Goal: Task Accomplishment & Management: Manage account settings

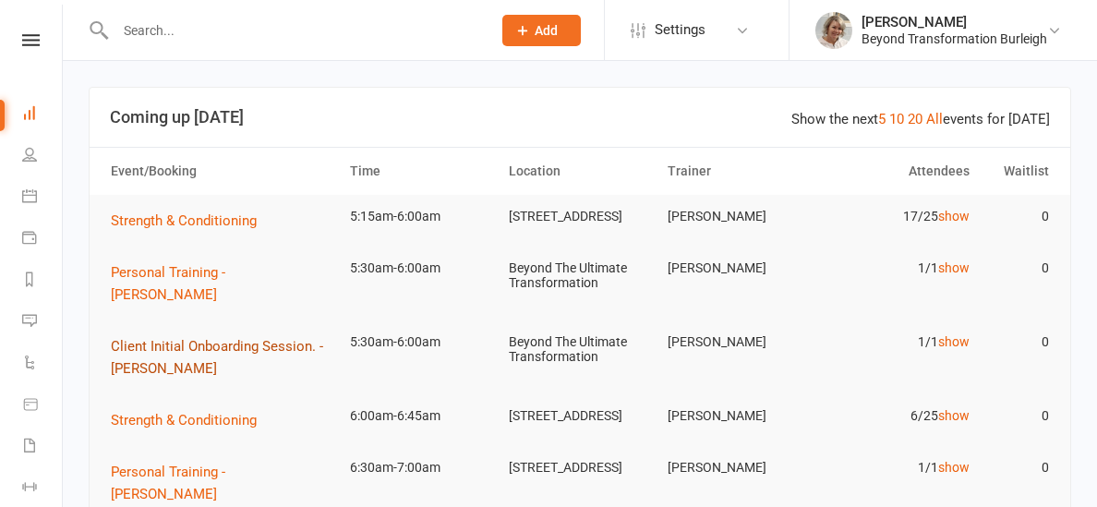
scroll to position [9, 0]
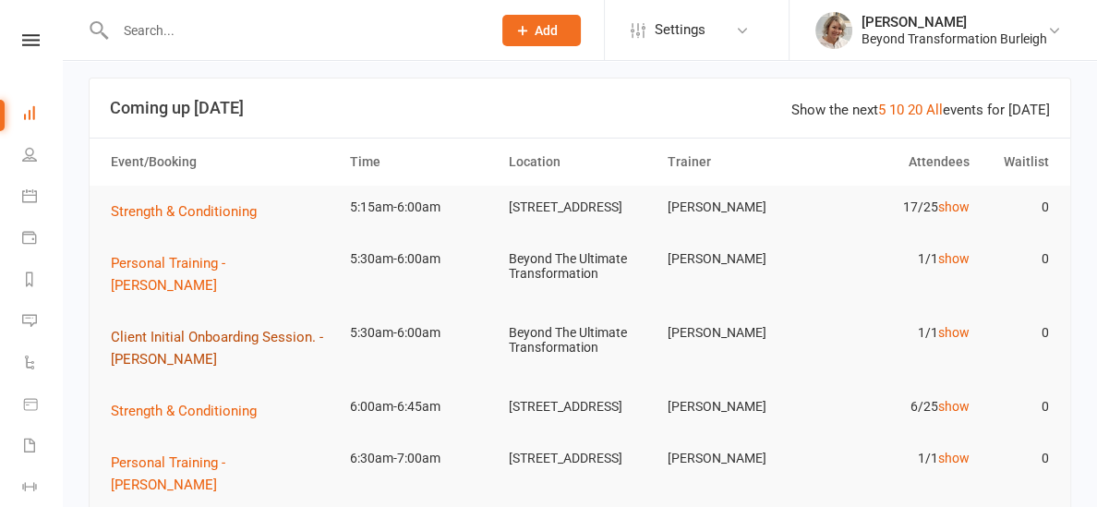
click at [134, 342] on span "Client Initial Onboarding Session. - [PERSON_NAME]" at bounding box center [217, 348] width 212 height 39
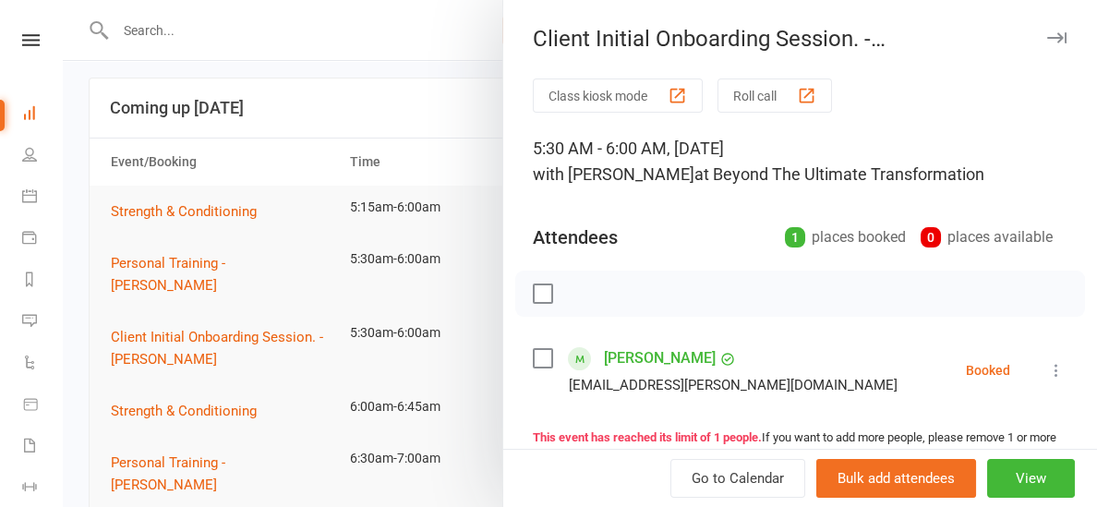
click at [612, 354] on link "[PERSON_NAME]" at bounding box center [660, 359] width 112 height 30
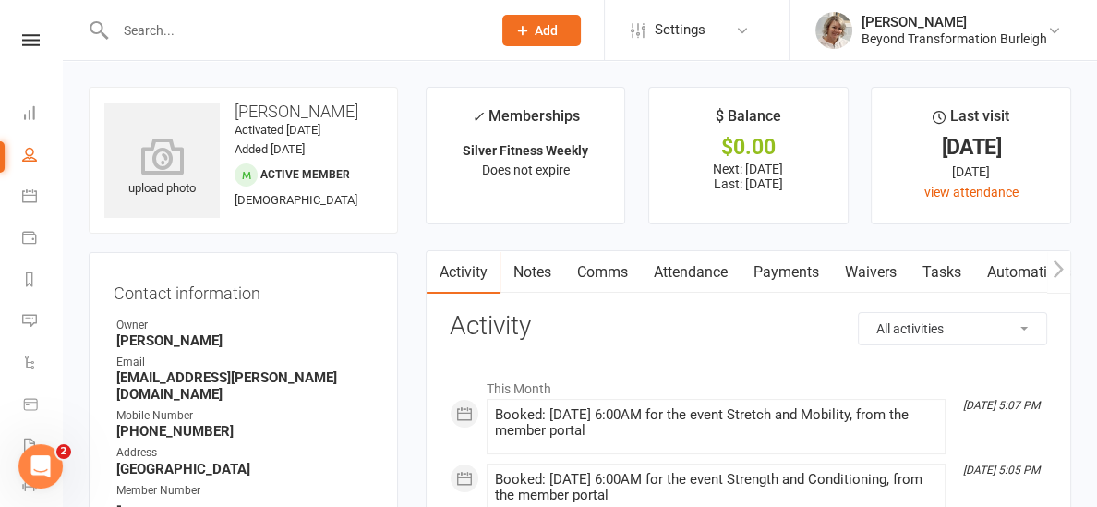
click at [667, 268] on link "Attendance" at bounding box center [691, 272] width 100 height 42
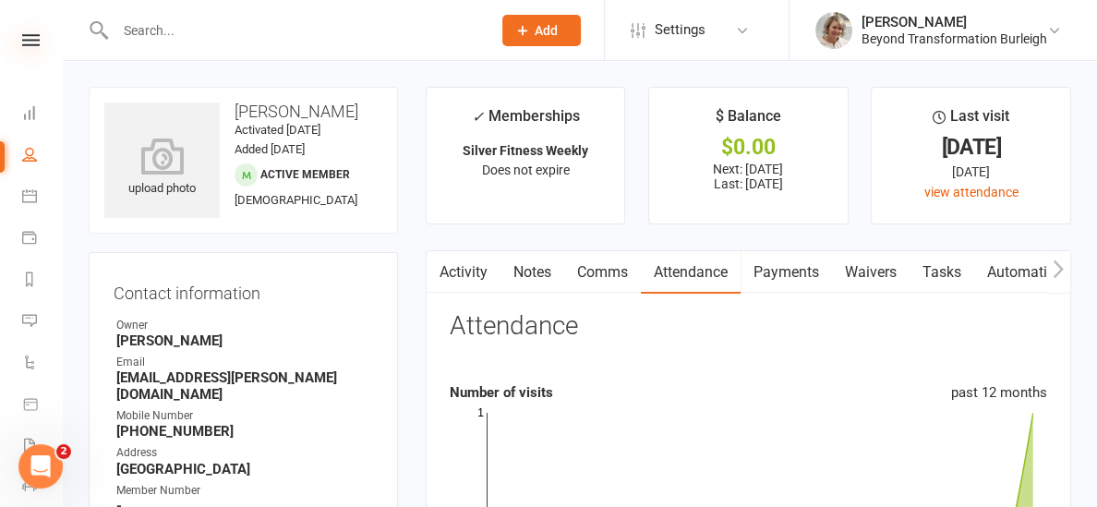
click at [39, 40] on icon at bounding box center [31, 40] width 18 height 12
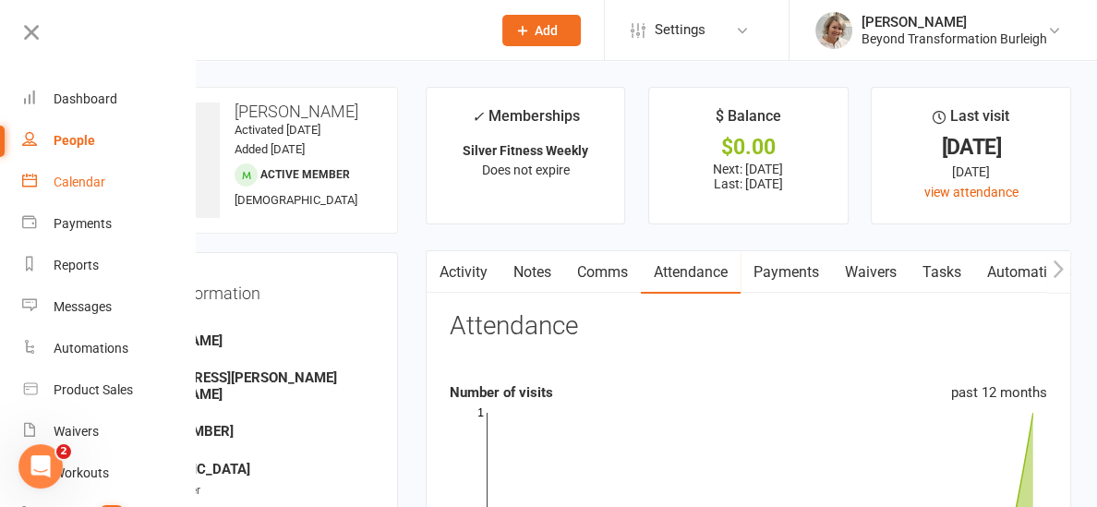
click at [61, 175] on div "Calendar" at bounding box center [80, 182] width 52 height 15
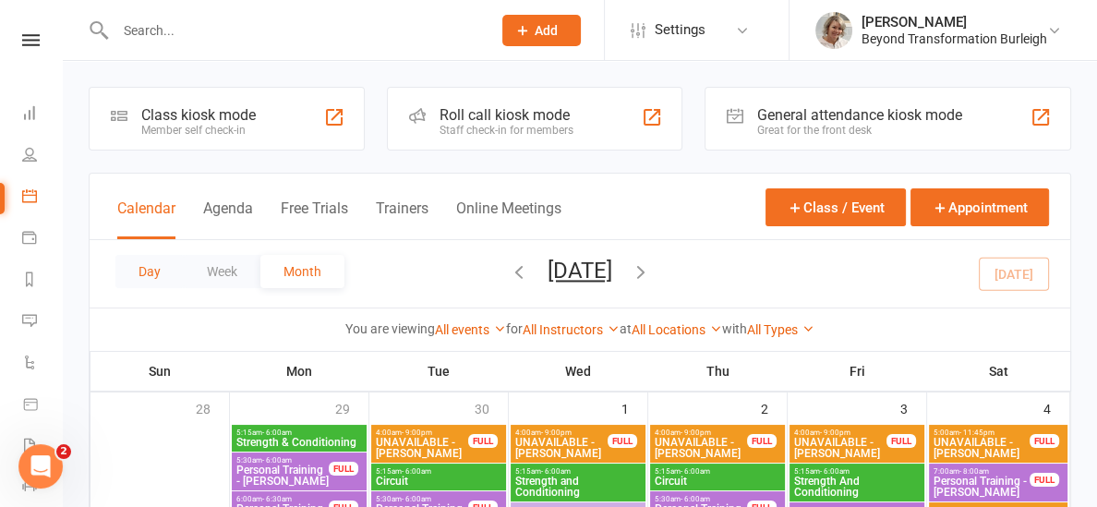
click at [162, 269] on button "Day" at bounding box center [149, 271] width 68 height 33
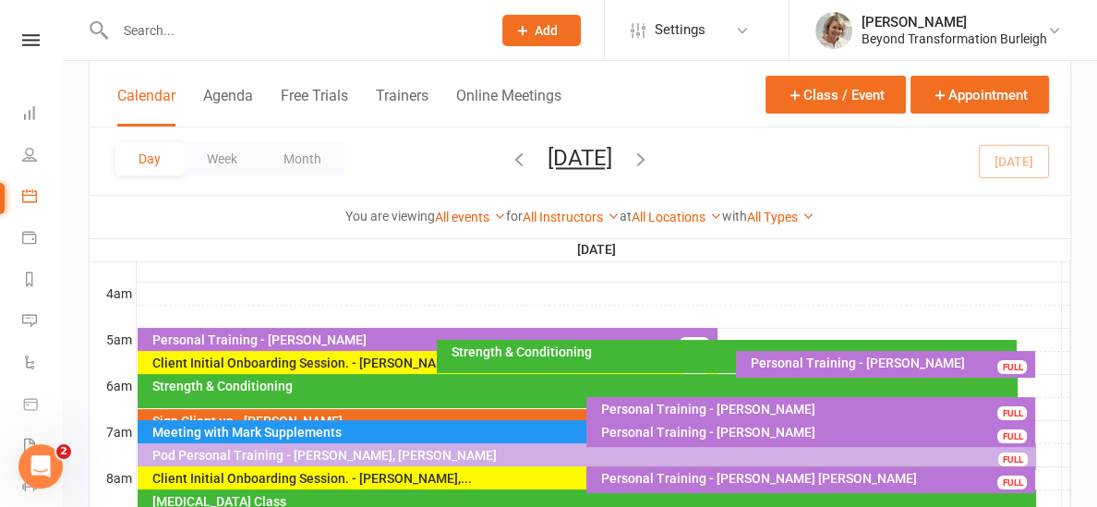
scroll to position [281, 0]
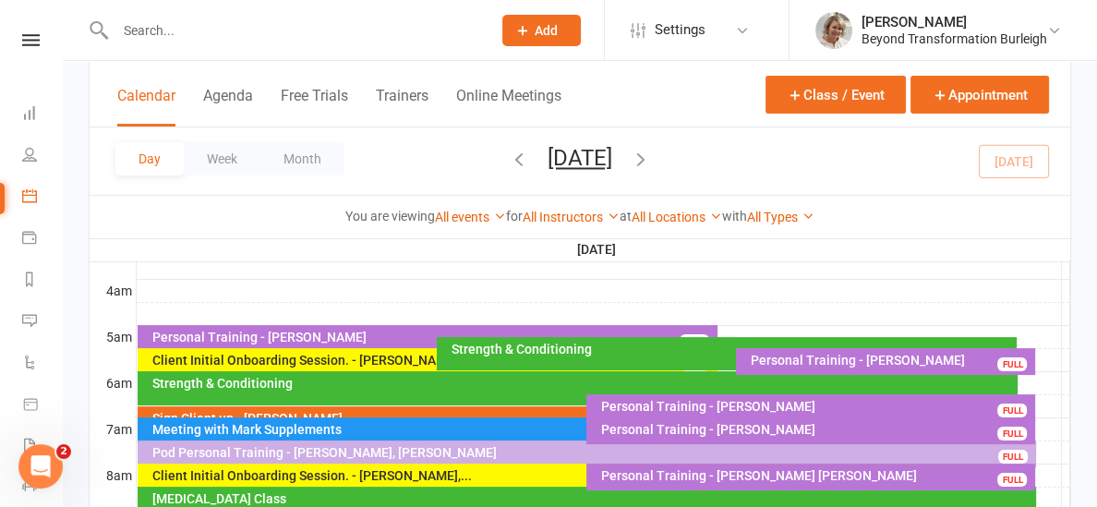
click at [318, 384] on div "Strength & Conditioning" at bounding box center [582, 383] width 863 height 13
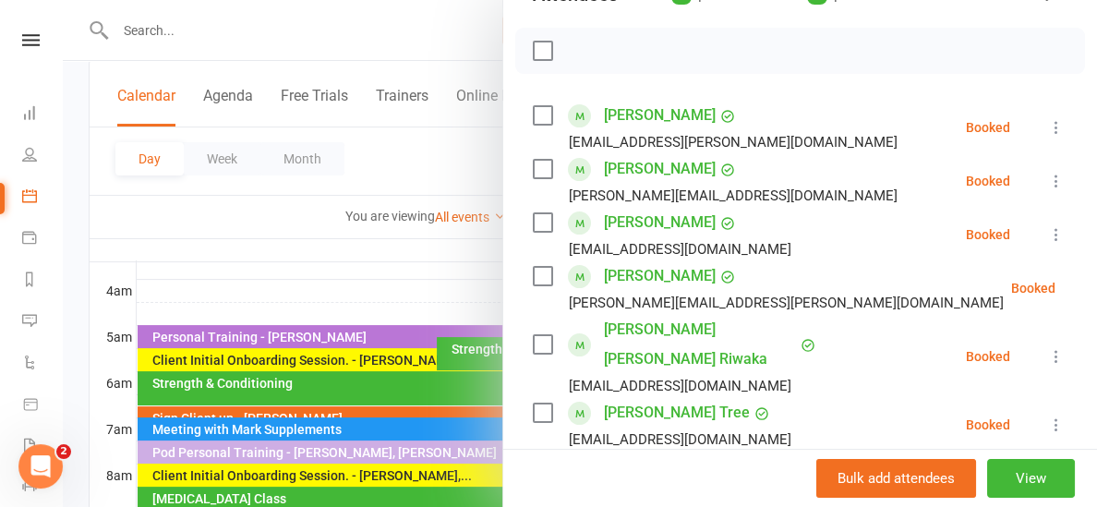
scroll to position [240, 0]
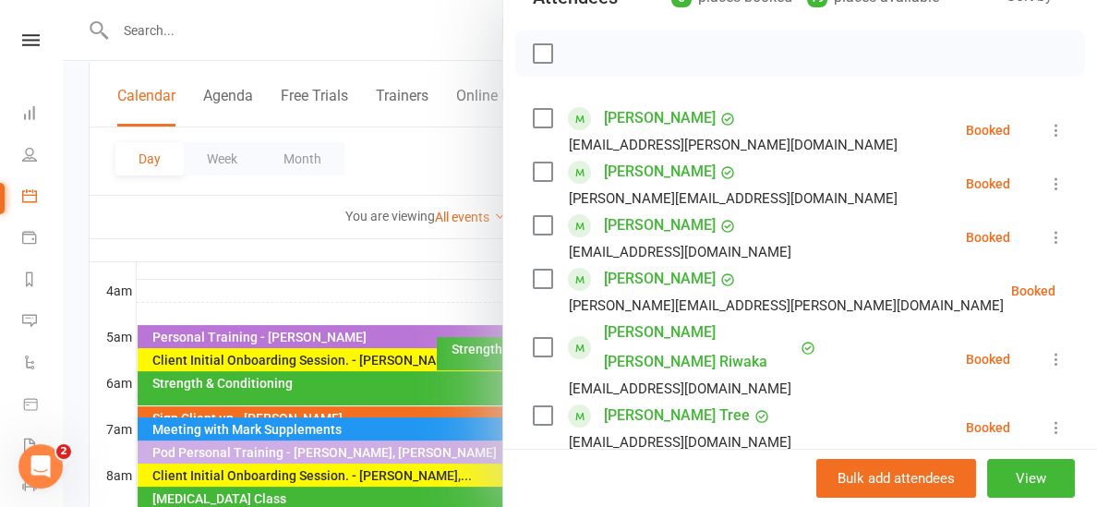
click at [269, 264] on div at bounding box center [580, 253] width 1034 height 507
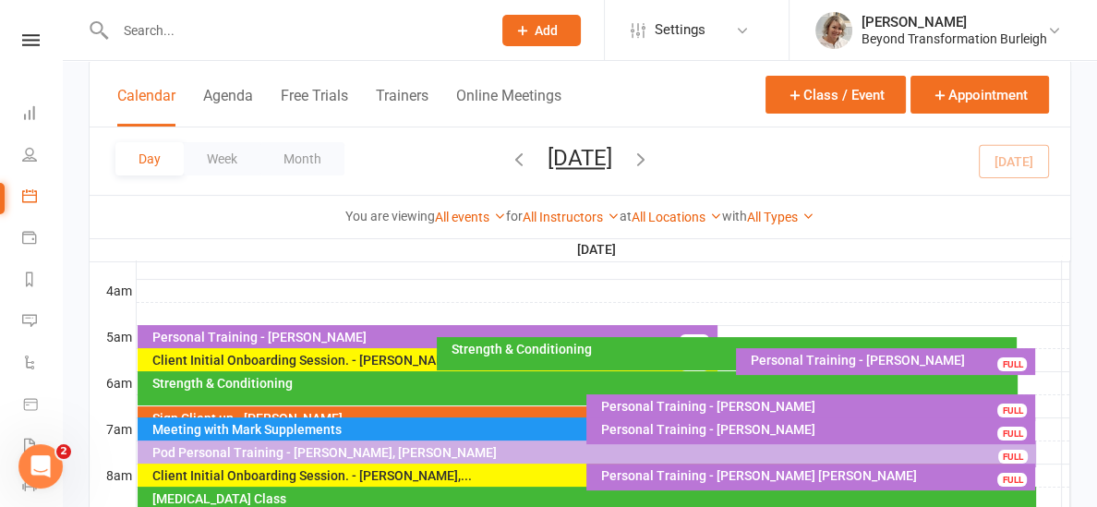
click at [902, 259] on th "[DATE]" at bounding box center [599, 249] width 926 height 23
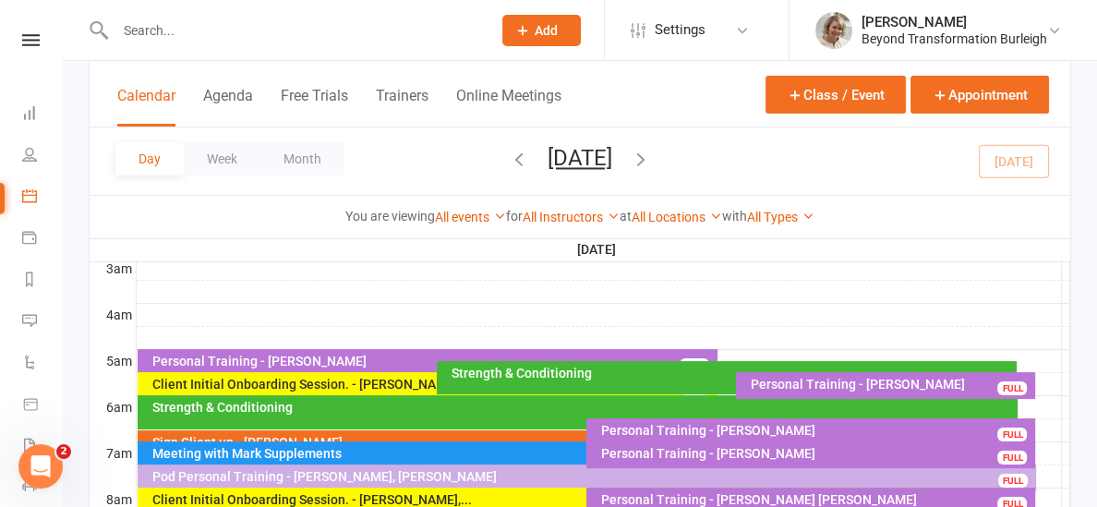
scroll to position [290, 0]
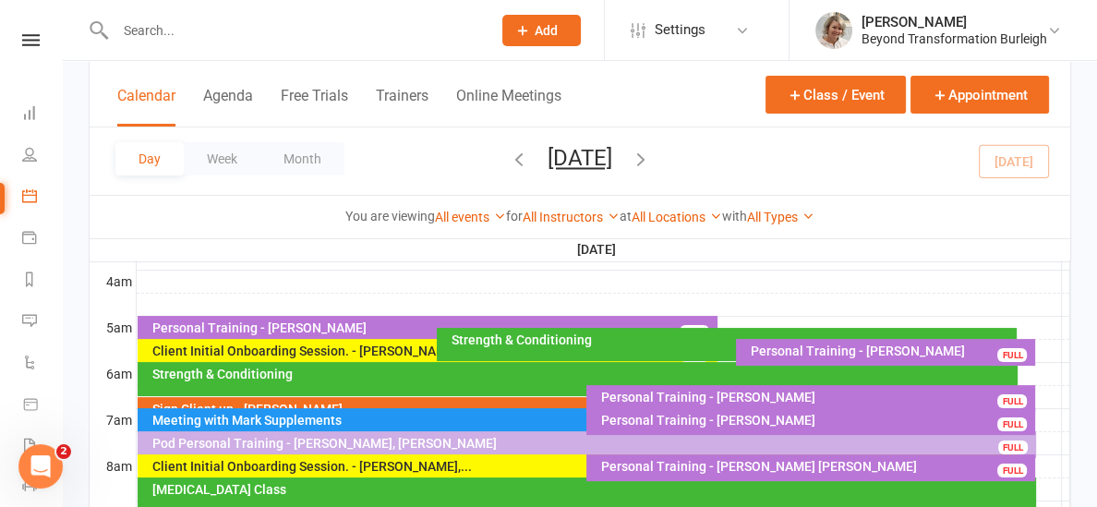
click at [381, 346] on div "Client Initial Onboarding Session. - [PERSON_NAME]" at bounding box center [432, 351] width 563 height 13
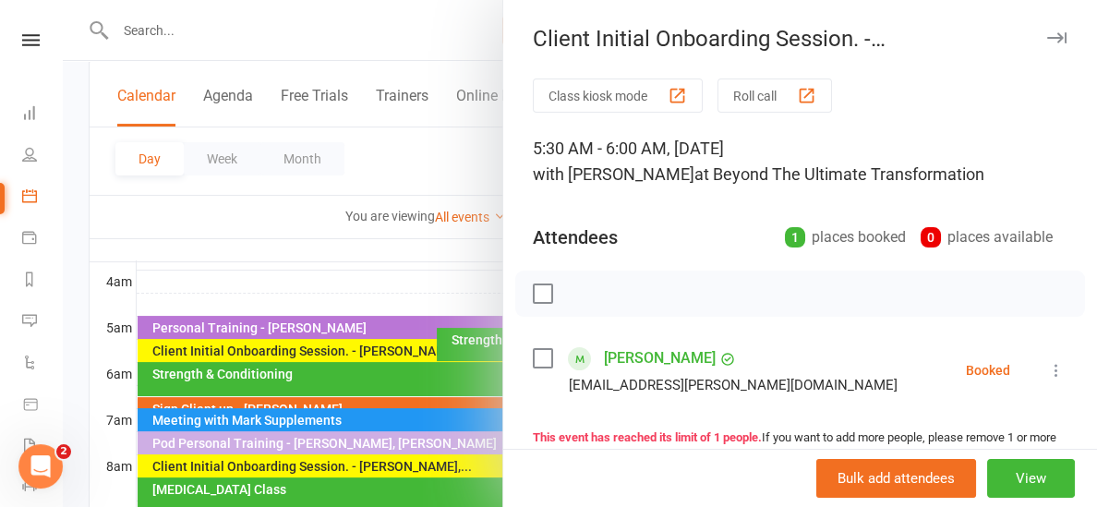
click at [1057, 371] on icon at bounding box center [1056, 370] width 18 height 18
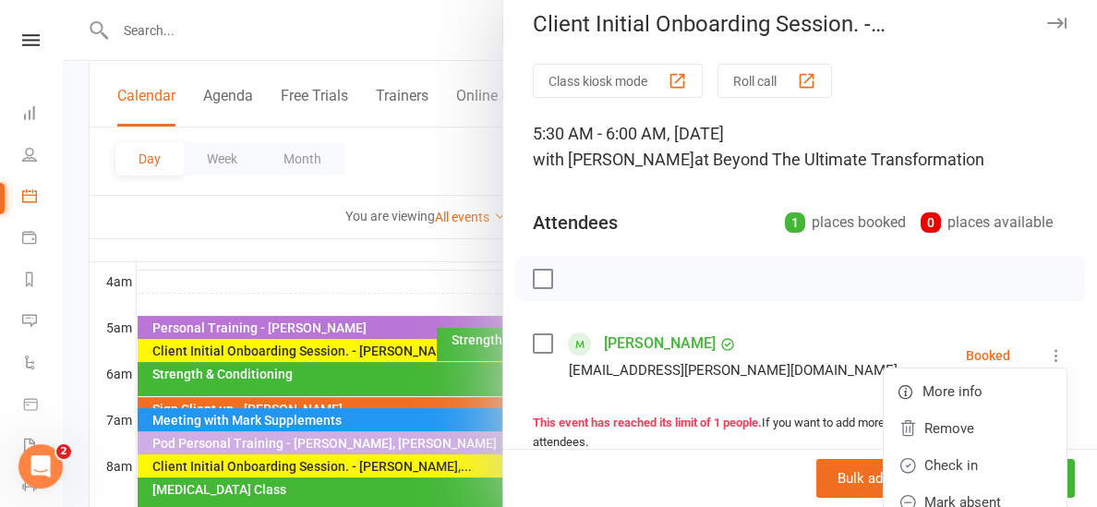
scroll to position [37, 0]
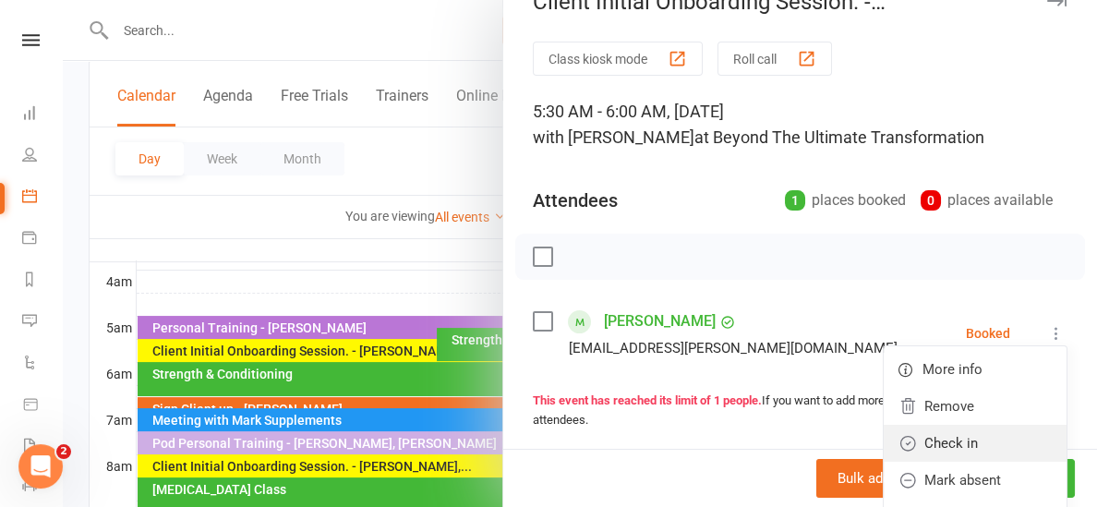
click at [927, 444] on link "Check in" at bounding box center [975, 443] width 183 height 37
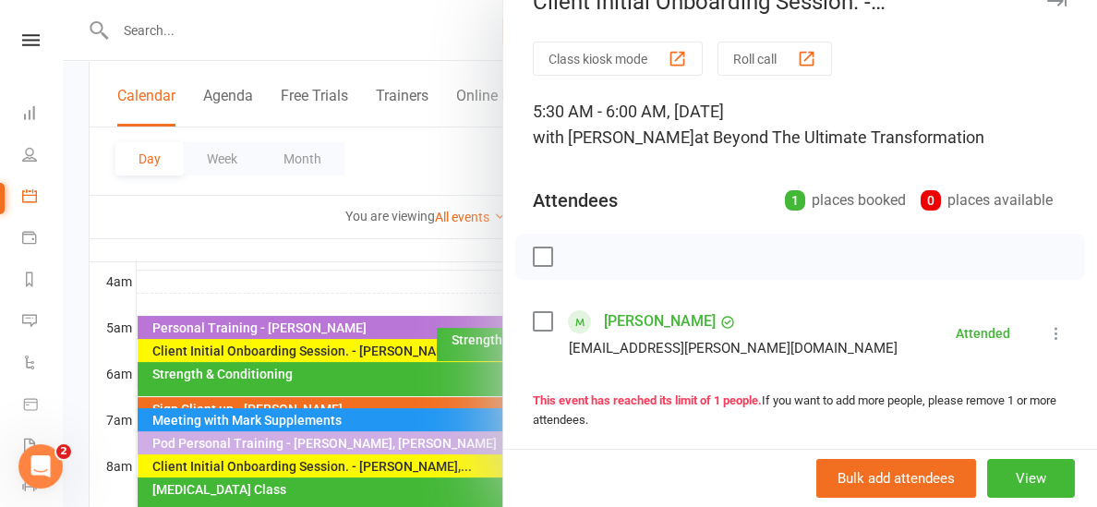
click at [444, 278] on div at bounding box center [580, 253] width 1034 height 507
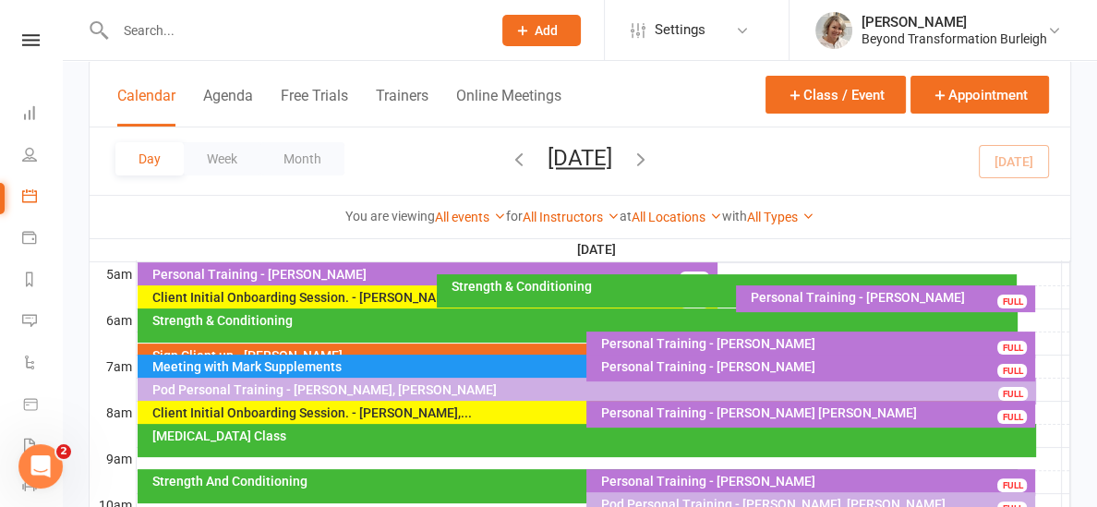
scroll to position [355, 0]
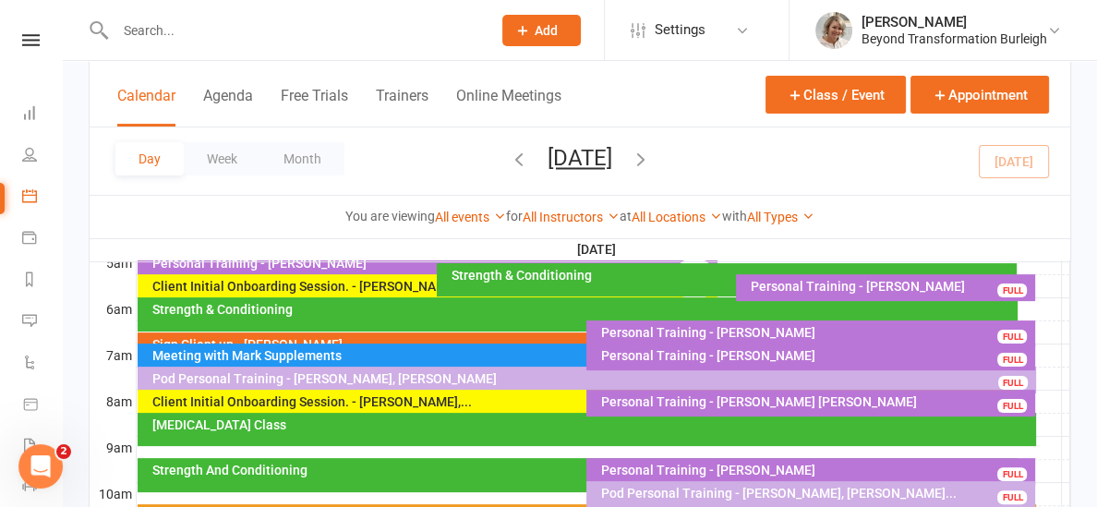
click at [315, 308] on div "Strength & Conditioning" at bounding box center [582, 309] width 863 height 13
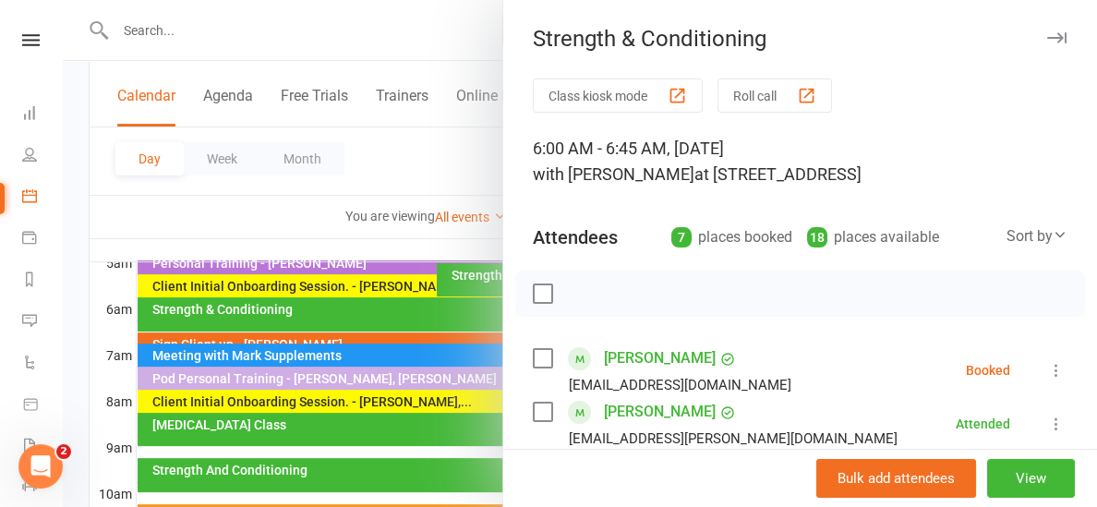
click at [401, 231] on div at bounding box center [580, 253] width 1034 height 507
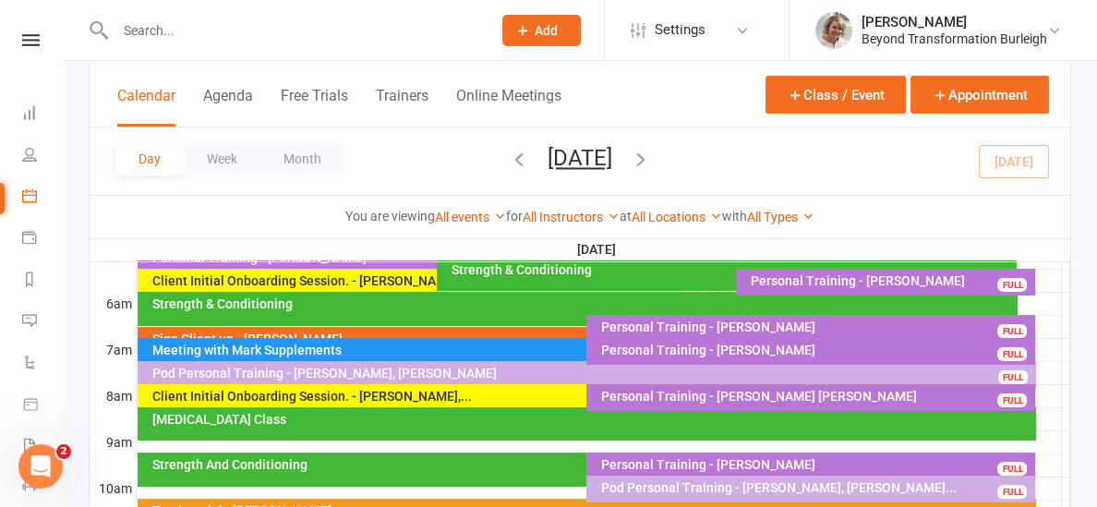
scroll to position [357, 0]
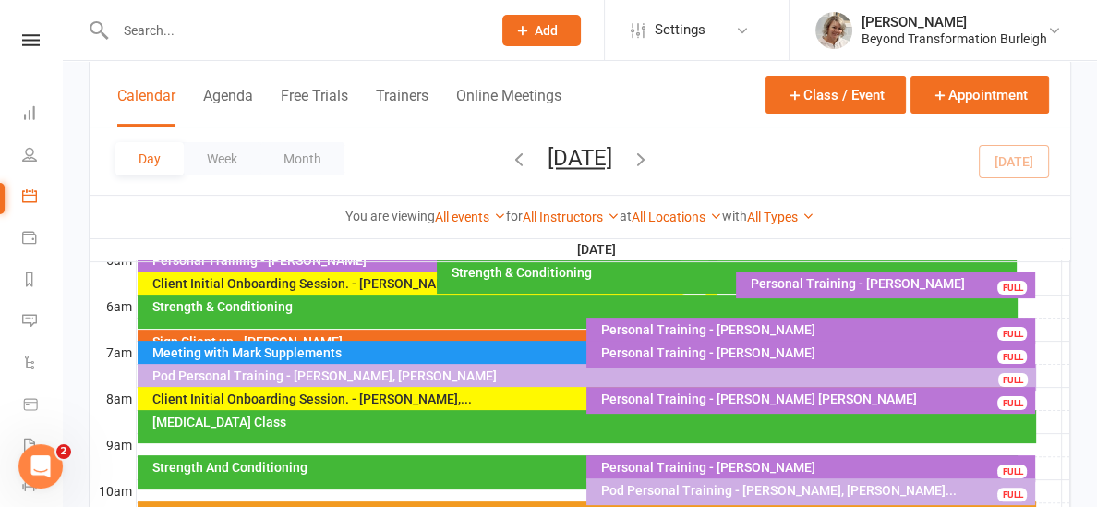
click at [370, 308] on div "Strength & Conditioning" at bounding box center [582, 306] width 863 height 13
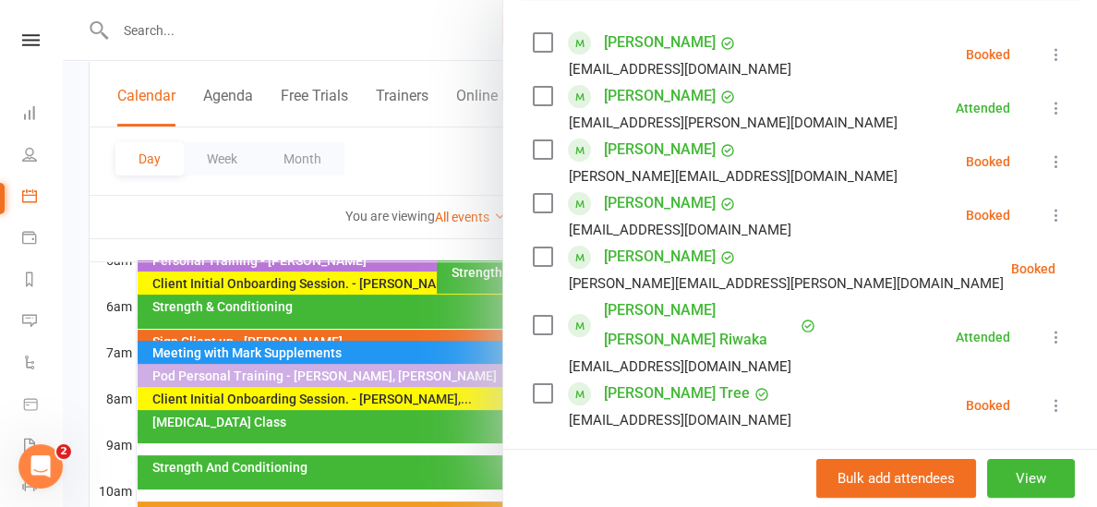
scroll to position [353, 0]
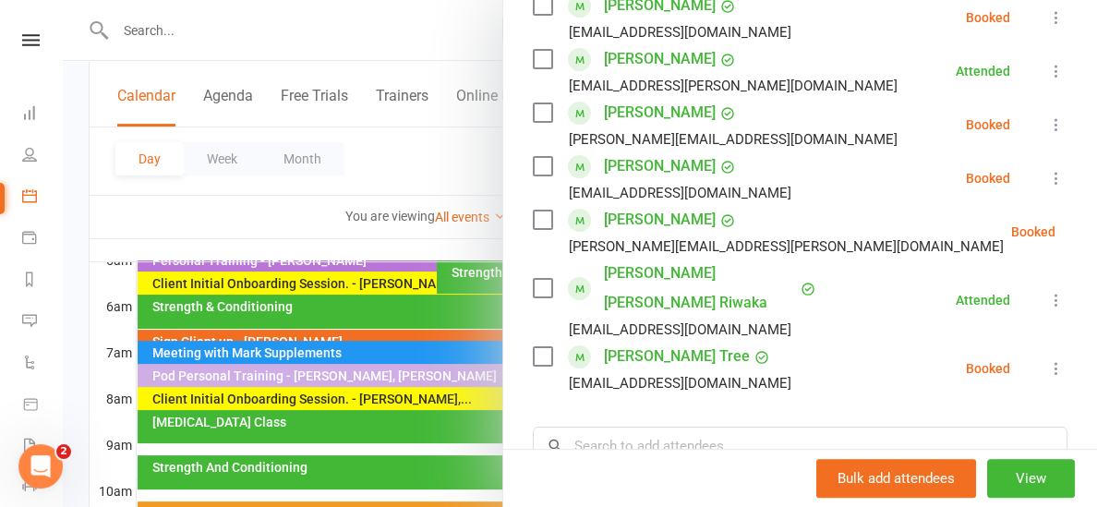
click at [332, 230] on div at bounding box center [580, 253] width 1034 height 507
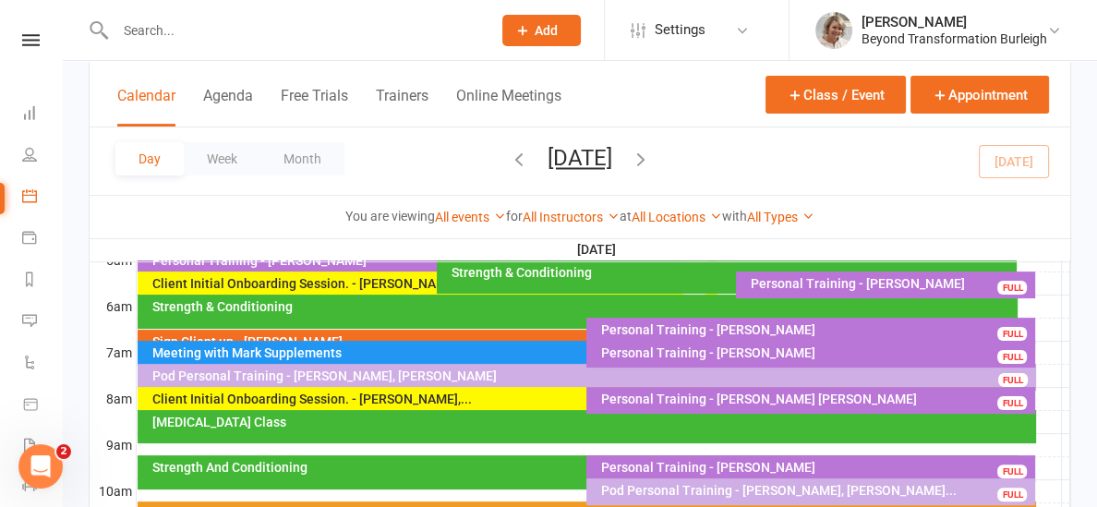
click at [288, 335] on div "Sign Client up - [PERSON_NAME]" at bounding box center [582, 341] width 863 height 13
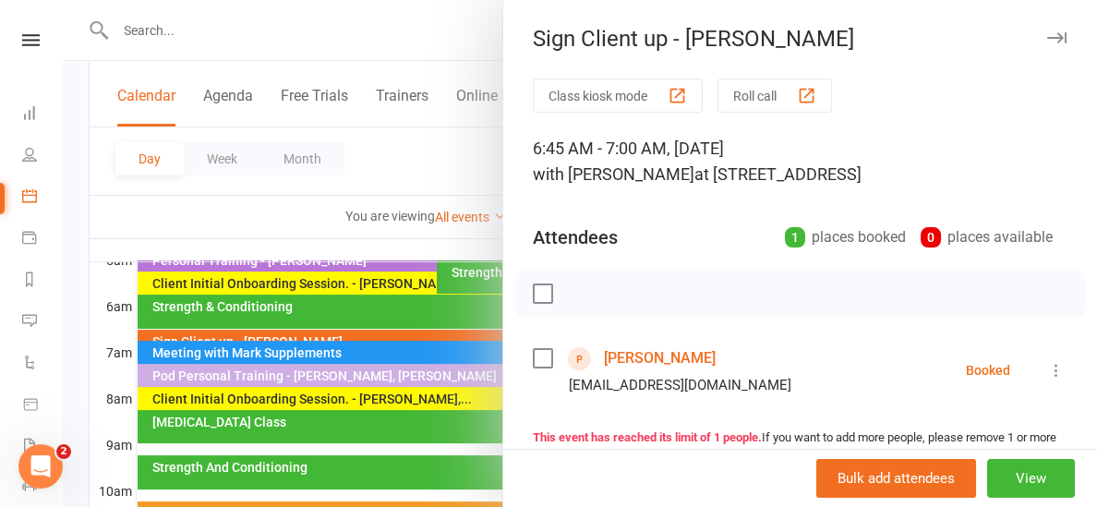
click at [233, 202] on div at bounding box center [580, 253] width 1034 height 507
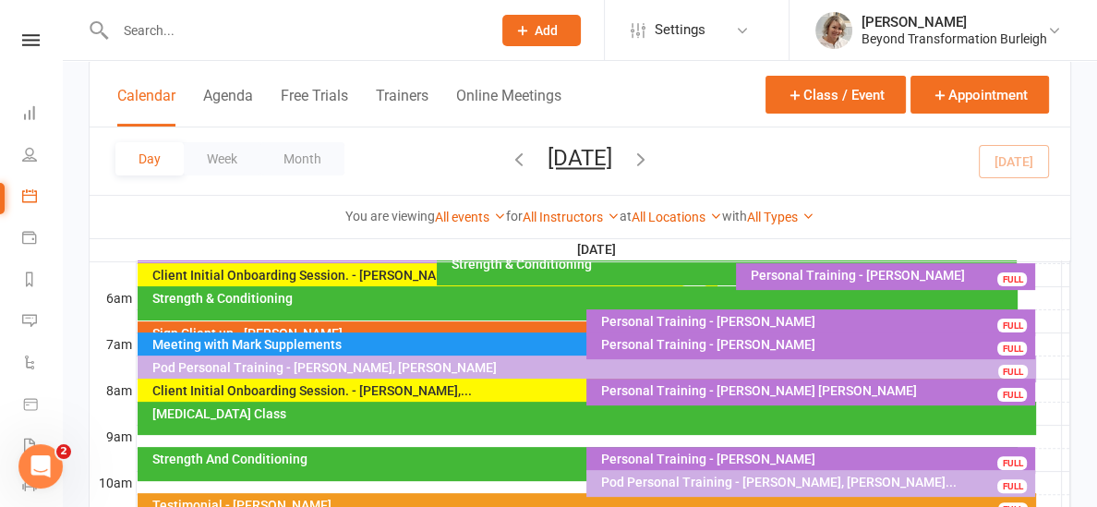
scroll to position [368, 0]
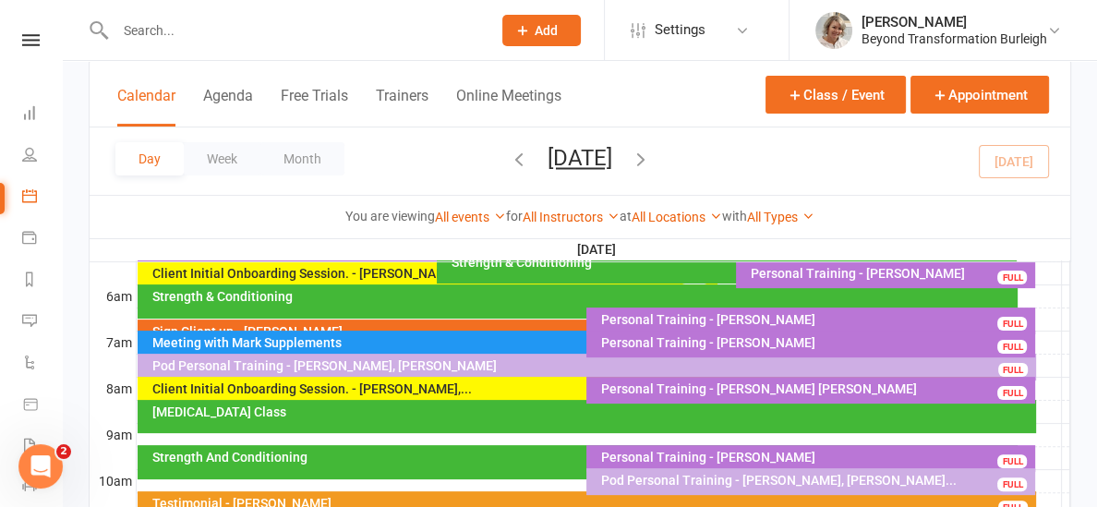
click at [367, 392] on div "Client Initial Onboarding Session. - [PERSON_NAME],..." at bounding box center [582, 388] width 863 height 13
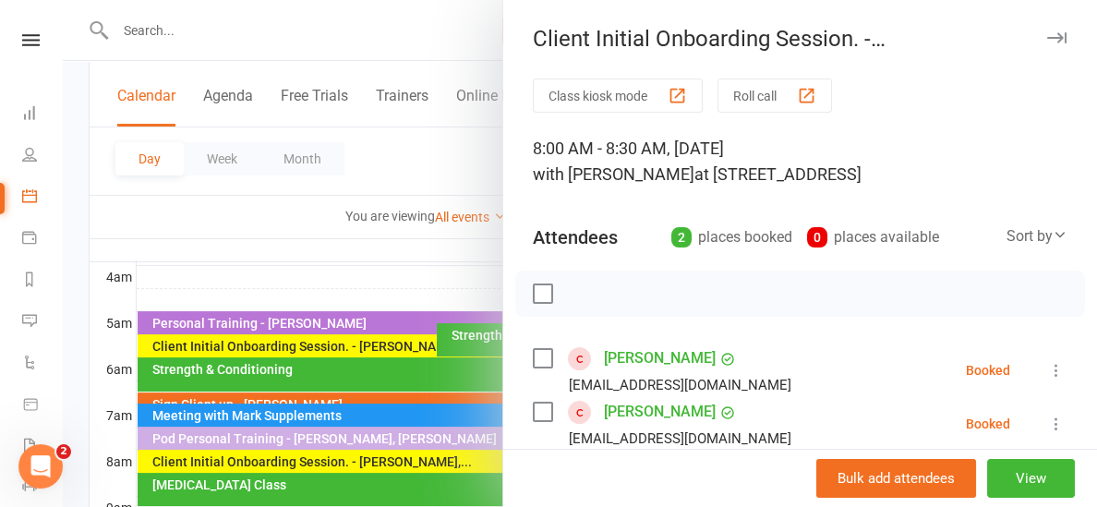
scroll to position [291, 0]
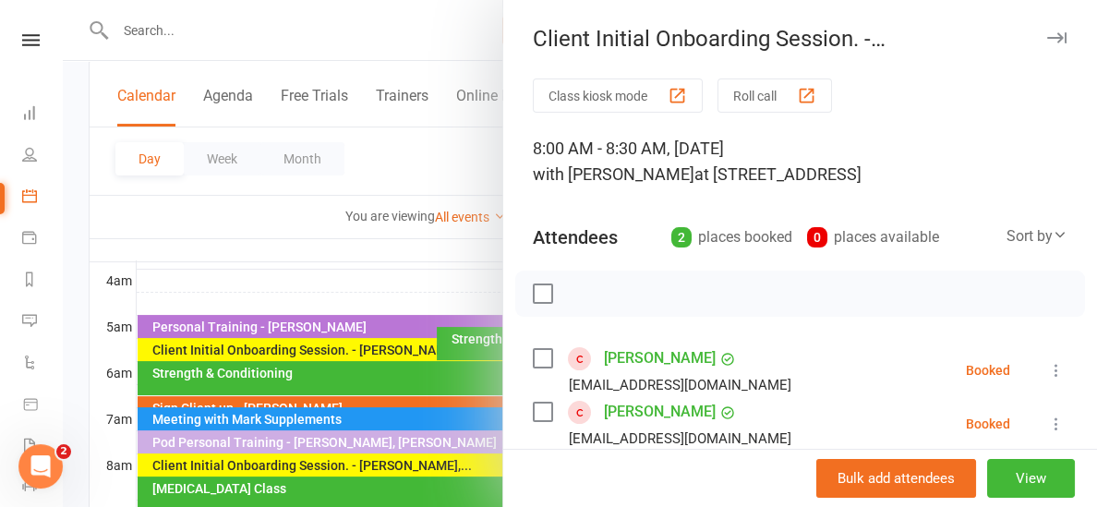
click at [244, 269] on div at bounding box center [580, 253] width 1034 height 507
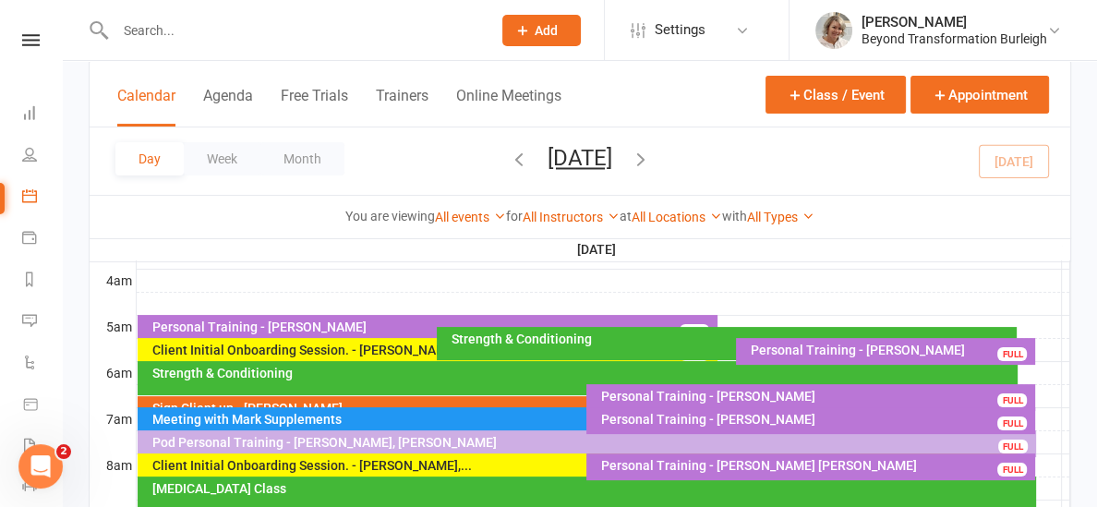
click at [651, 163] on icon "button" at bounding box center [641, 159] width 20 height 20
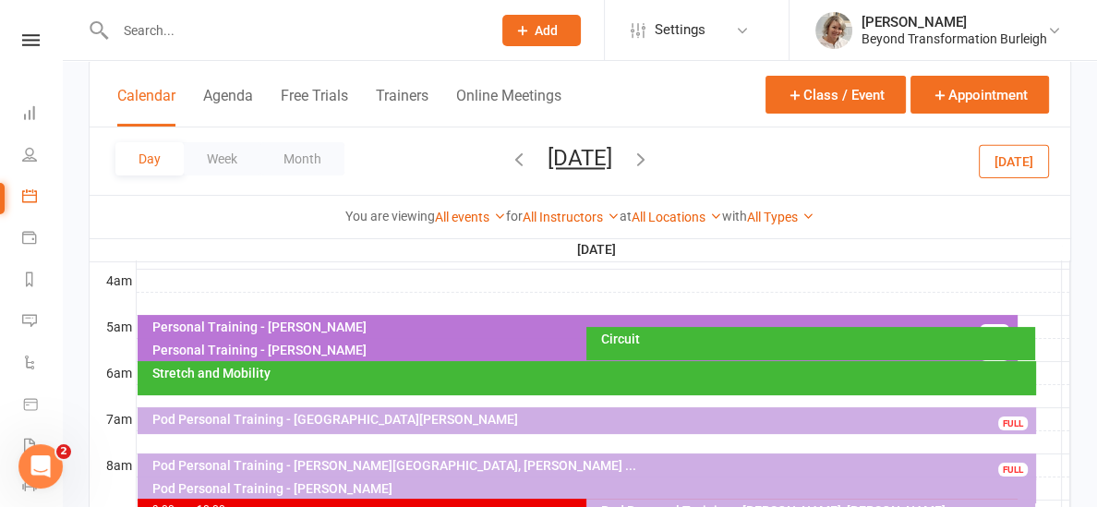
click at [651, 159] on icon "button" at bounding box center [641, 159] width 20 height 20
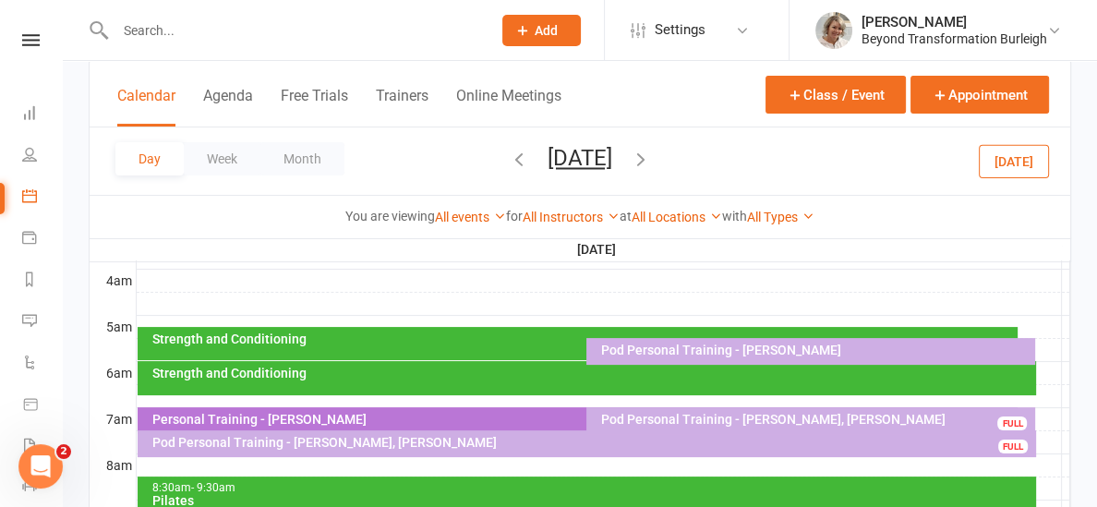
click at [651, 160] on icon "button" at bounding box center [641, 159] width 20 height 20
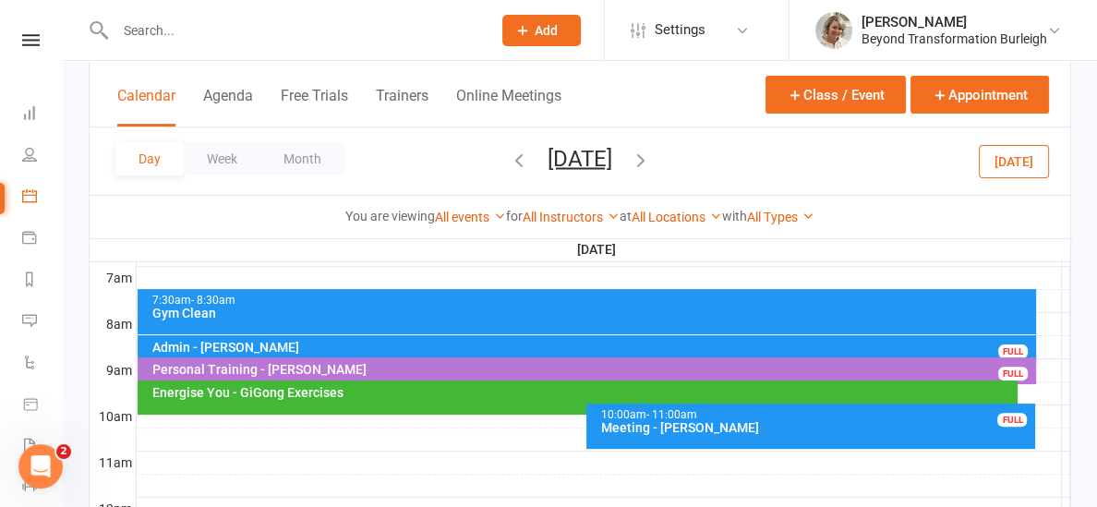
scroll to position [441, 0]
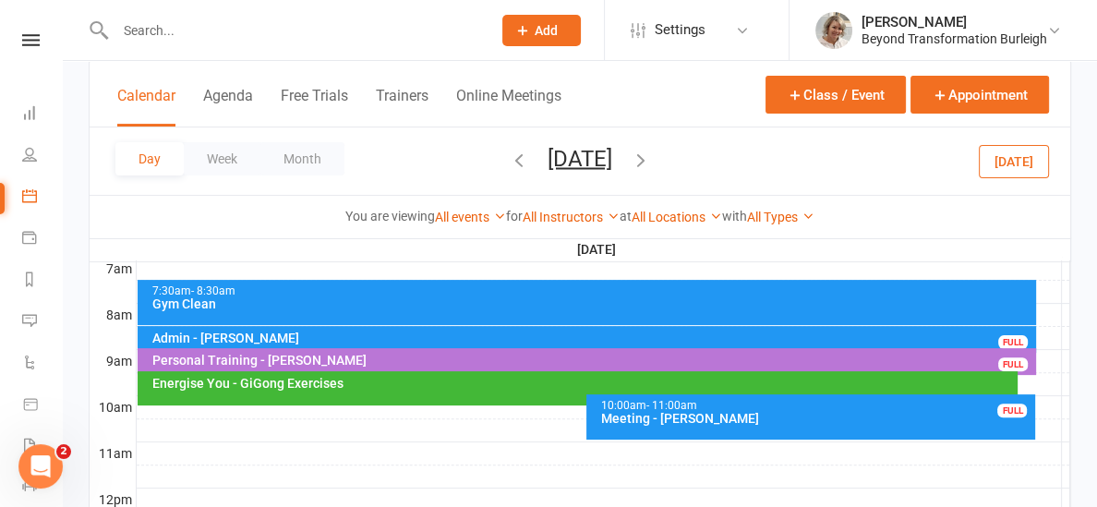
click at [422, 424] on div at bounding box center [604, 430] width 934 height 22
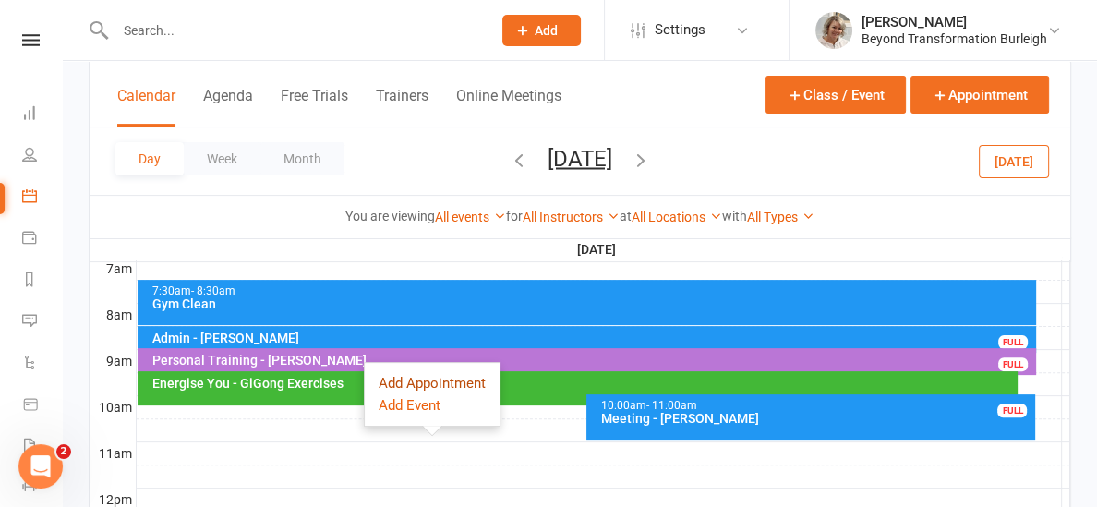
click at [419, 384] on button "Add Appointment" at bounding box center [432, 383] width 107 height 22
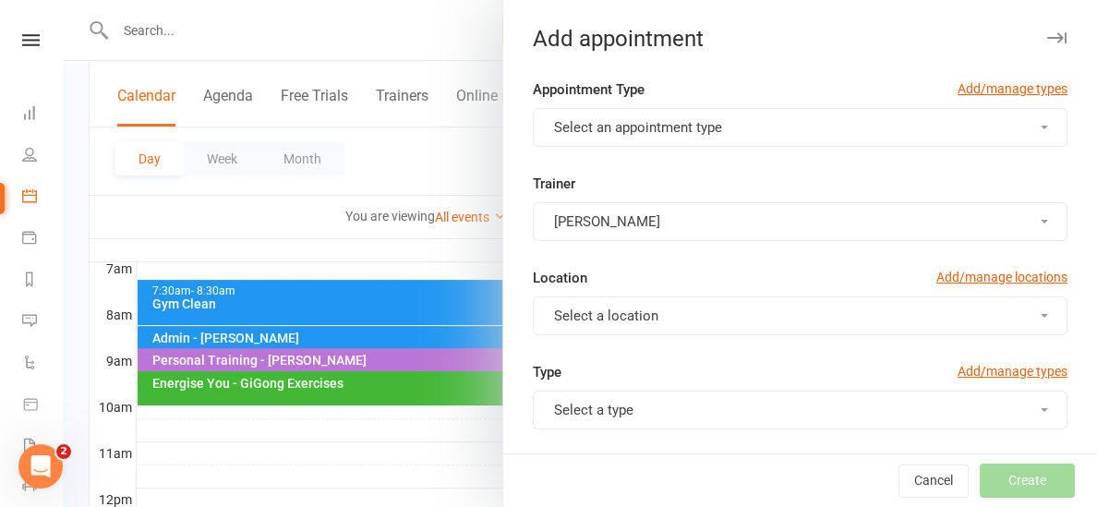
click at [607, 126] on span "Select an appointment type" at bounding box center [638, 127] width 168 height 17
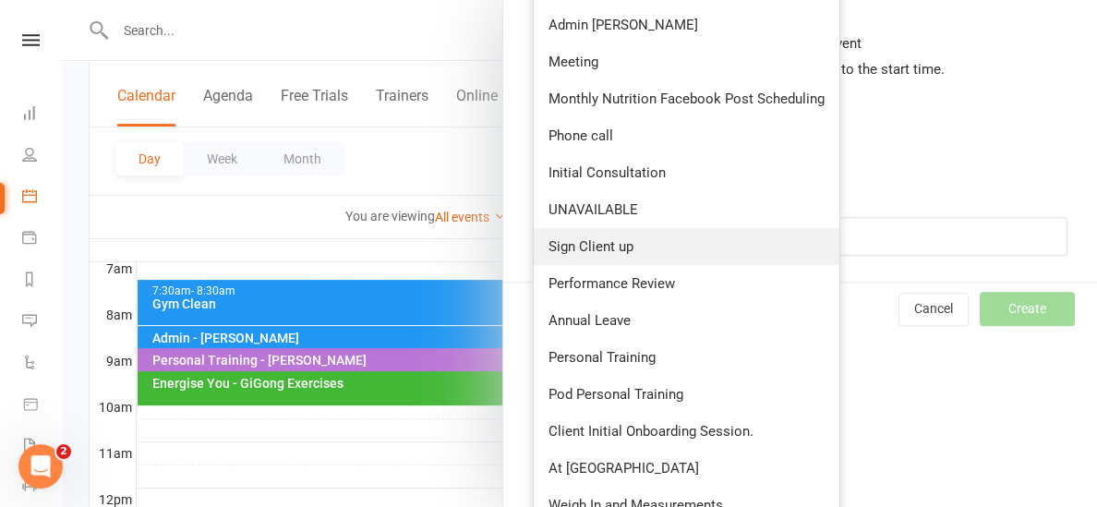
scroll to position [833, 0]
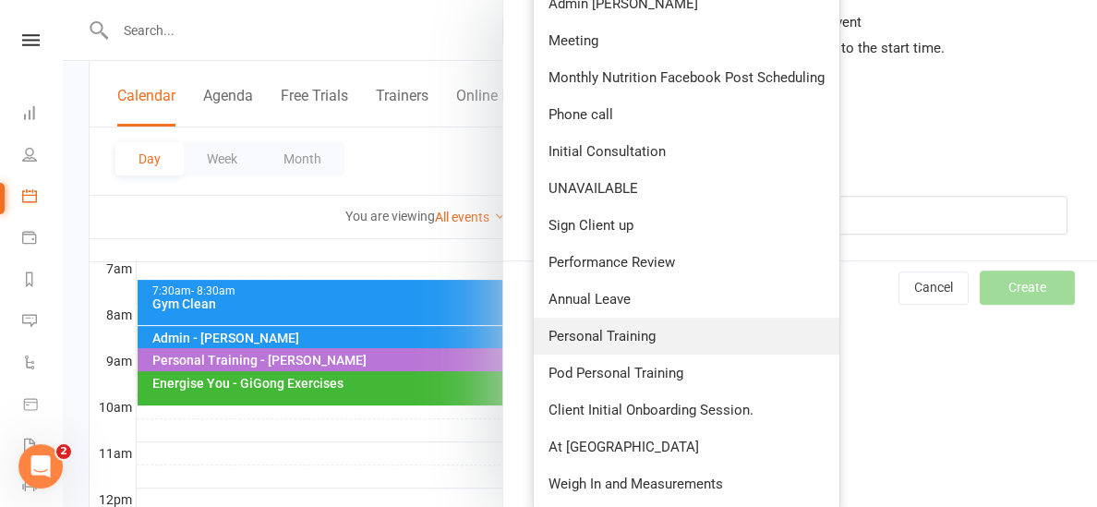
click at [565, 329] on span "Personal Training" at bounding box center [602, 336] width 107 height 17
type input "11:00am"
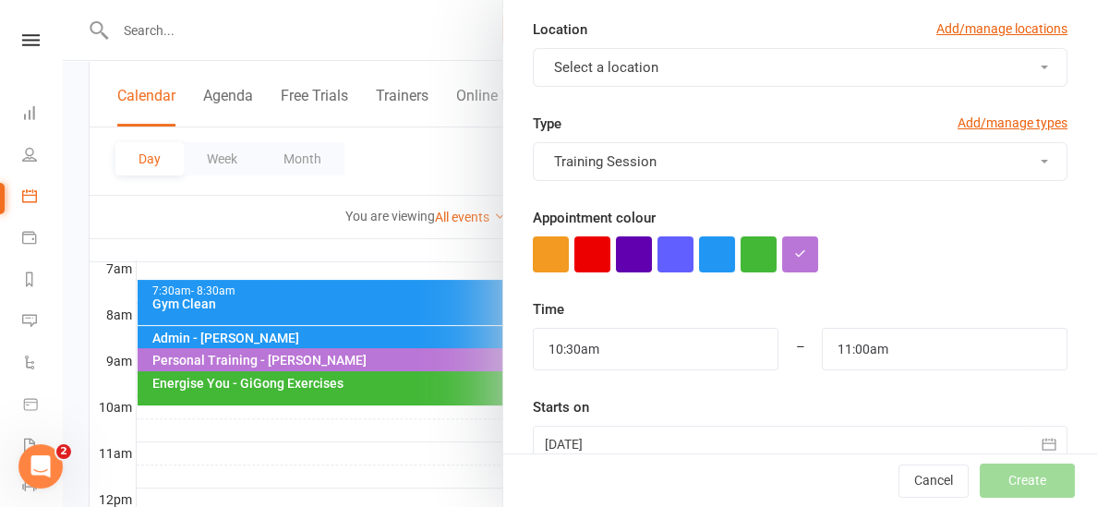
scroll to position [266, 0]
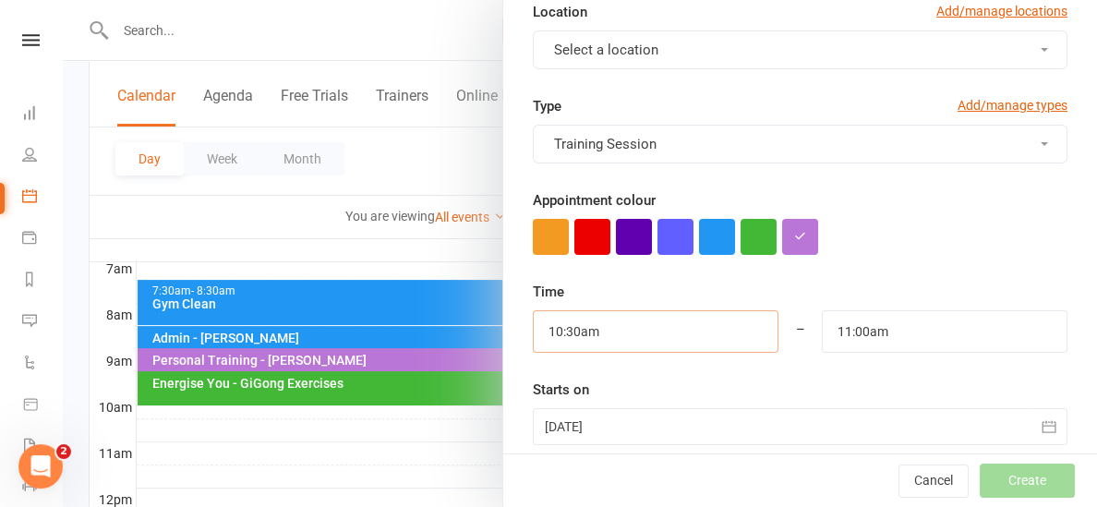
click at [598, 329] on input "10:30am" at bounding box center [656, 331] width 246 height 42
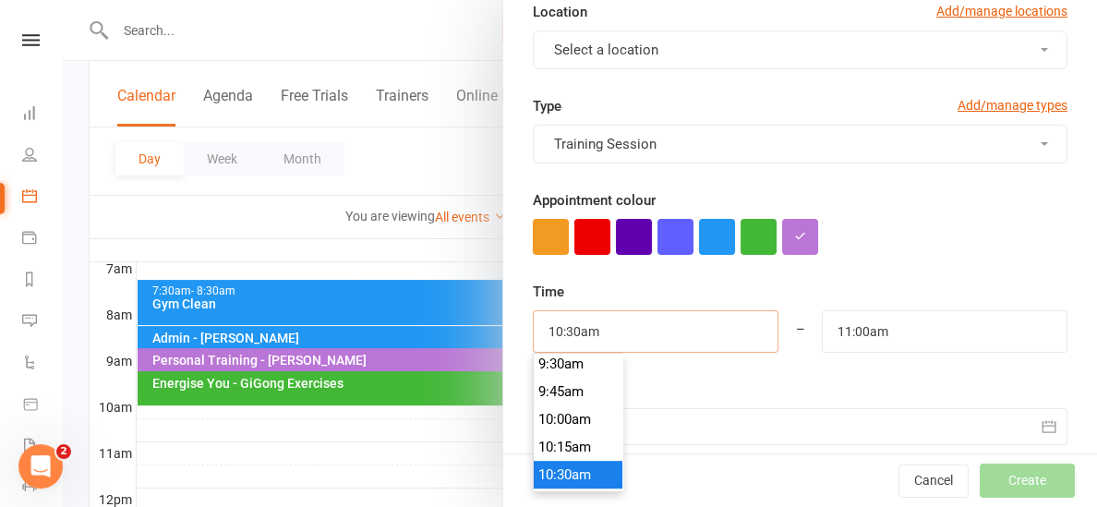
scroll to position [1055, 0]
type input "9:45am"
click at [590, 389] on li "9:45am" at bounding box center [578, 394] width 89 height 28
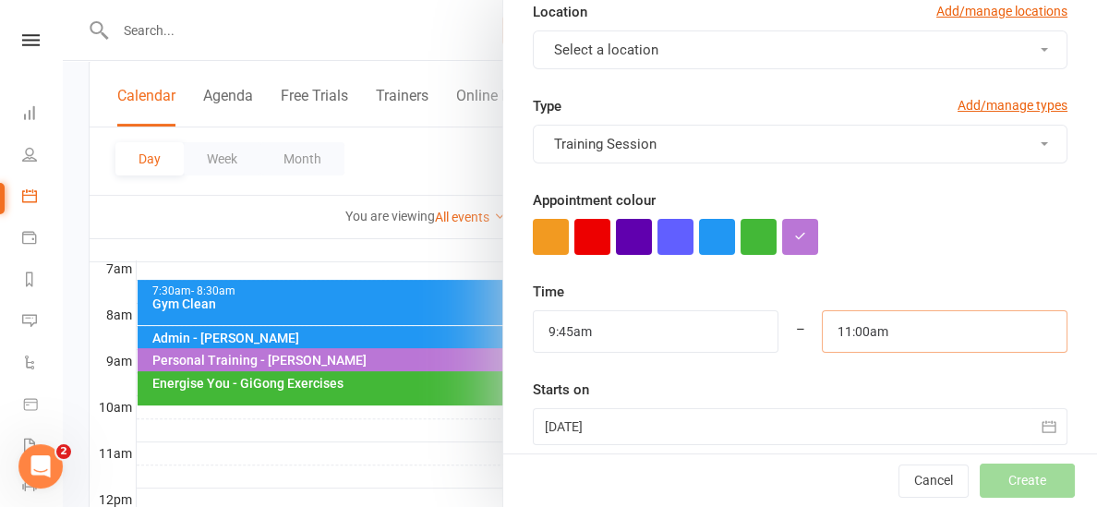
click at [896, 329] on input "11:00am" at bounding box center [945, 331] width 246 height 42
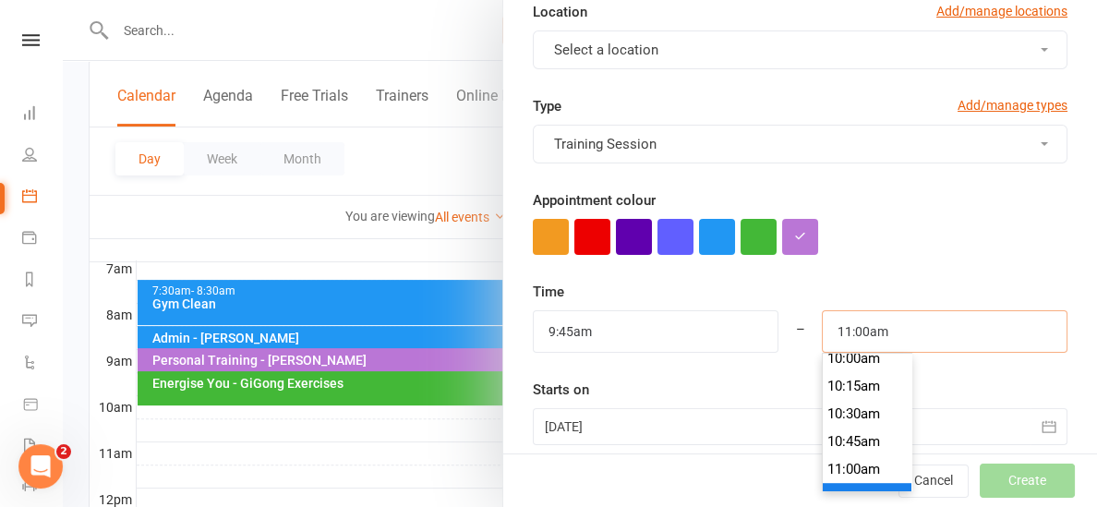
scroll to position [1117, 0]
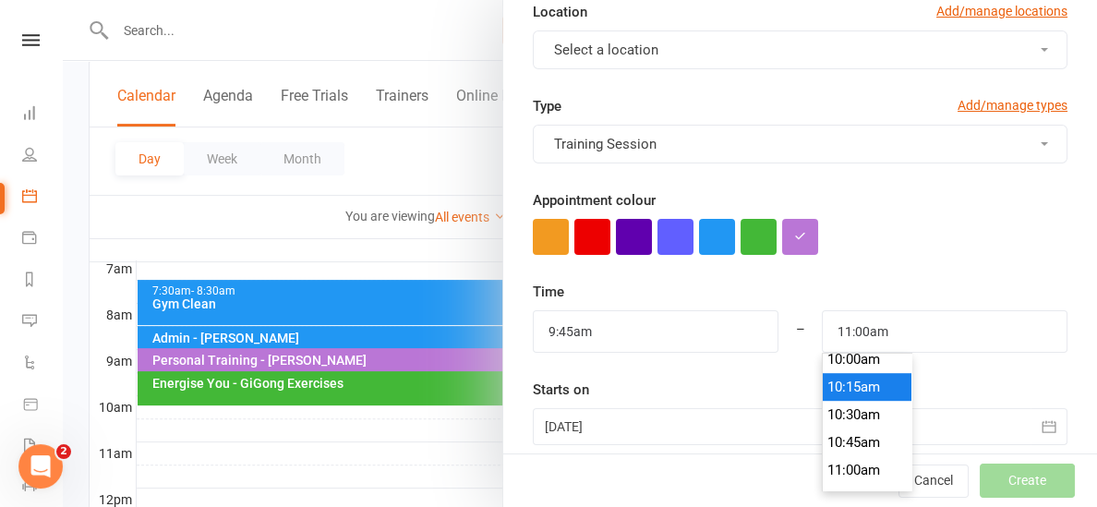
type input "10:15am"
click at [849, 376] on li "10:15am" at bounding box center [867, 387] width 89 height 28
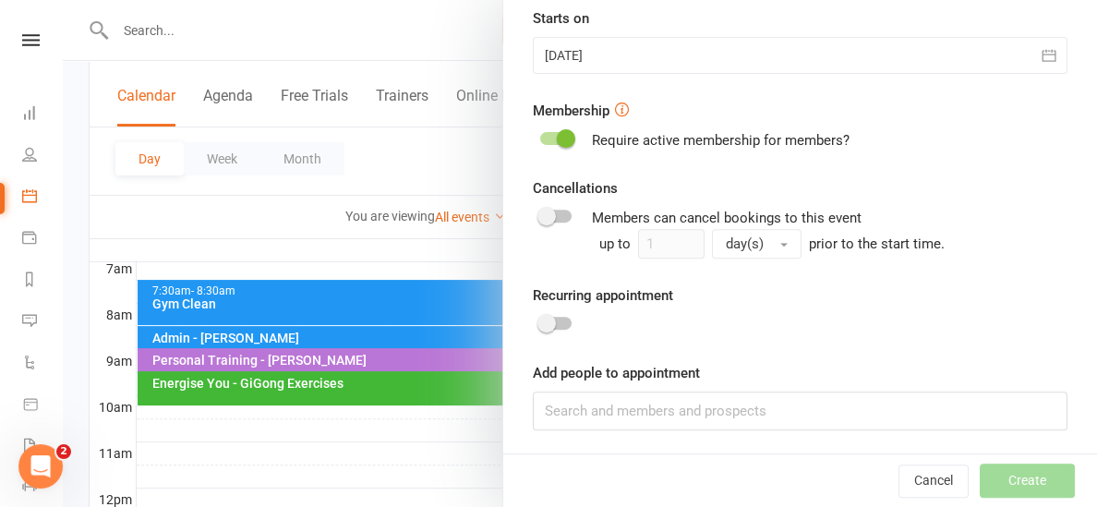
scroll to position [641, 0]
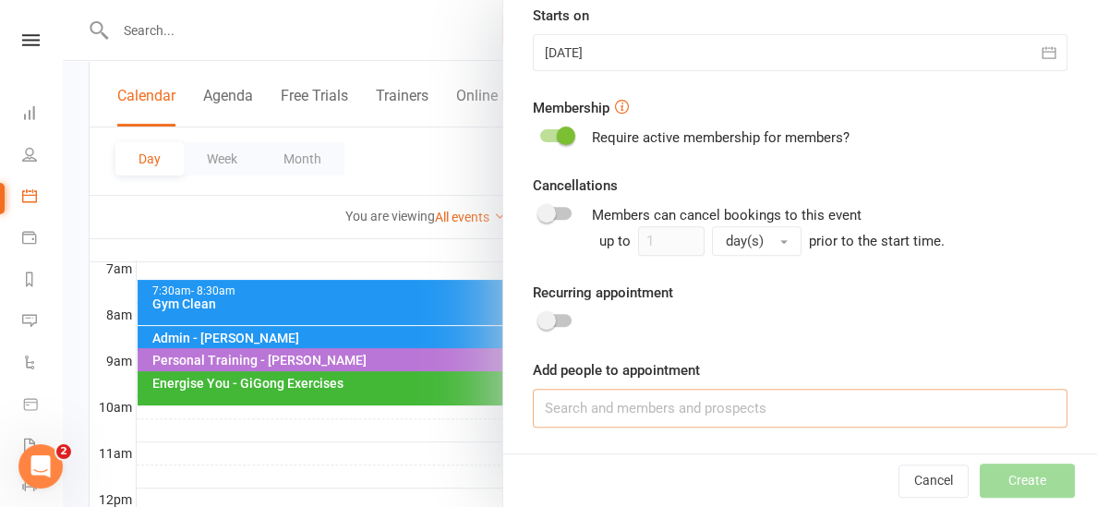
click at [738, 417] on input at bounding box center [800, 408] width 535 height 39
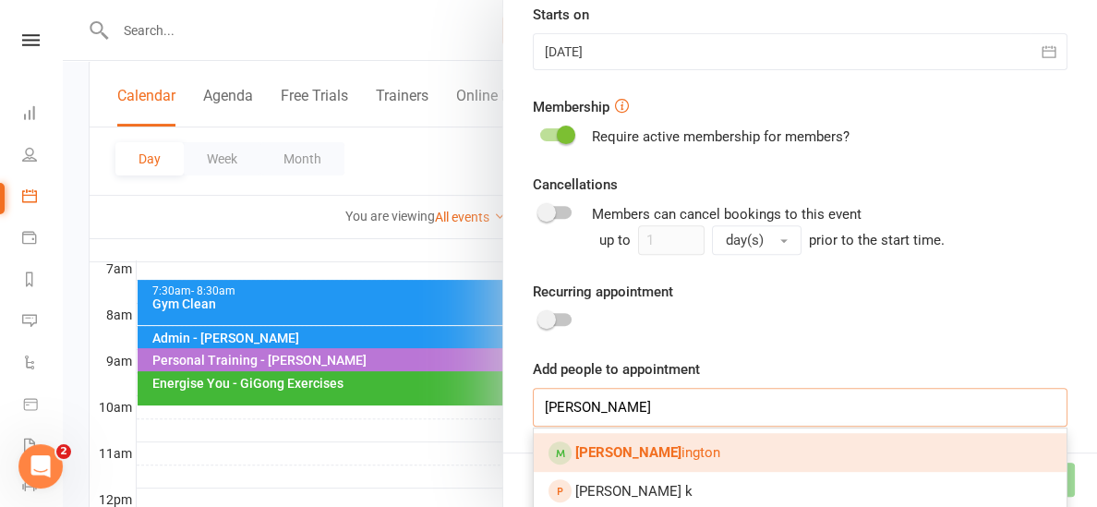
type input "[PERSON_NAME]"
click at [736, 443] on link "[PERSON_NAME]" at bounding box center [800, 452] width 533 height 39
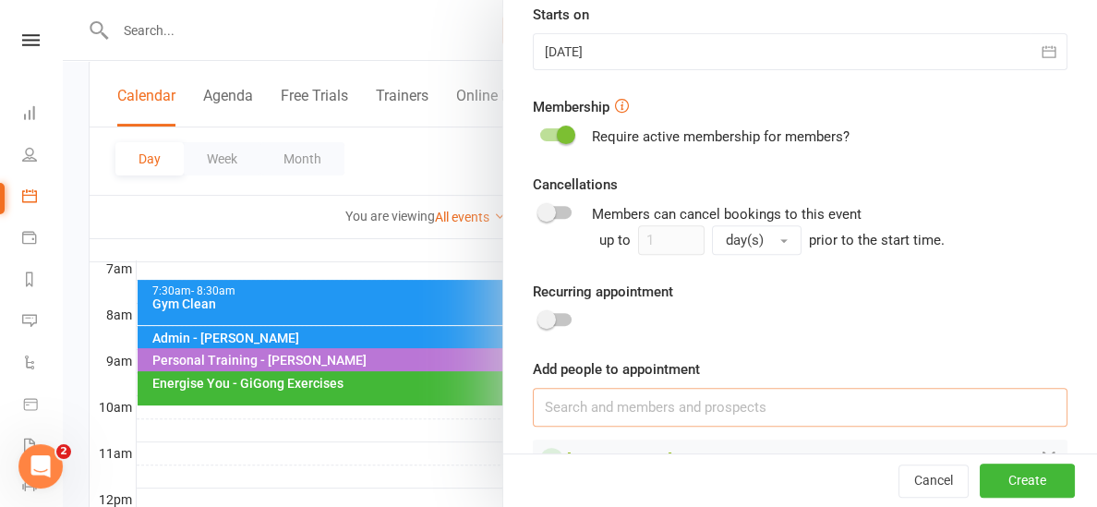
scroll to position [693, 0]
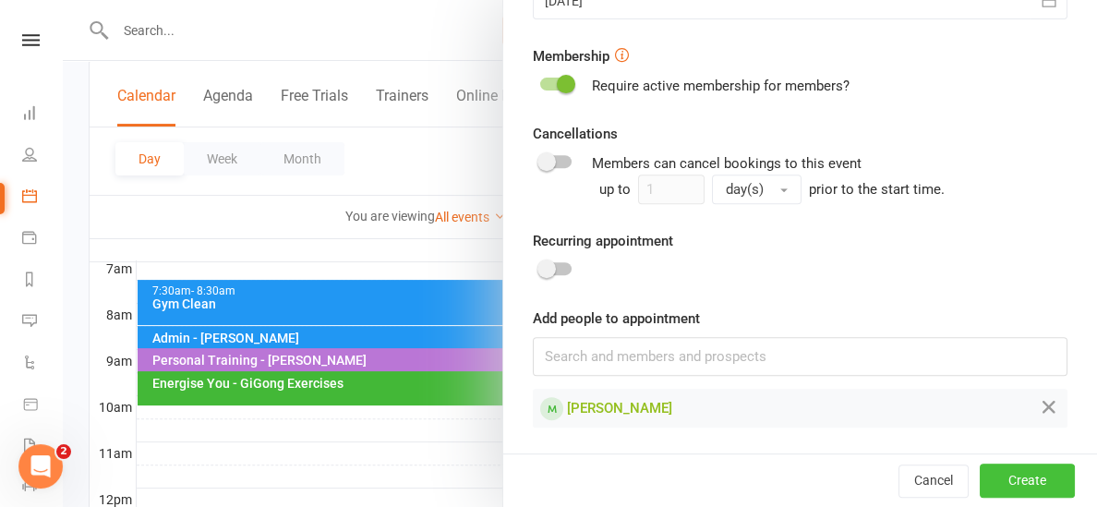
click at [1046, 481] on button "Create" at bounding box center [1027, 480] width 95 height 33
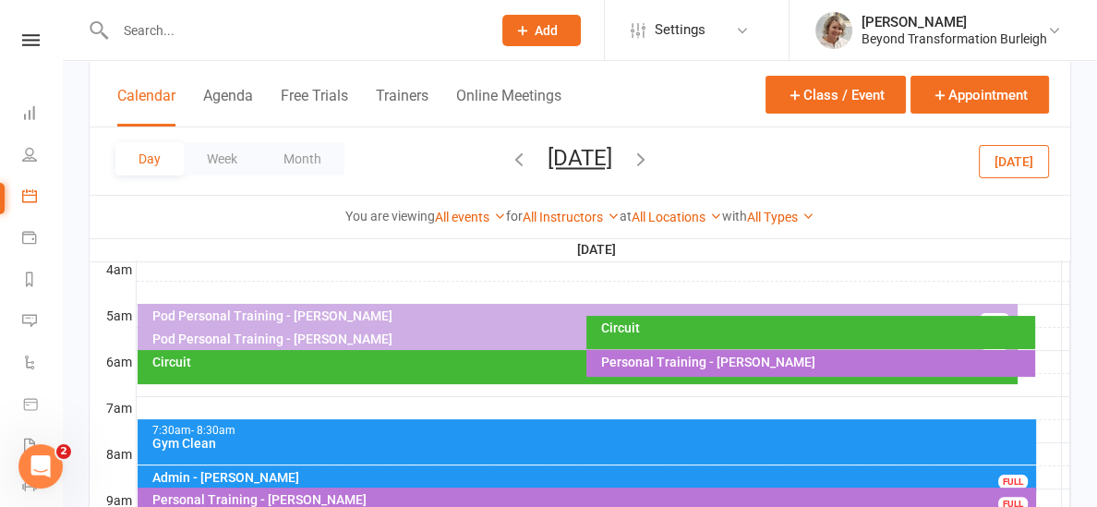
scroll to position [47, 0]
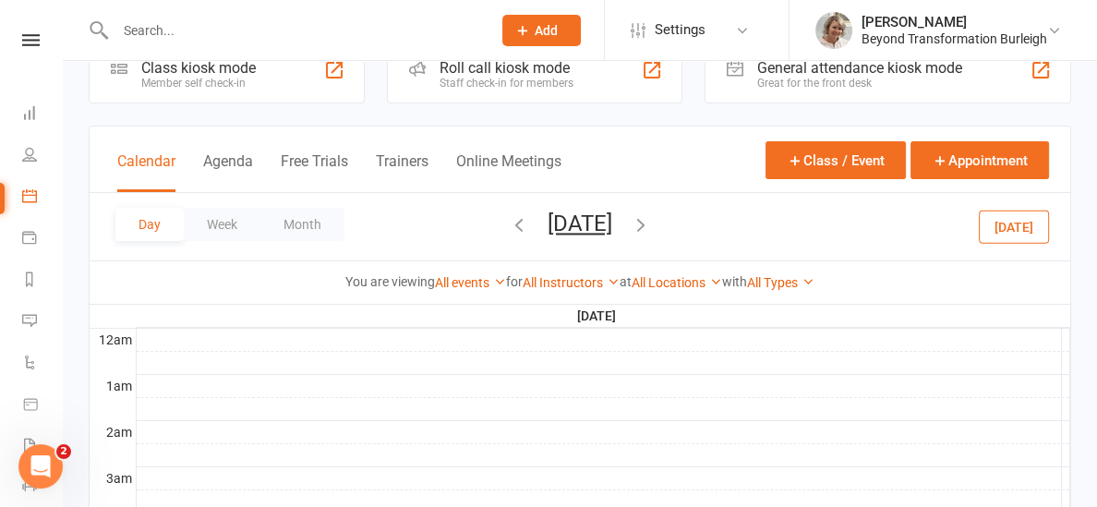
click at [1001, 230] on button "[DATE]" at bounding box center [1014, 226] width 70 height 33
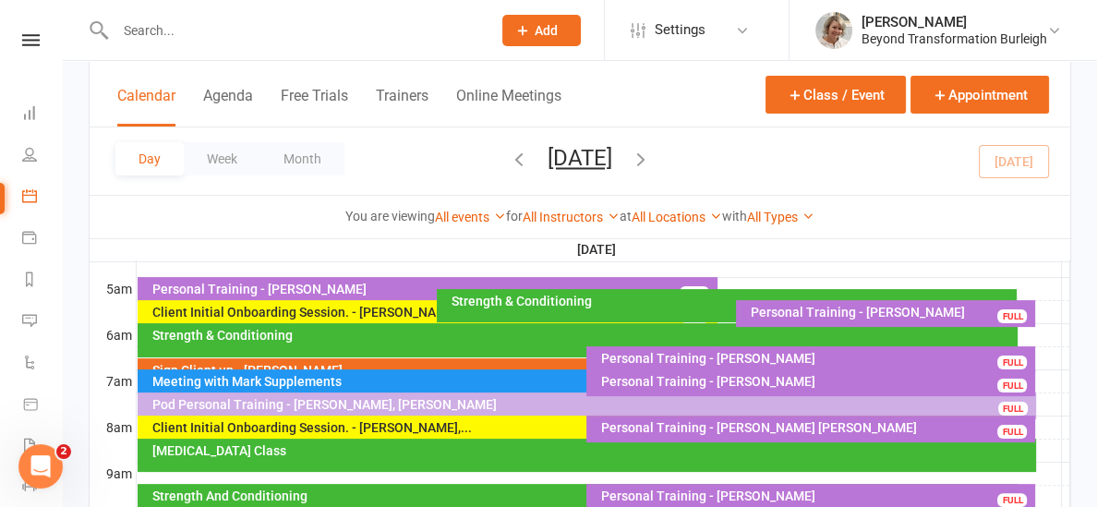
scroll to position [332, 0]
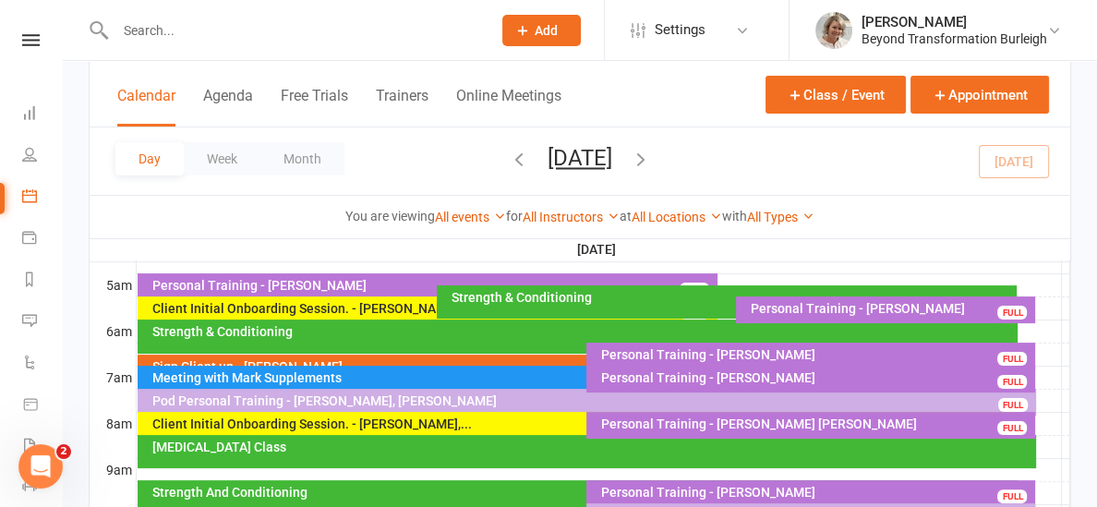
click at [333, 361] on div "Sign Client up - [PERSON_NAME]" at bounding box center [582, 366] width 863 height 13
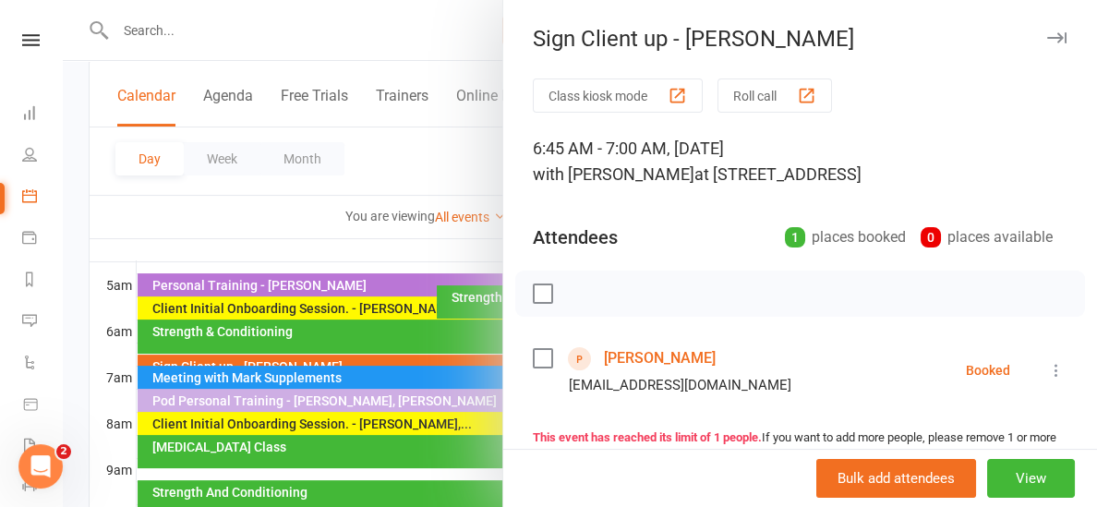
click at [644, 359] on link "[PERSON_NAME]" at bounding box center [660, 359] width 112 height 30
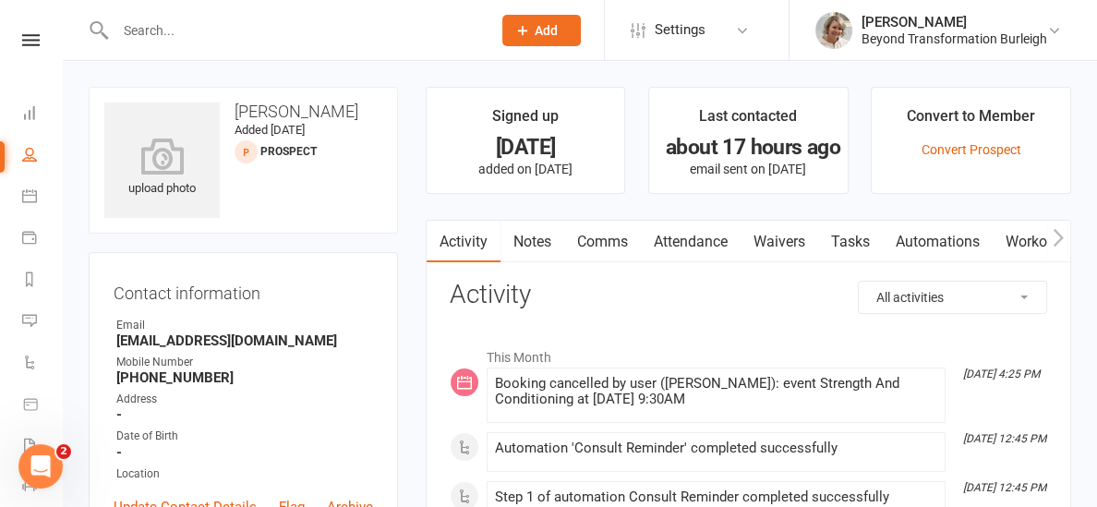
click at [347, 175] on div "upload photo [PERSON_NAME] Added [DATE] prospect" at bounding box center [243, 160] width 309 height 147
click at [28, 32] on nav "Clubworx Dashboard People Calendar Payments Reports Messages Automations Produc…" at bounding box center [31, 258] width 63 height 507
click at [29, 45] on icon at bounding box center [31, 40] width 18 height 12
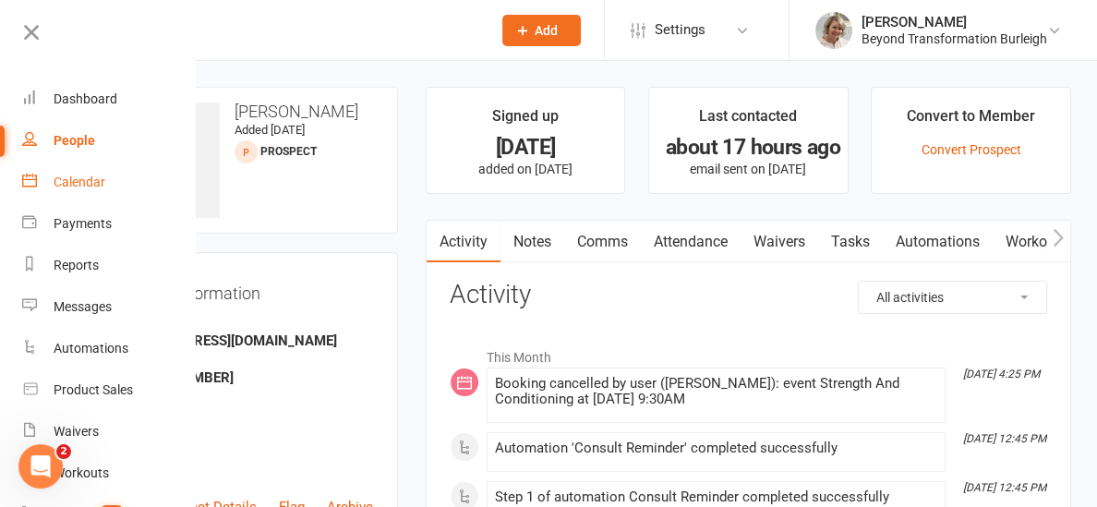
click at [78, 181] on div "Calendar" at bounding box center [80, 182] width 52 height 15
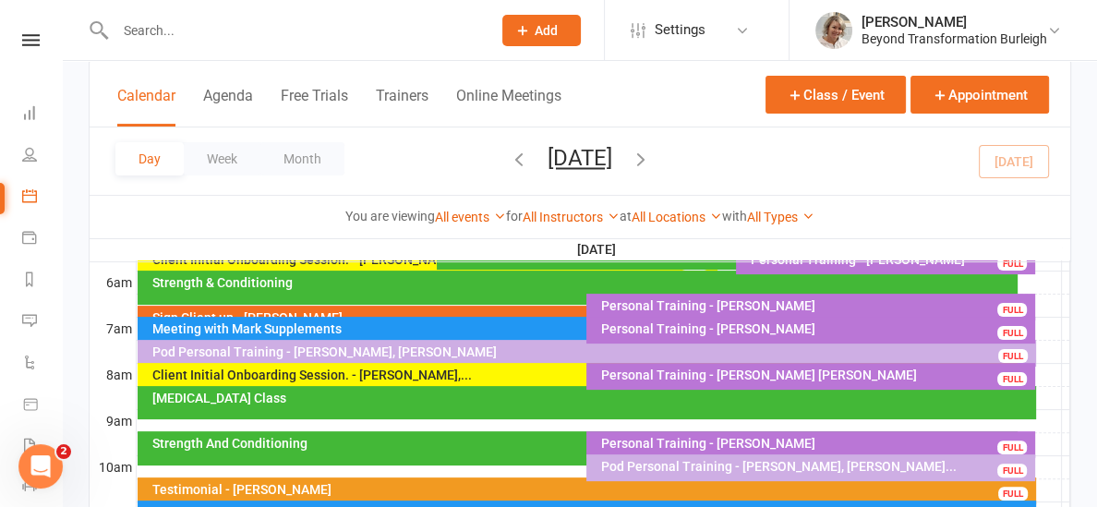
scroll to position [382, 0]
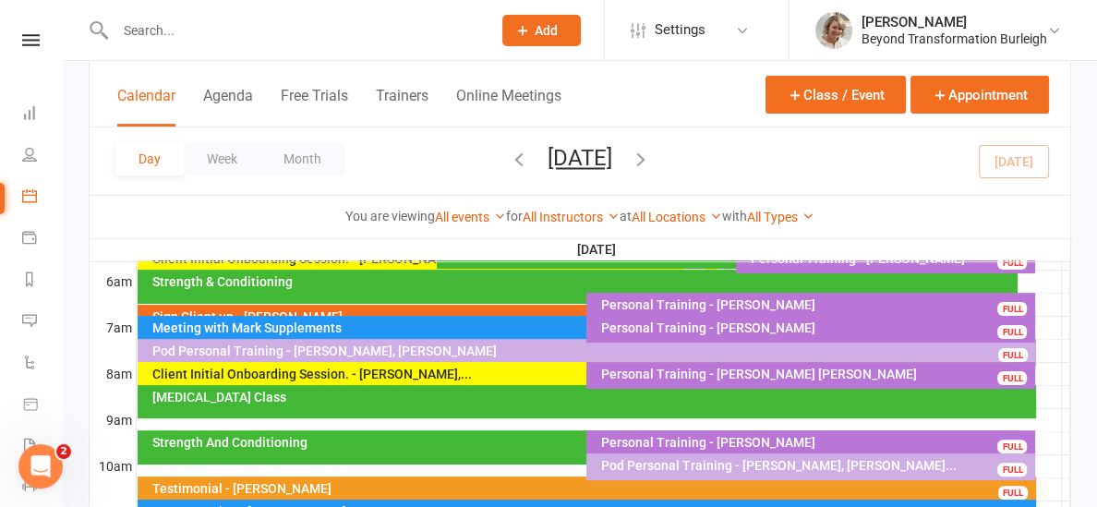
click at [432, 375] on div "Client Initial Onboarding Session. - [PERSON_NAME],..." at bounding box center [582, 374] width 863 height 13
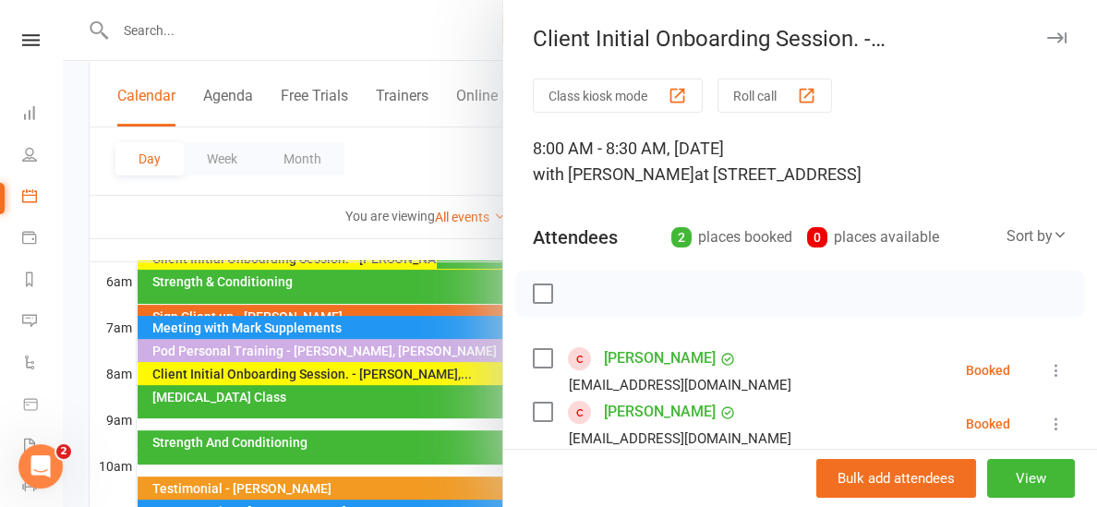
scroll to position [37, 0]
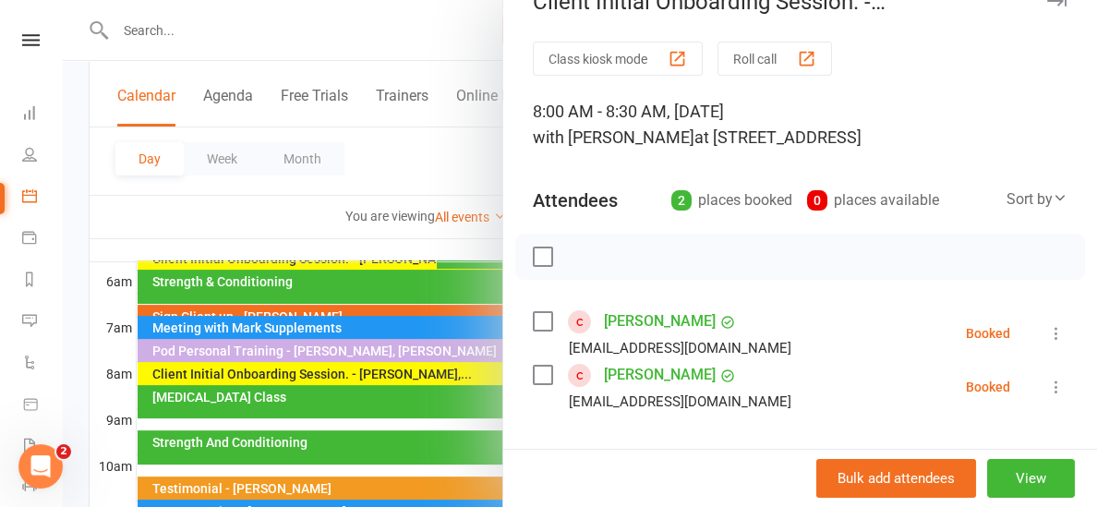
click at [151, 228] on div at bounding box center [580, 253] width 1034 height 507
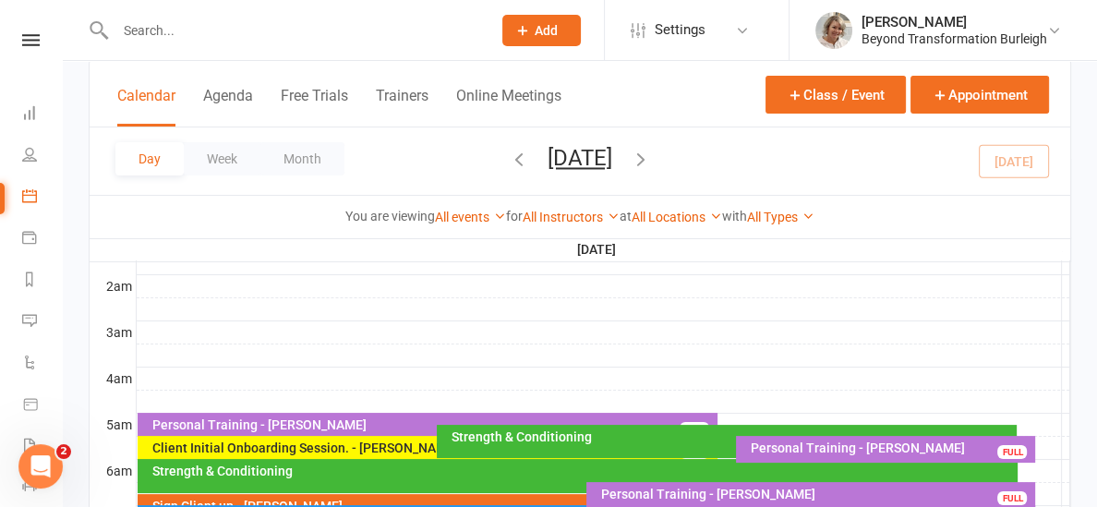
scroll to position [31, 0]
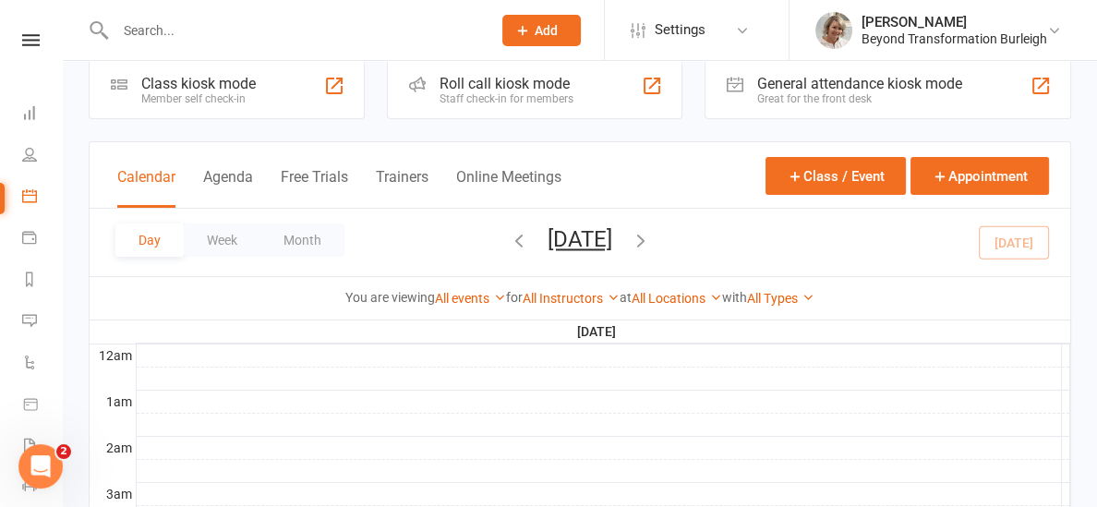
click at [143, 33] on input "text" at bounding box center [294, 31] width 369 height 26
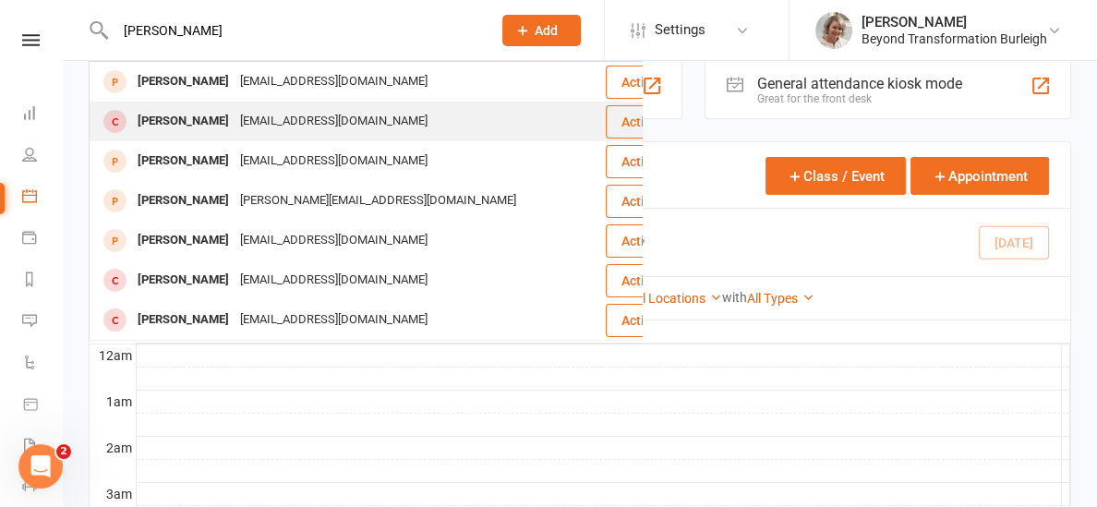
type input "[PERSON_NAME]"
click at [235, 125] on div "[EMAIL_ADDRESS][DOMAIN_NAME]" at bounding box center [334, 121] width 199 height 27
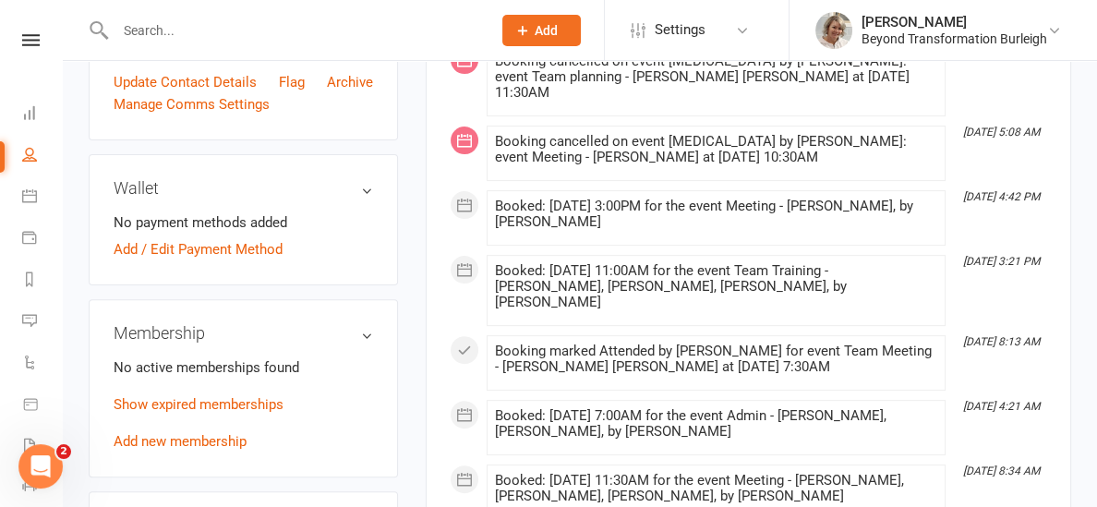
scroll to position [521, 0]
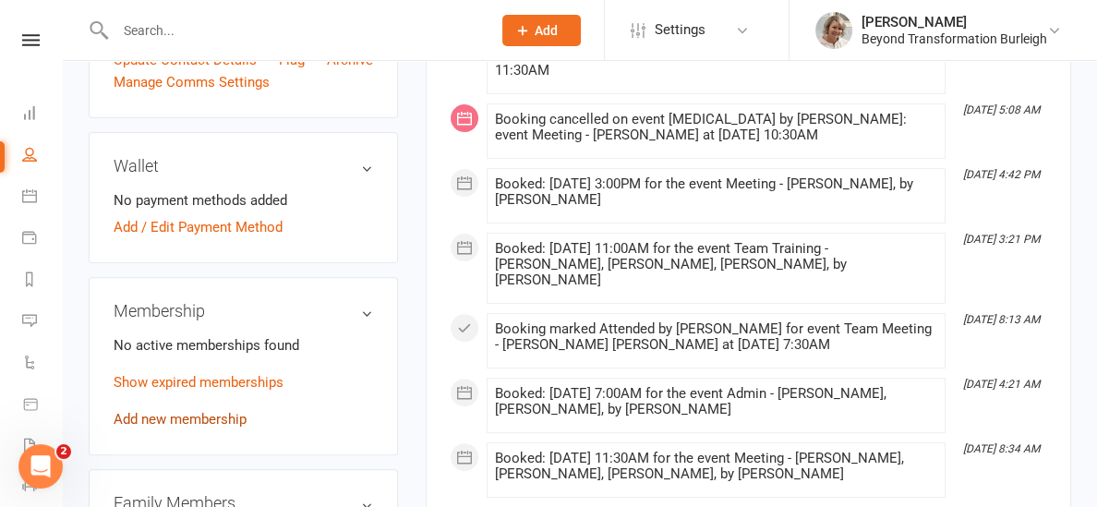
click at [161, 428] on link "Add new membership" at bounding box center [180, 419] width 133 height 17
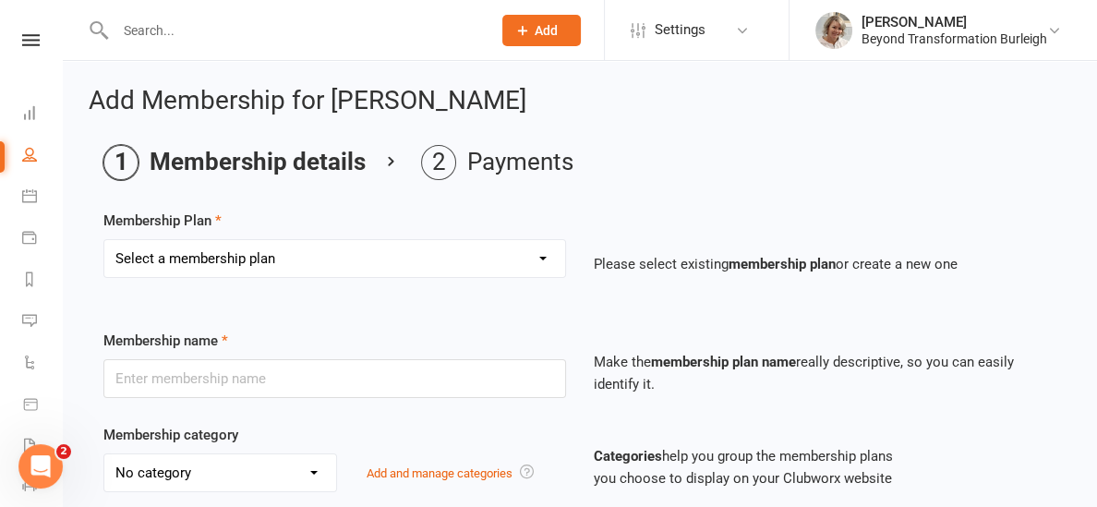
click at [323, 248] on select "Select a membership plan Create new Membership Plan 14 Day Shred (INTRO OFFER) …" at bounding box center [334, 258] width 461 height 37
select select "1"
click at [104, 240] on select "Select a membership plan Create new Membership Plan 14 Day Shred (INTRO OFFER) …" at bounding box center [334, 258] width 461 height 37
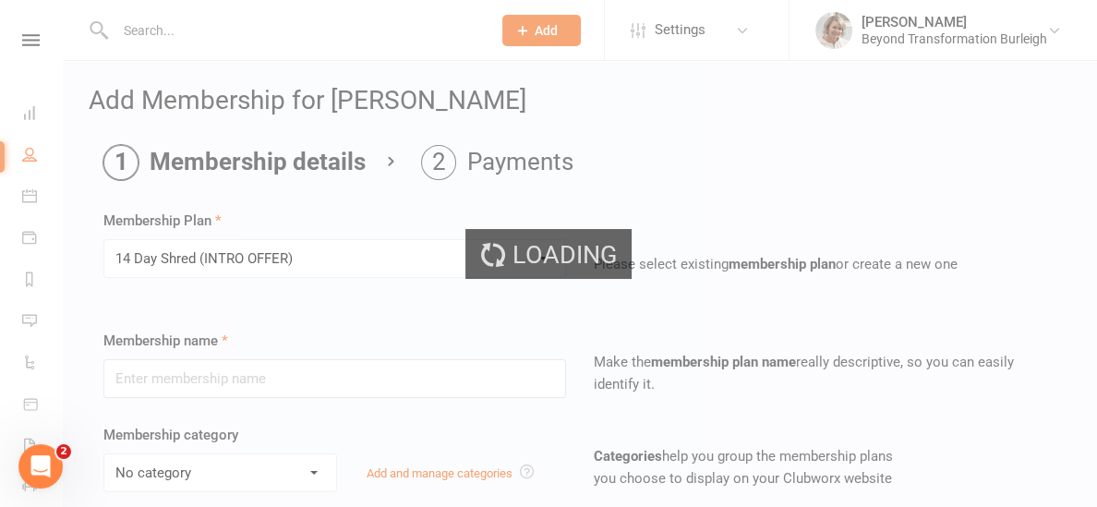
type input "14 Day Shred (INTRO OFFER)"
select select "1"
type input "3"
select select "1"
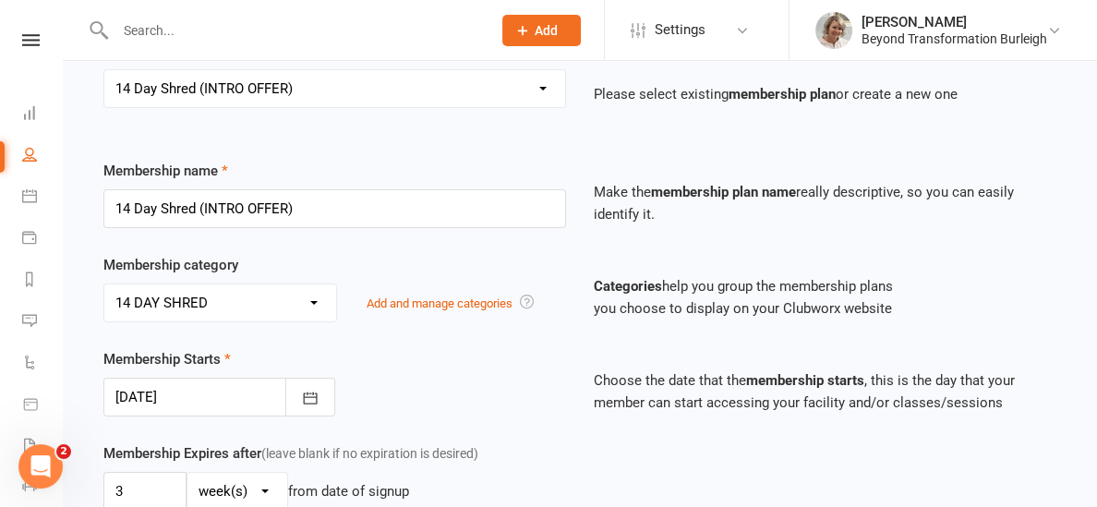
scroll to position [167, 0]
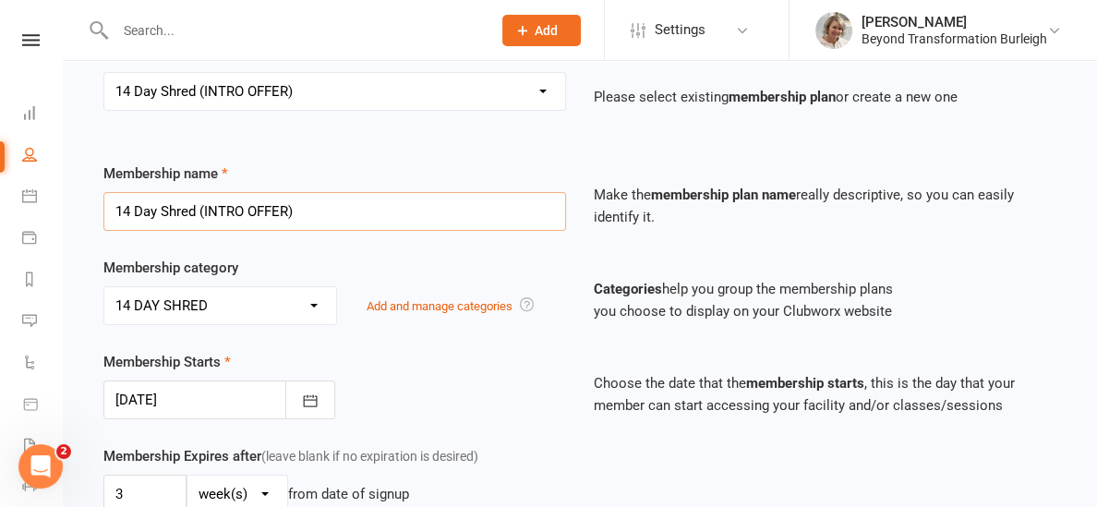
drag, startPoint x: 303, startPoint y: 206, endPoint x: 88, endPoint y: 204, distance: 215.2
click at [89, 204] on main "Membership details Payments Membership Plan Select a membership plan Create new…" at bounding box center [580, 467] width 983 height 979
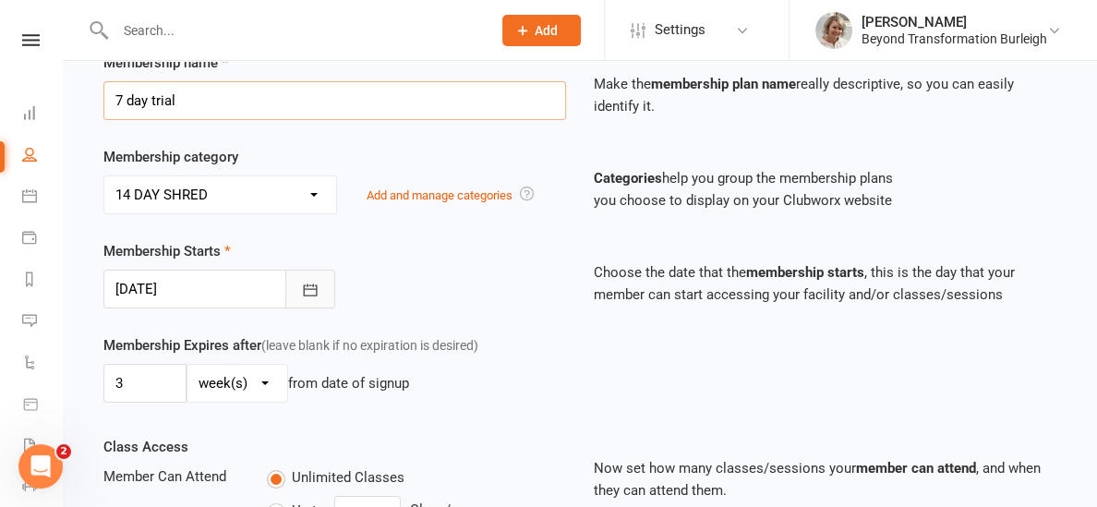
scroll to position [281, 0]
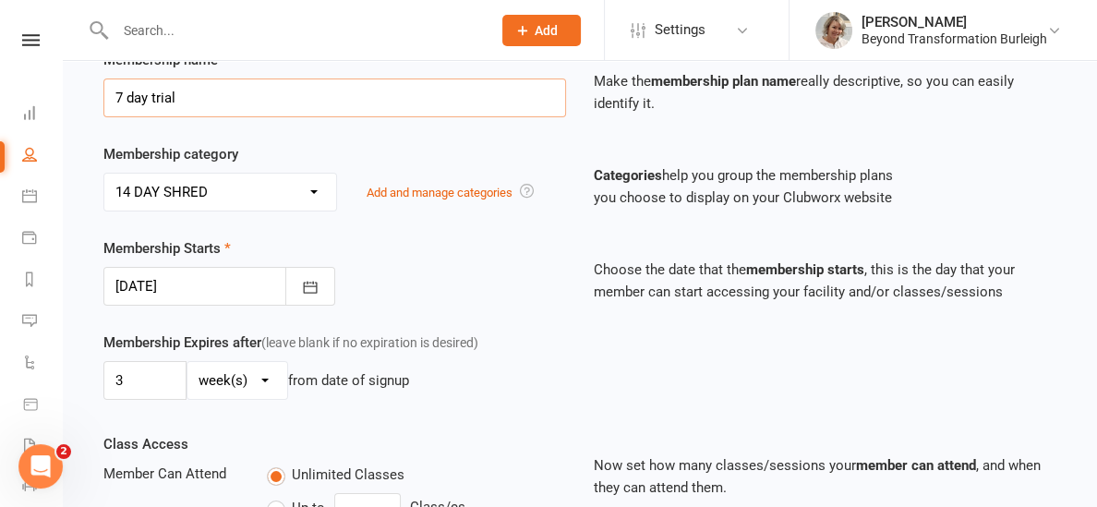
type input "7 day trial"
click at [257, 399] on select "day(s) week(s) month(s) year(s)" at bounding box center [237, 380] width 100 height 37
select select "0"
click at [187, 383] on select "day(s) week(s) month(s) year(s)" at bounding box center [237, 380] width 100 height 37
click at [126, 399] on input "3" at bounding box center [144, 380] width 83 height 39
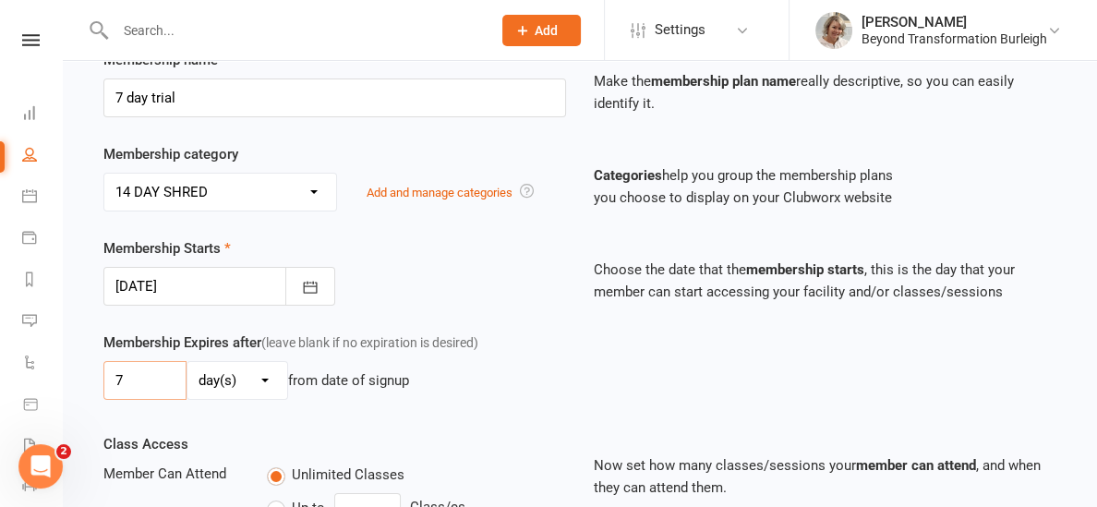
type input "7"
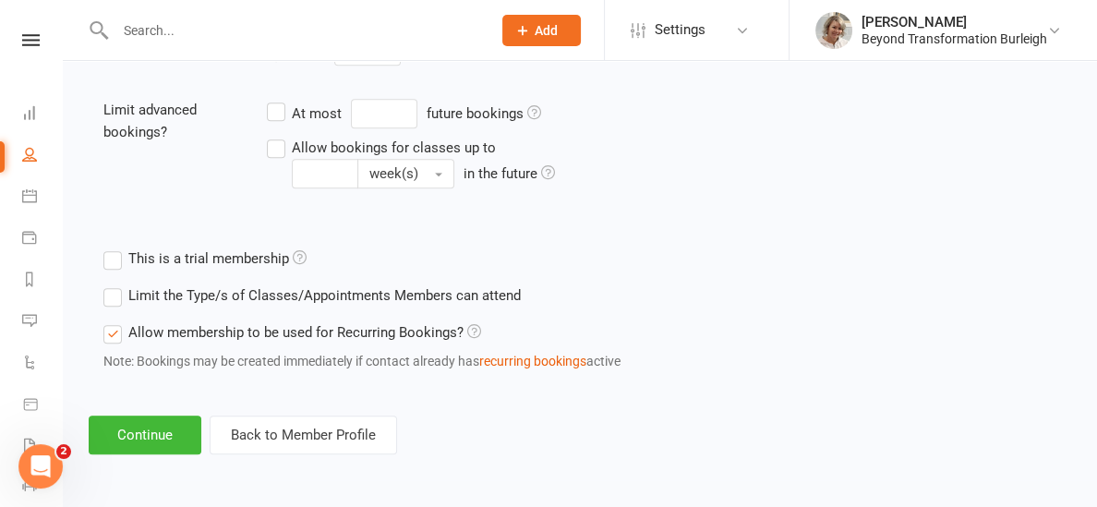
scroll to position [781, 0]
click at [152, 434] on button "Continue" at bounding box center [145, 435] width 113 height 39
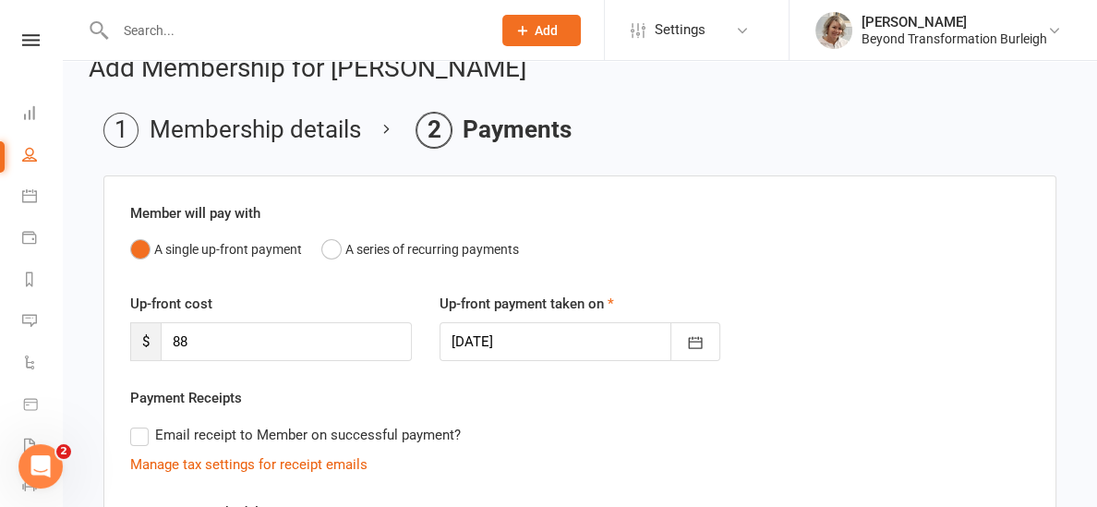
scroll to position [34, 0]
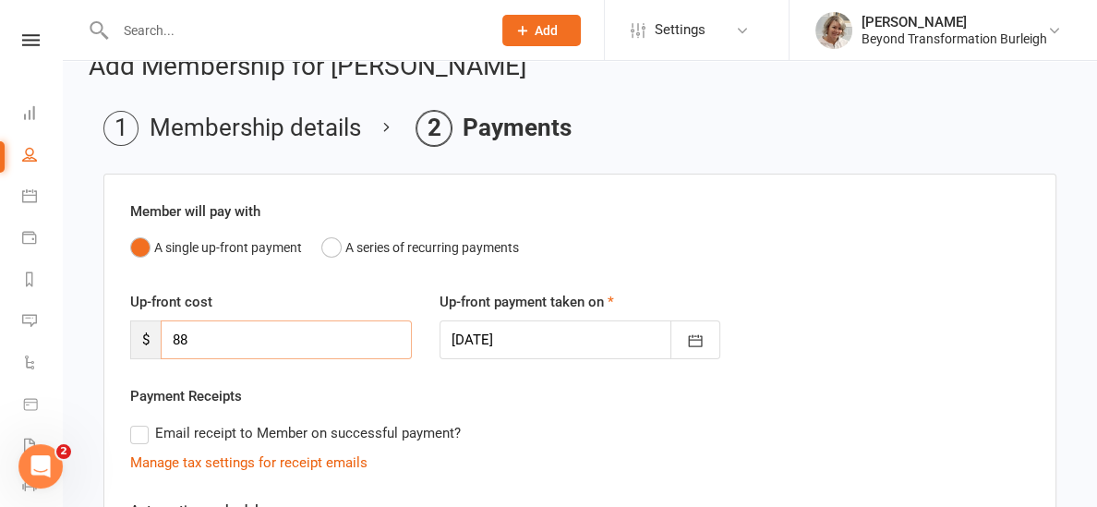
drag, startPoint x: 213, startPoint y: 333, endPoint x: 148, endPoint y: 339, distance: 65.8
click at [148, 339] on div "$ 88" at bounding box center [271, 339] width 282 height 39
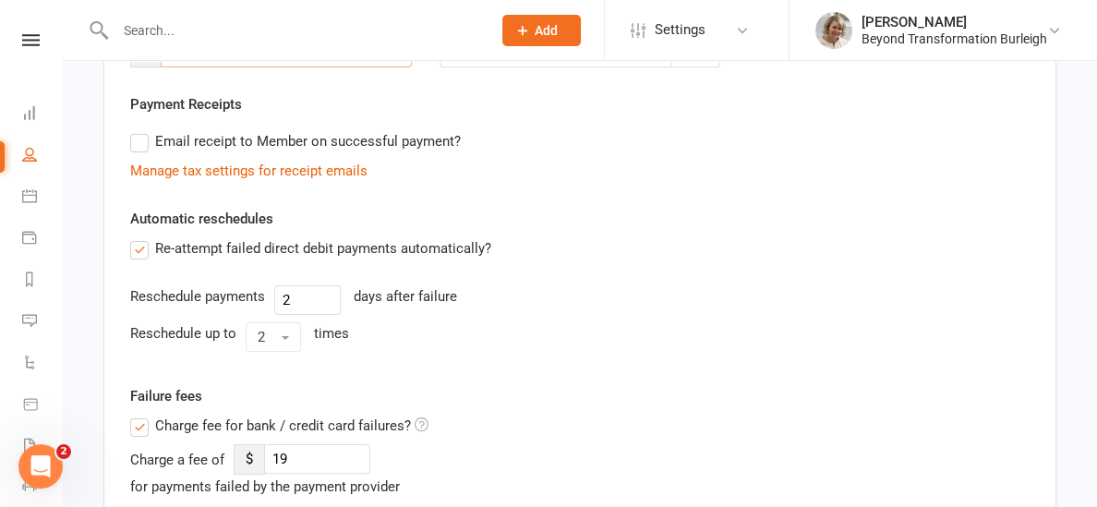
scroll to position [345, 0]
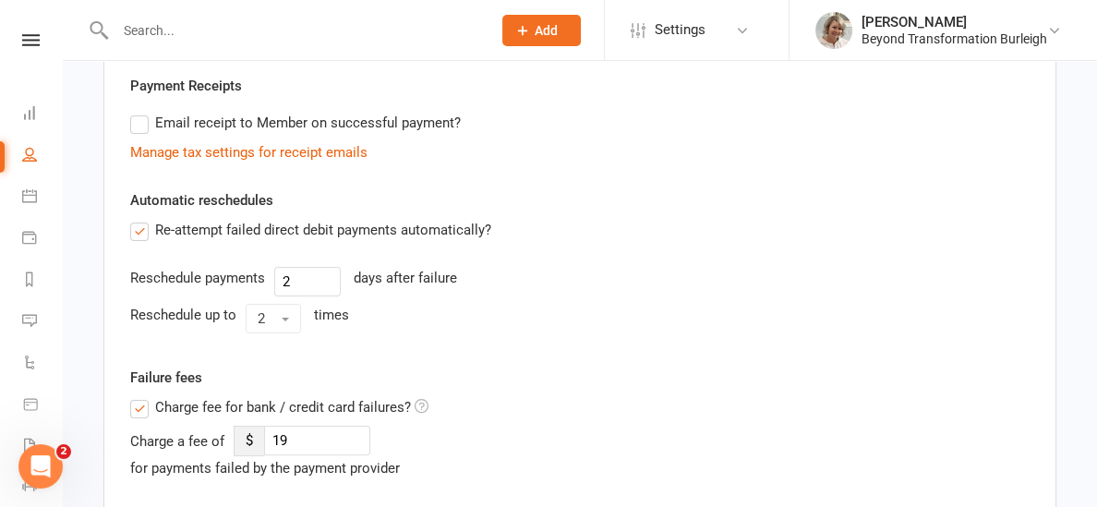
click at [138, 407] on label "Charge fee for bank / credit card failures?" at bounding box center [279, 407] width 298 height 22
click at [138, 396] on input "Charge fee for bank / credit card failures?" at bounding box center [279, 396] width 298 height 0
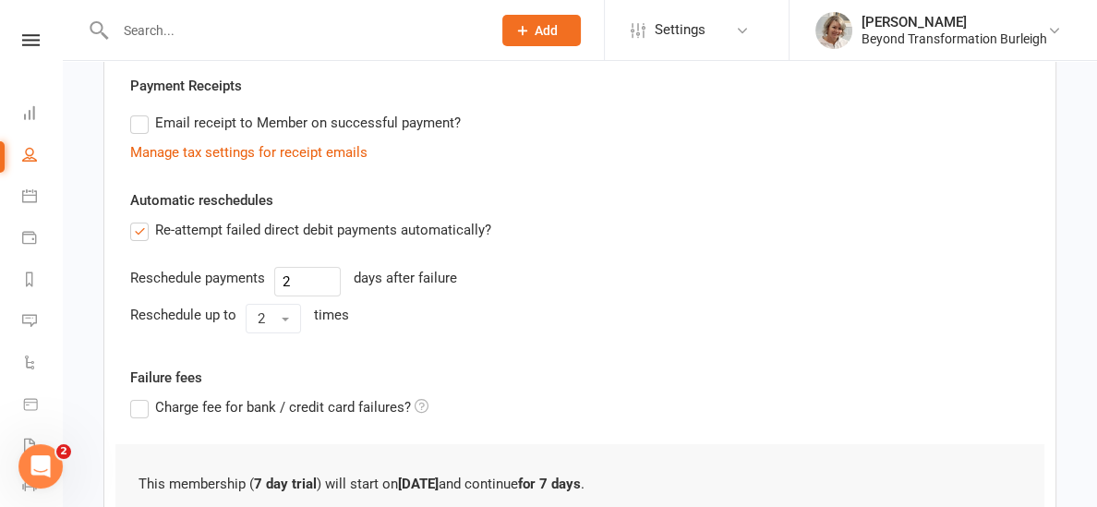
click at [140, 236] on label "Re-attempt failed direct debit payments automatically?" at bounding box center [310, 230] width 361 height 22
click at [140, 219] on input "Re-attempt failed direct debit payments automatically?" at bounding box center [136, 219] width 12 height 0
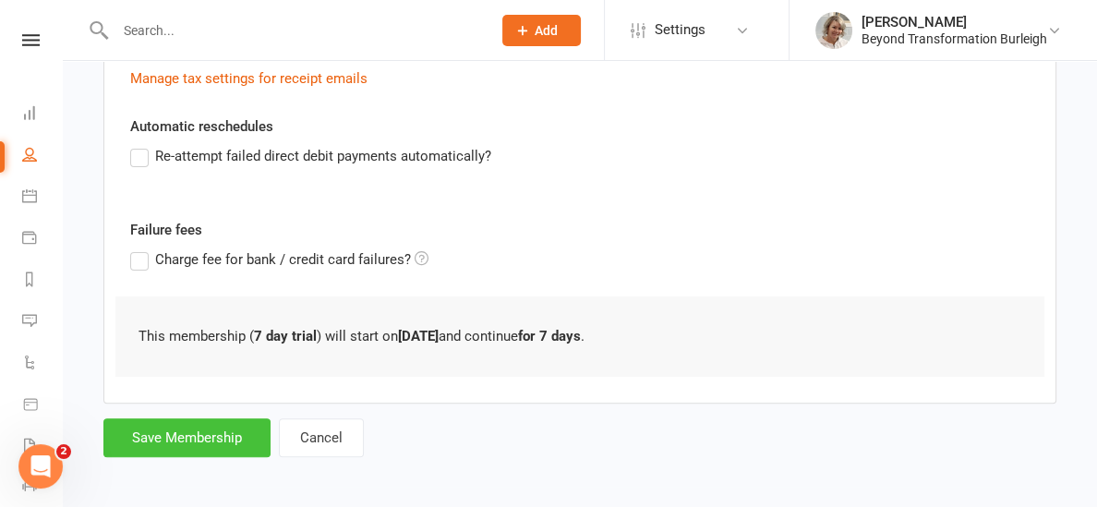
scroll to position [425, 0]
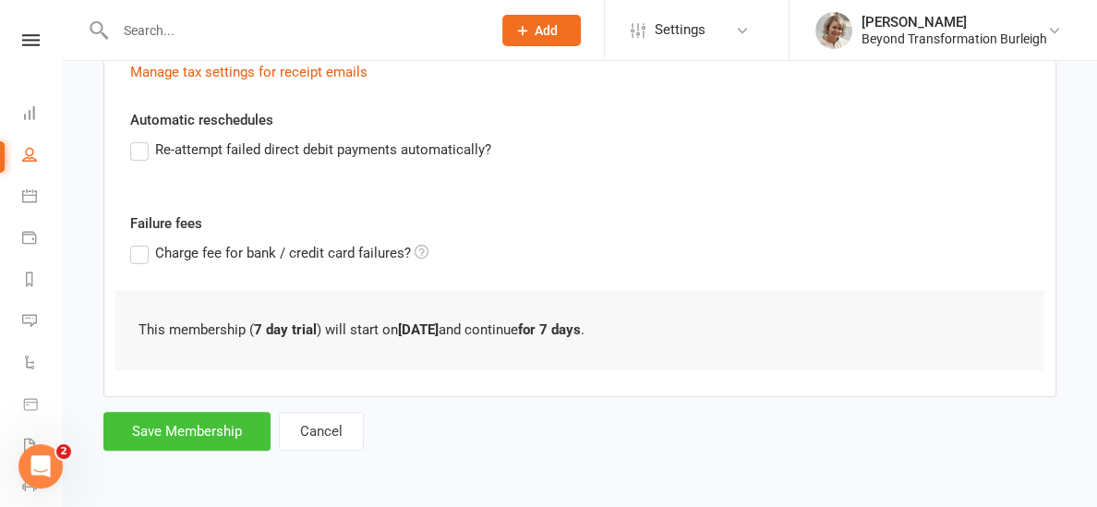
click at [191, 442] on button "Save Membership" at bounding box center [186, 431] width 167 height 39
type input "0"
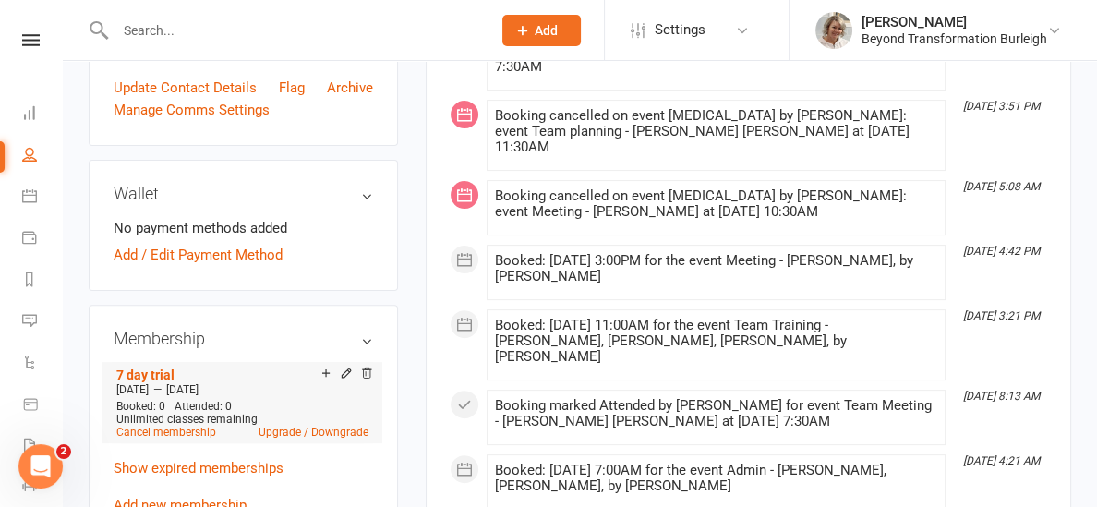
scroll to position [517, 0]
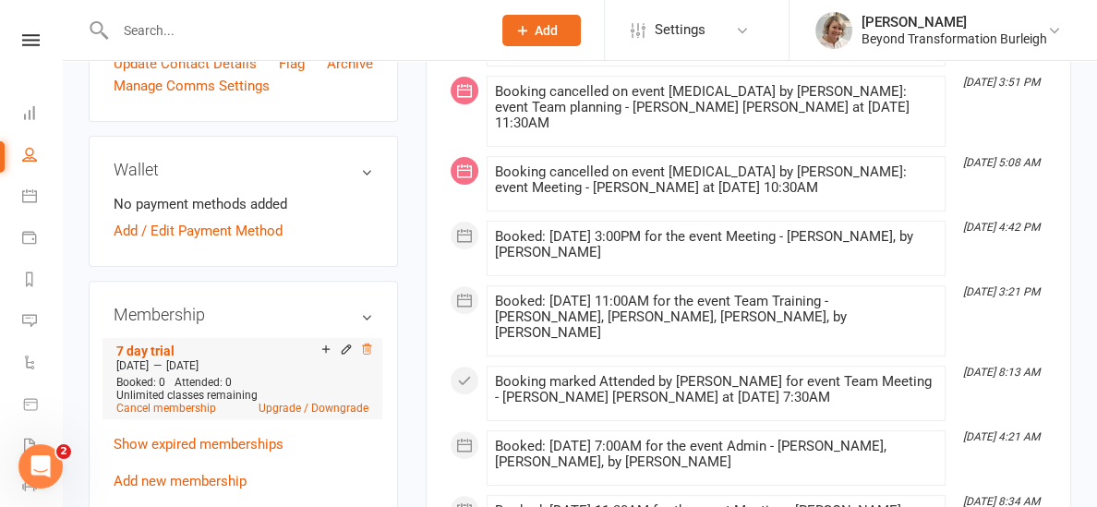
click at [369, 354] on icon at bounding box center [366, 349] width 9 height 10
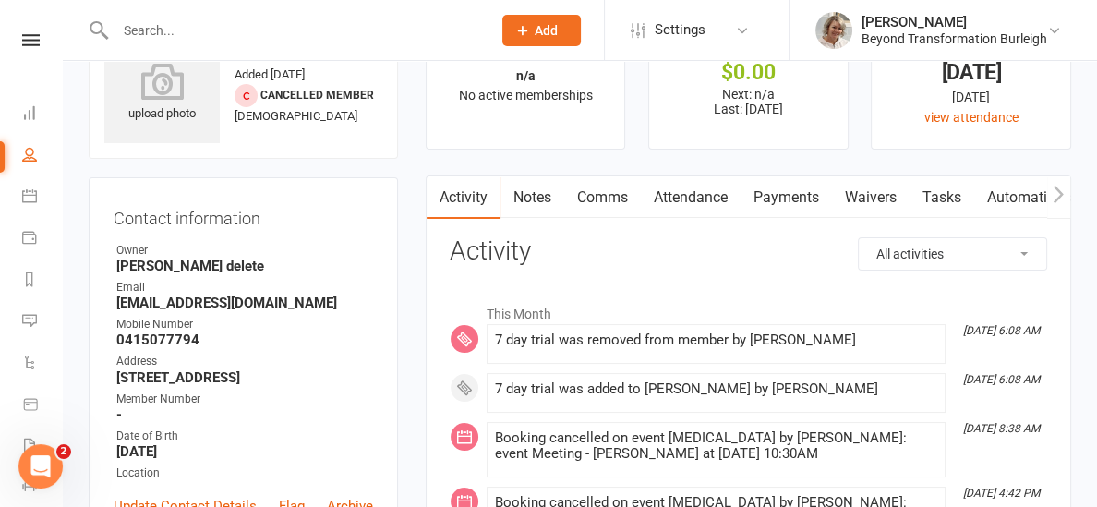
scroll to position [0, 0]
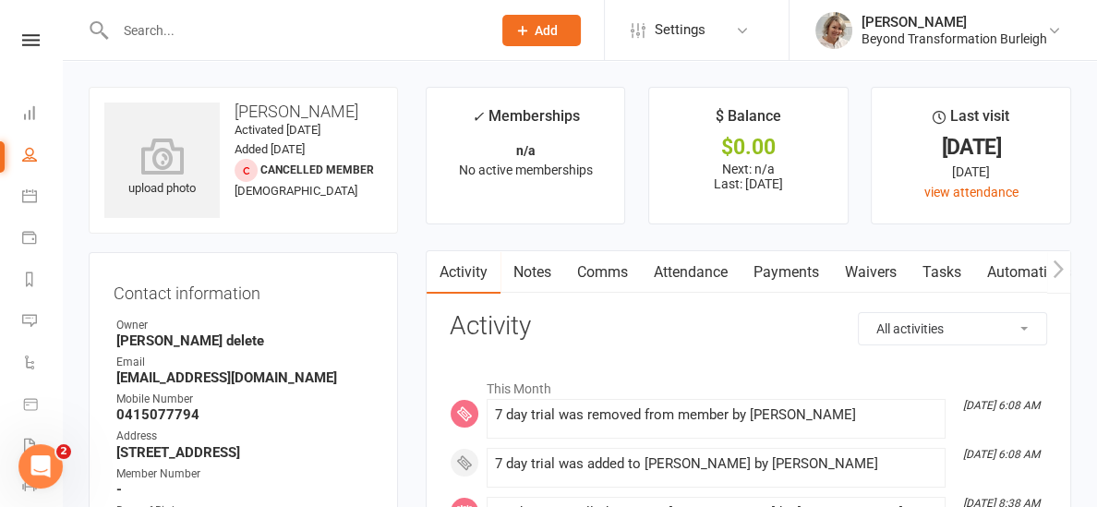
click at [36, 30] on nav "Clubworx Dashboard People Calendar Payments Reports Messages Automations Produc…" at bounding box center [31, 258] width 63 height 507
click at [30, 41] on icon at bounding box center [31, 40] width 18 height 12
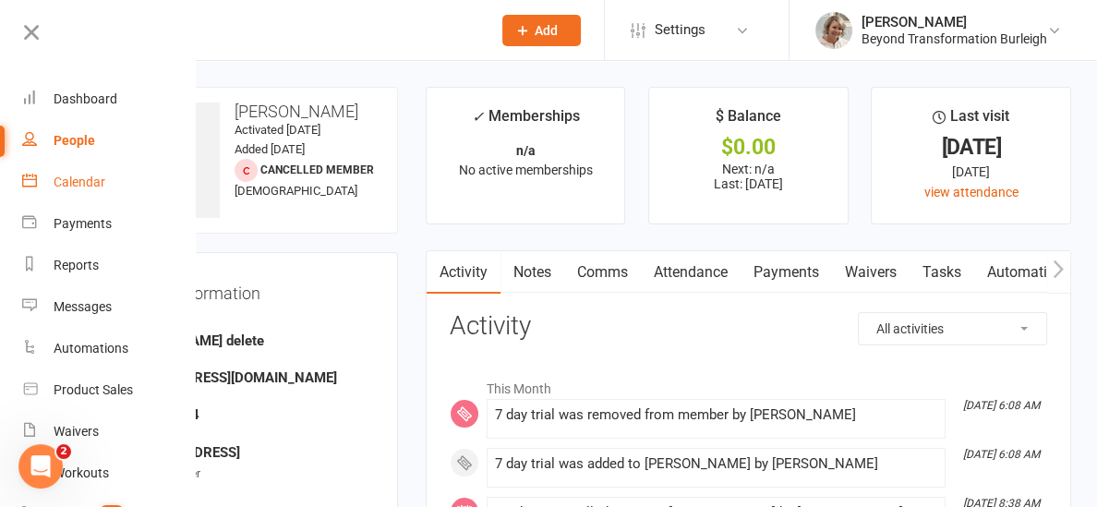
click at [60, 183] on div "Calendar" at bounding box center [80, 182] width 52 height 15
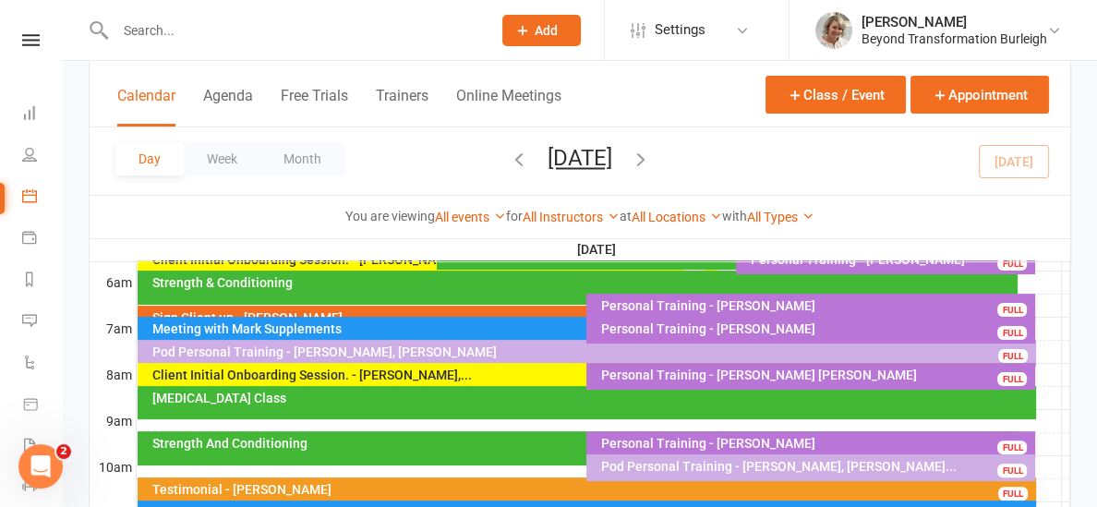
scroll to position [393, 0]
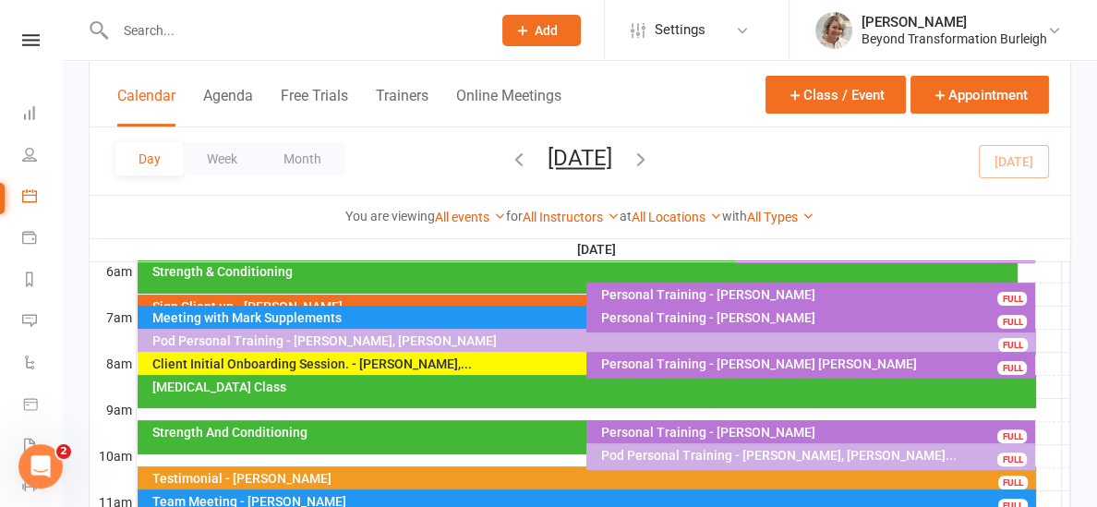
click at [405, 365] on div "Client Initial Onboarding Session. - [PERSON_NAME],..." at bounding box center [582, 363] width 863 height 13
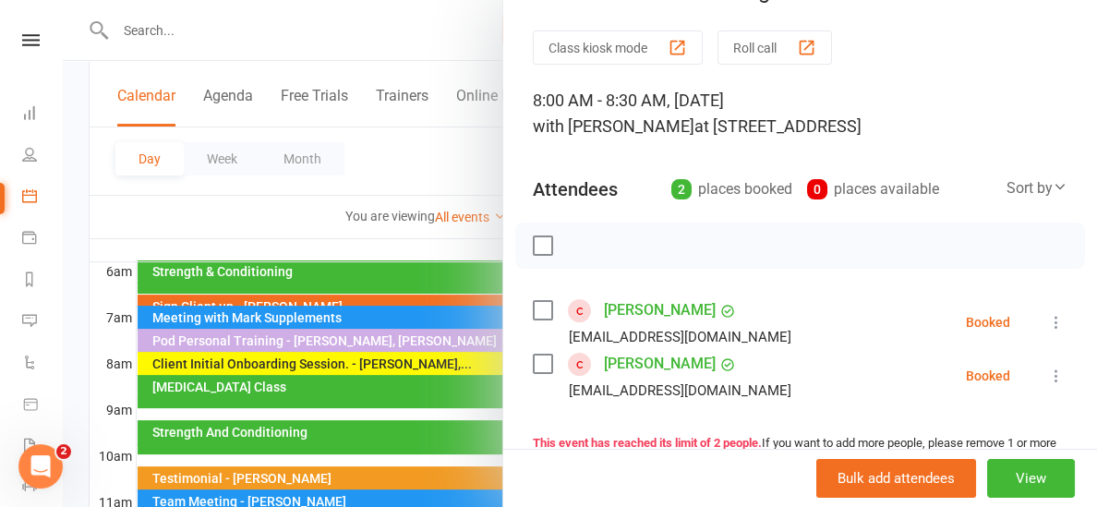
scroll to position [79, 0]
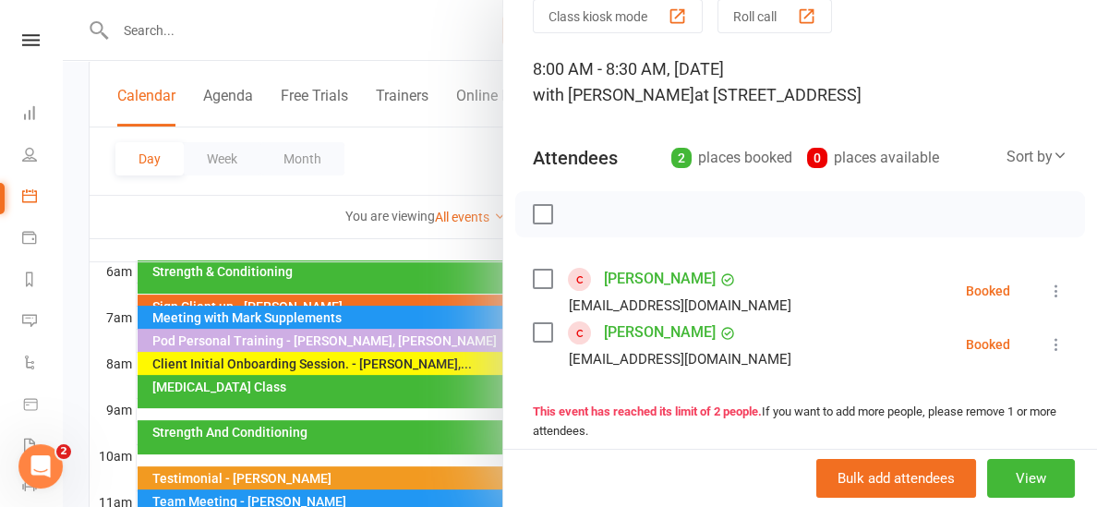
click at [632, 273] on link "[PERSON_NAME]" at bounding box center [660, 279] width 112 height 30
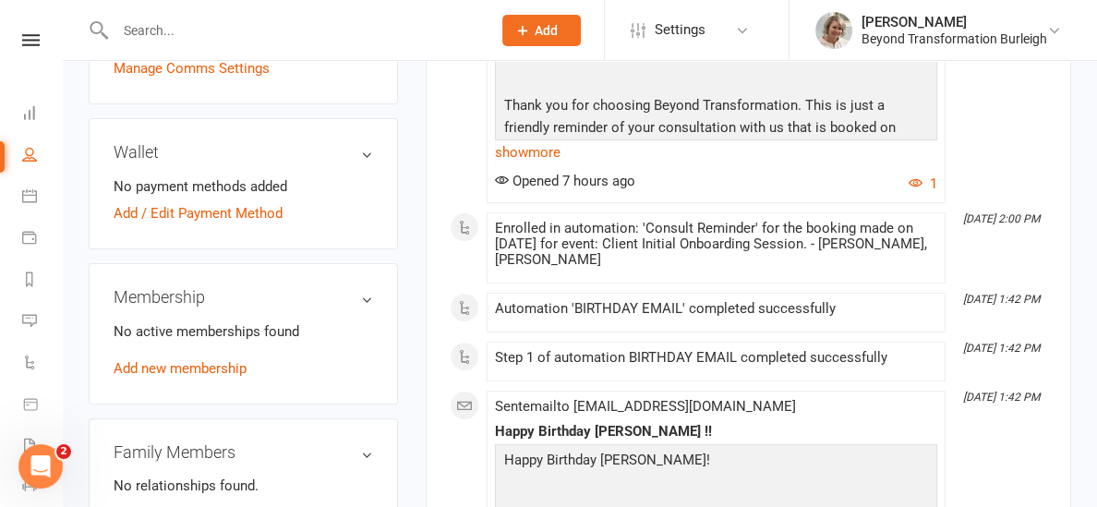
scroll to position [524, 0]
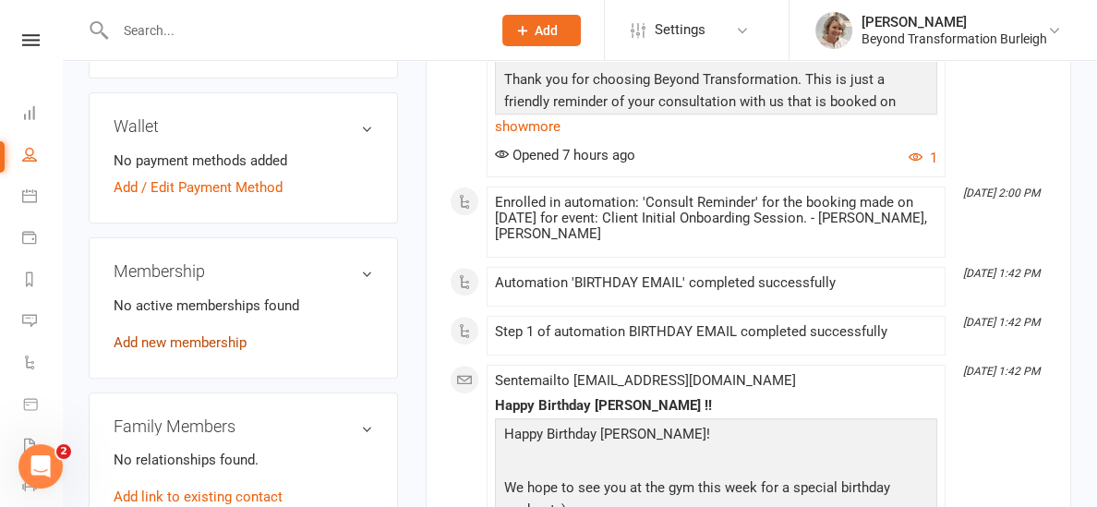
click at [212, 334] on link "Add new membership" at bounding box center [180, 342] width 133 height 17
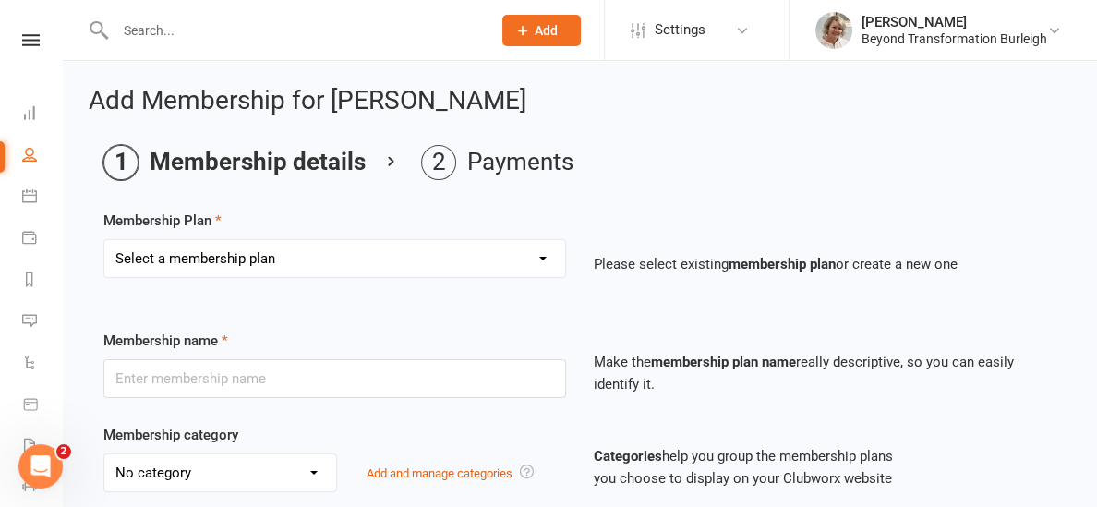
click at [346, 258] on select "Select a membership plan Create new Membership Plan 14 Day Shred (INTRO OFFER) …" at bounding box center [334, 258] width 461 height 37
select select "1"
click at [104, 240] on select "Select a membership plan Create new Membership Plan 14 Day Shred (INTRO OFFER) …" at bounding box center [334, 258] width 461 height 37
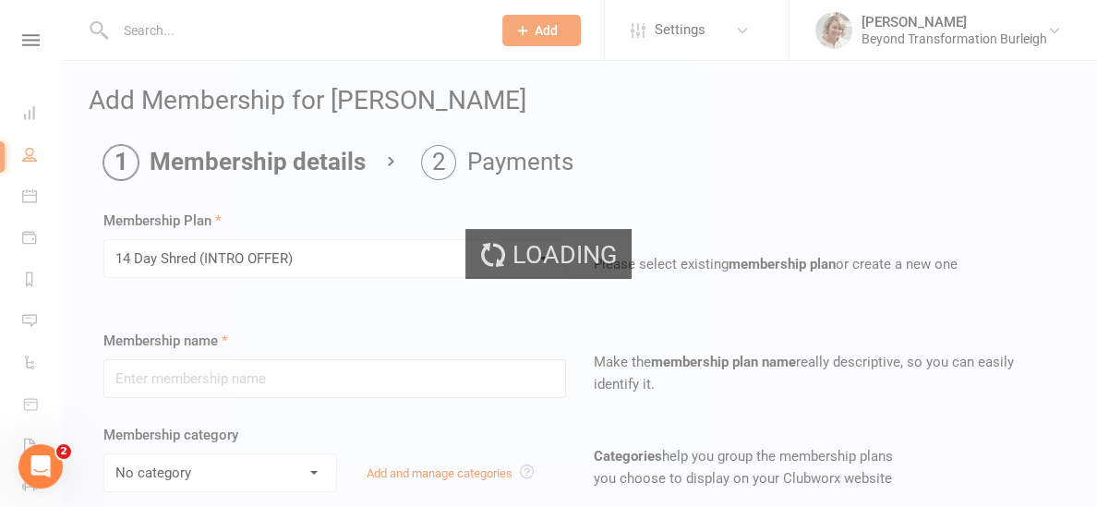
type input "14 Day Shred (INTRO OFFER)"
select select "1"
type input "3"
select select "1"
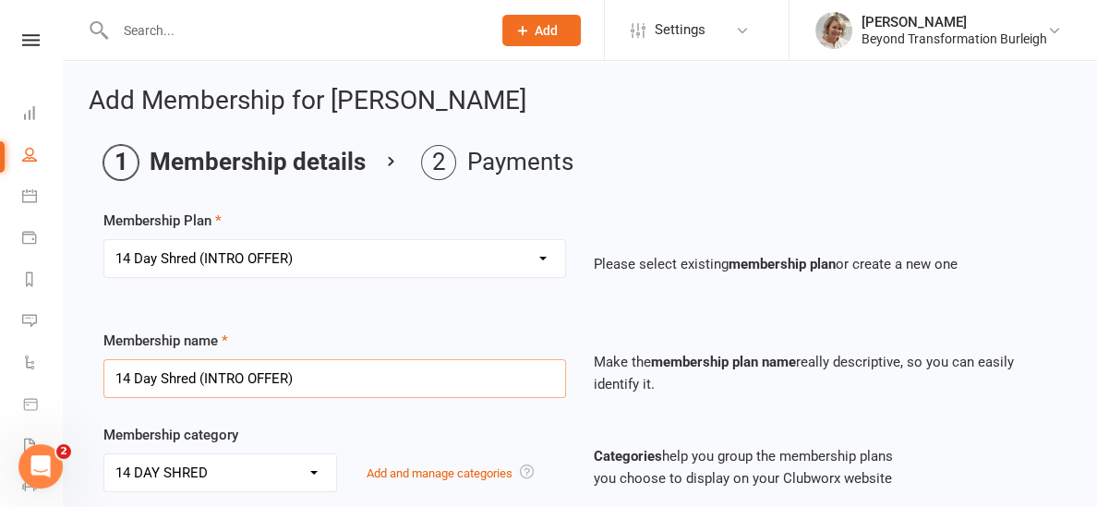
click at [301, 369] on input "14 Day Shred (INTRO OFFER)" at bounding box center [334, 378] width 463 height 39
type input "1"
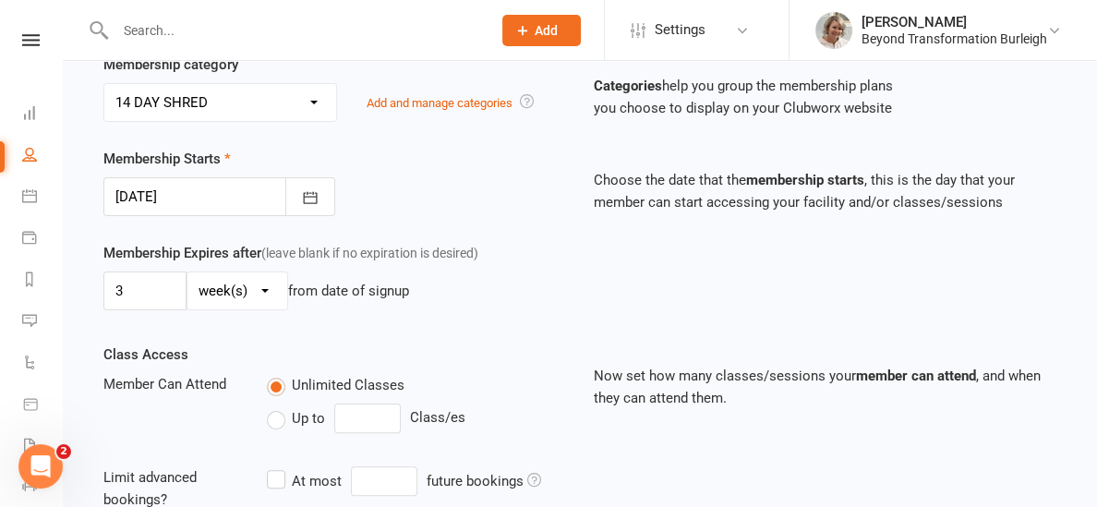
scroll to position [372, 0]
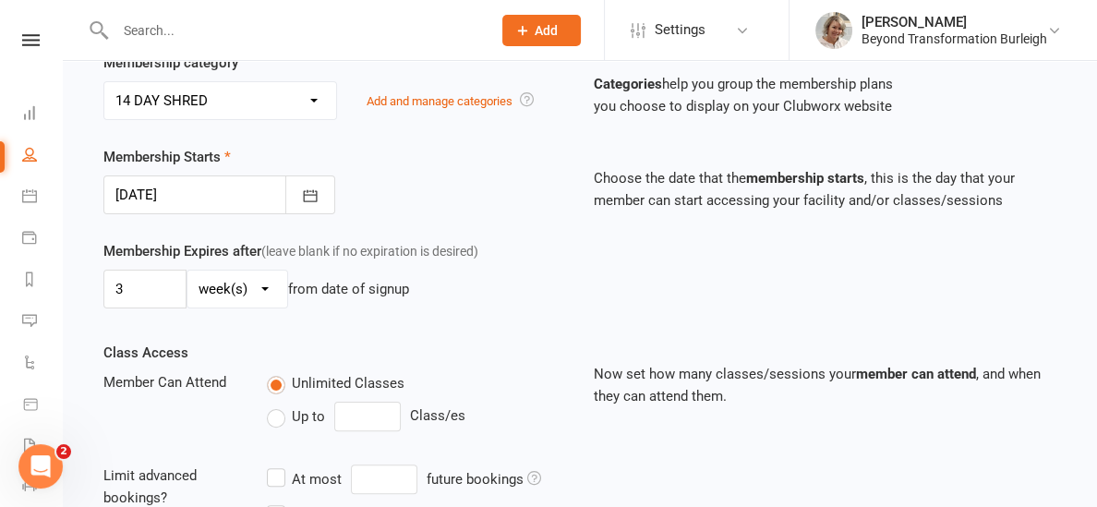
type input "7 Day Trial"
click at [245, 308] on select "day(s) week(s) month(s) year(s)" at bounding box center [237, 289] width 100 height 37
select select "0"
click at [187, 292] on select "day(s) week(s) month(s) year(s)" at bounding box center [237, 289] width 100 height 37
click at [156, 308] on input "3" at bounding box center [144, 289] width 83 height 39
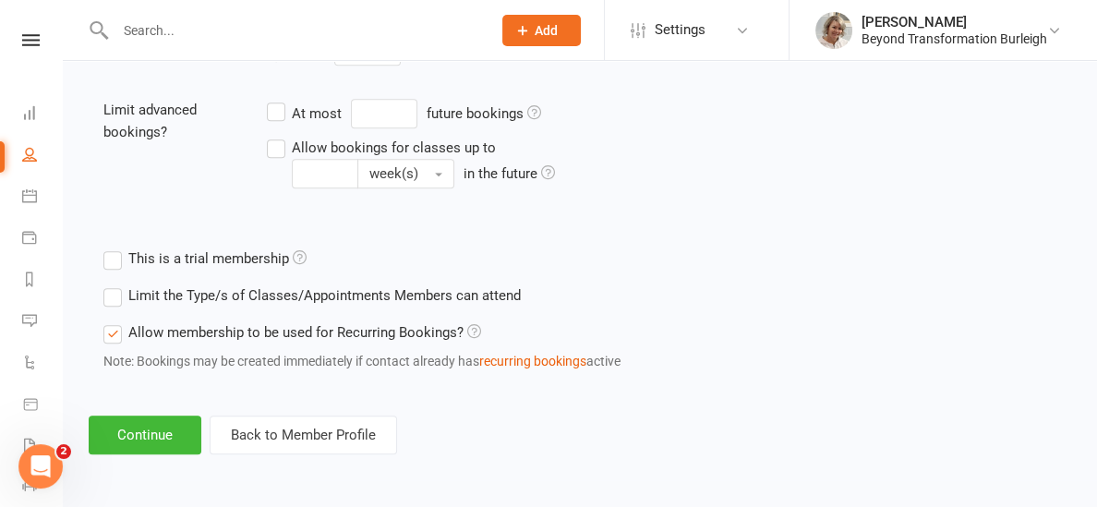
scroll to position [781, 0]
type input "7"
click at [167, 441] on button "Continue" at bounding box center [145, 435] width 113 height 39
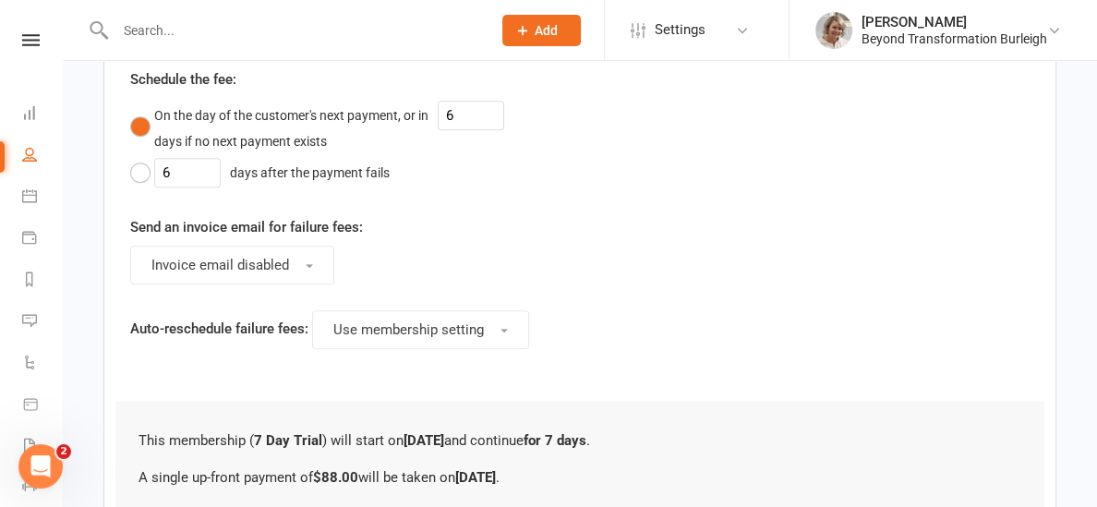
scroll to position [0, 0]
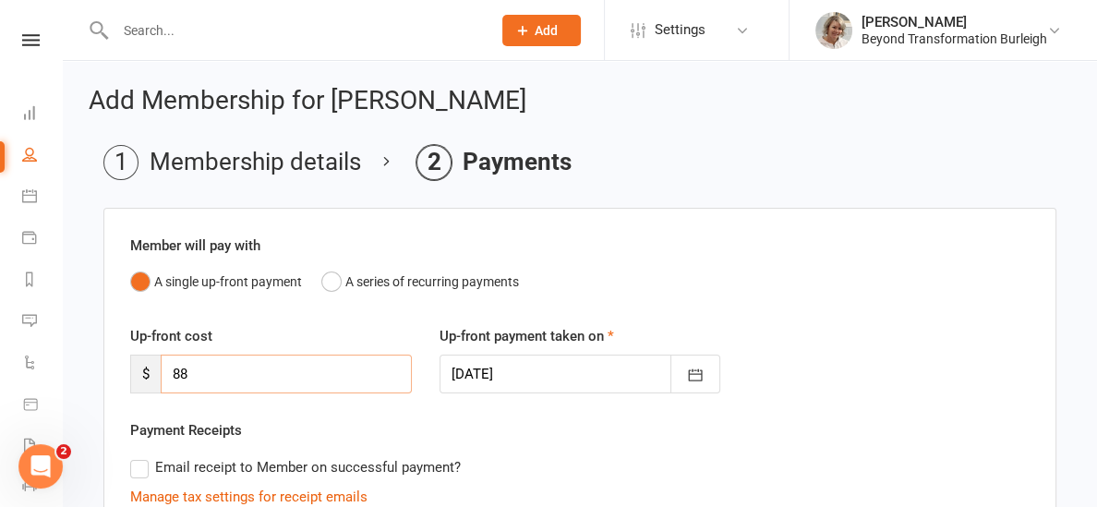
click at [212, 363] on input "88" at bounding box center [286, 374] width 251 height 39
type input "8"
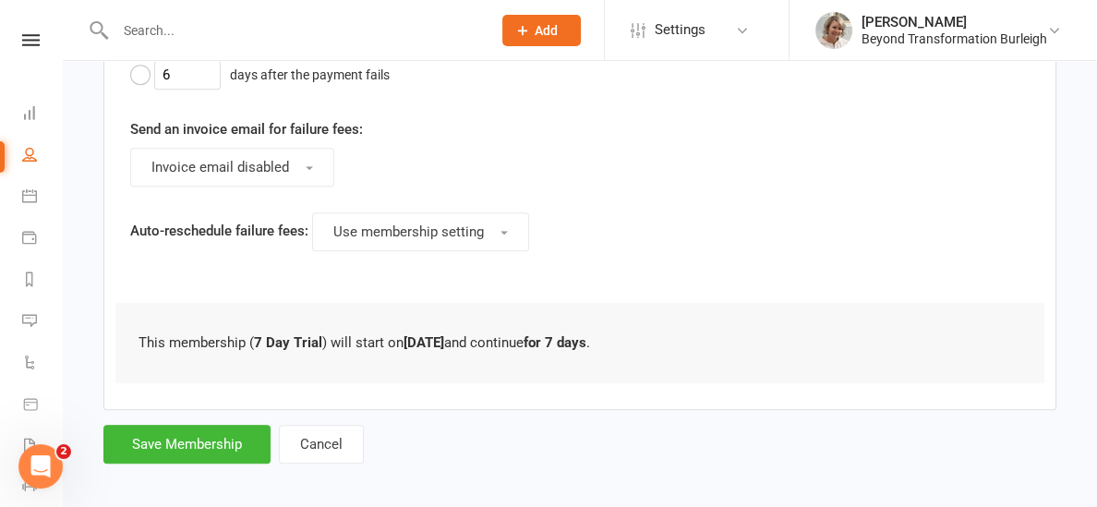
scroll to position [890, 0]
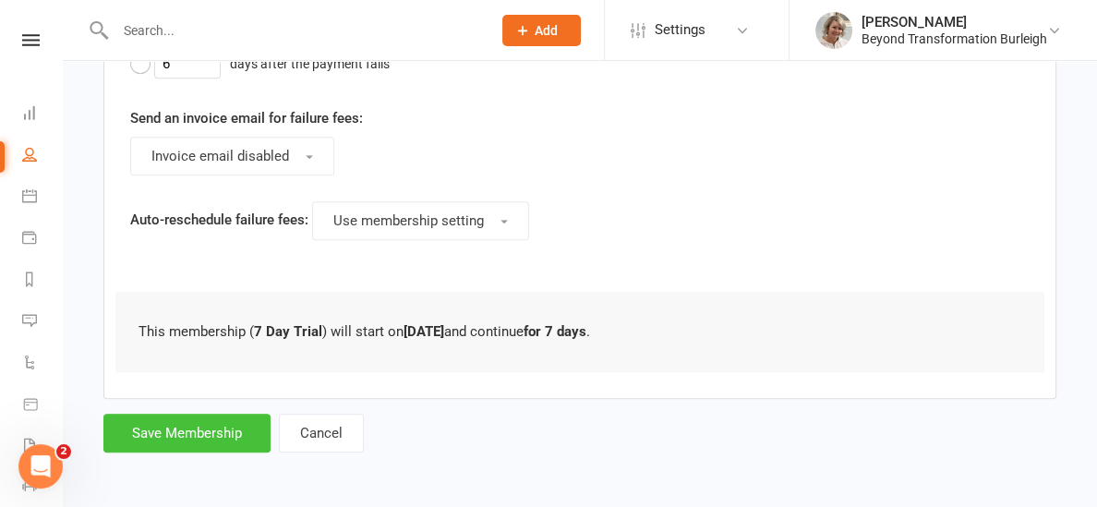
click at [151, 436] on button "Save Membership" at bounding box center [186, 433] width 167 height 39
type input "0"
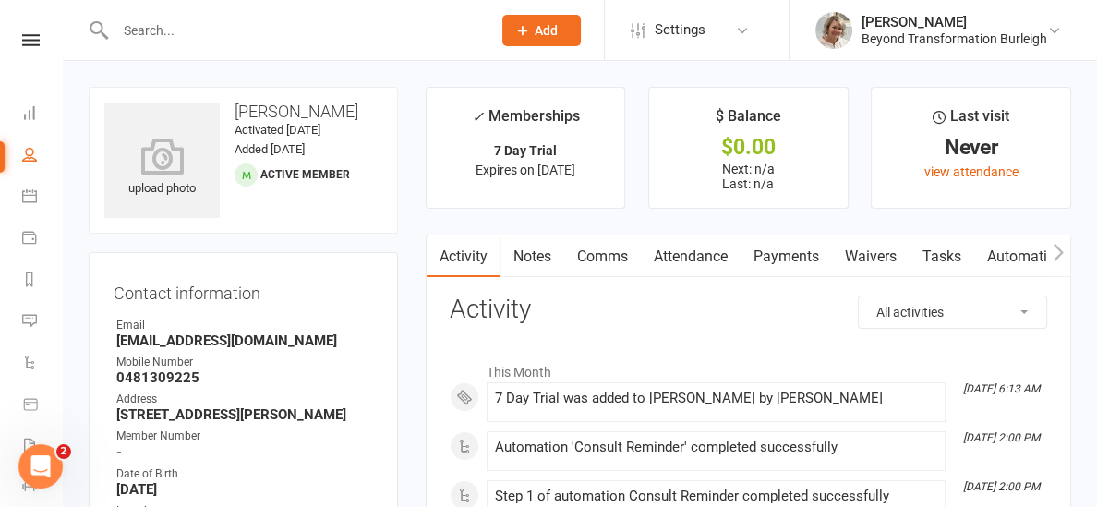
click at [23, 31] on nav "Clubworx Dashboard People Calendar Payments Reports Messages Automations Produc…" at bounding box center [31, 258] width 63 height 507
click at [25, 41] on icon at bounding box center [31, 40] width 18 height 12
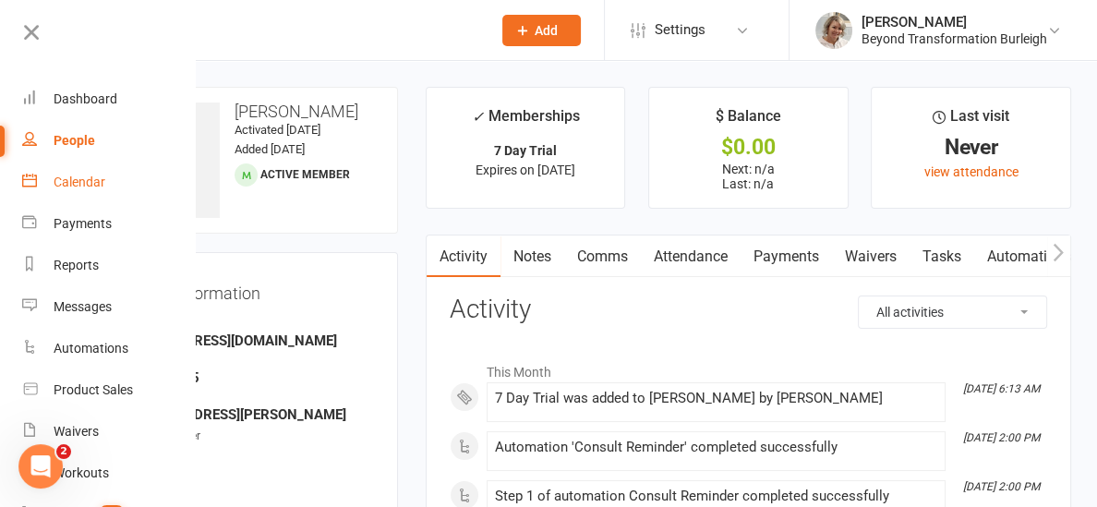
click at [70, 175] on div "Calendar" at bounding box center [80, 182] width 52 height 15
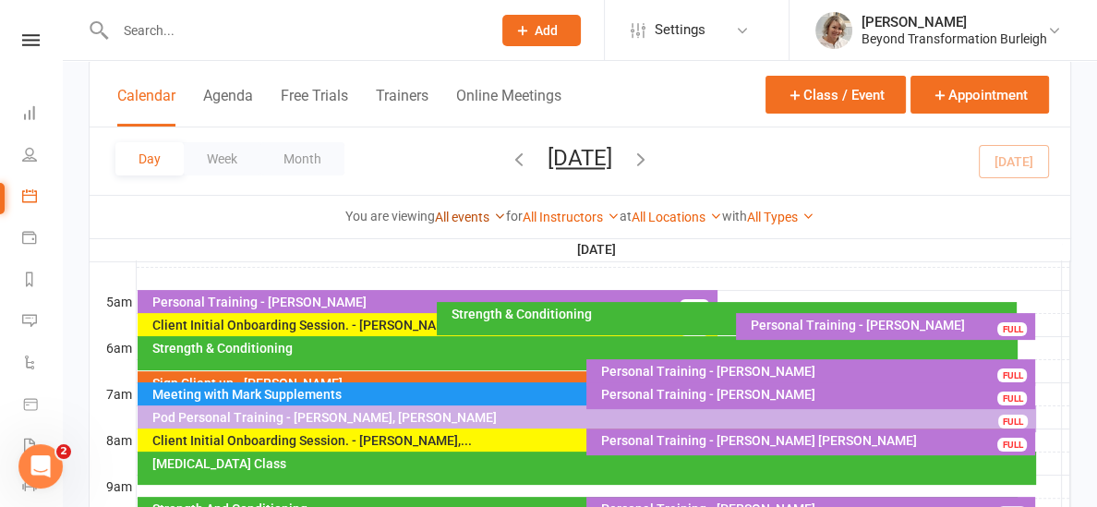
scroll to position [357, 0]
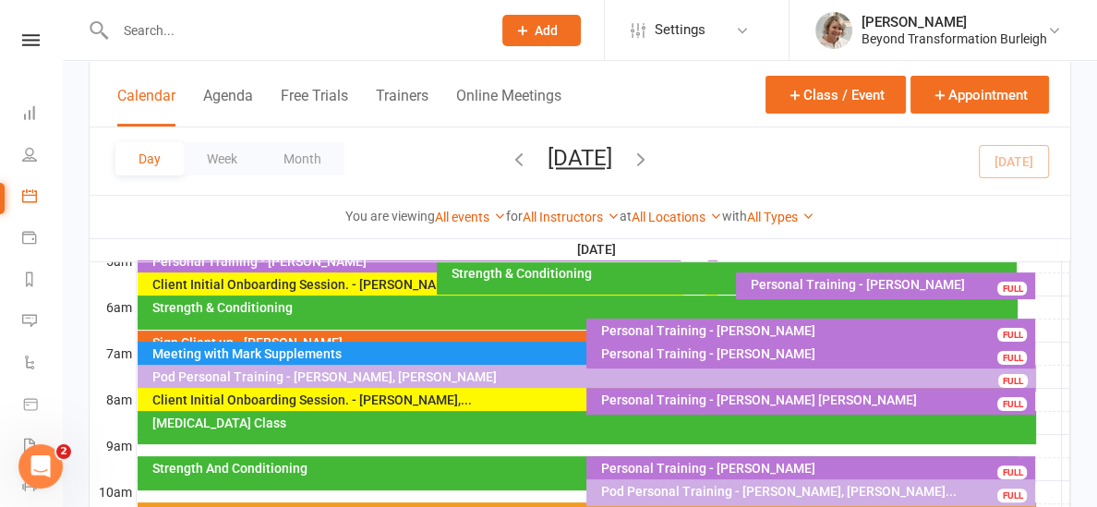
click at [439, 336] on div "Sign Client up - [PERSON_NAME]" at bounding box center [582, 342] width 863 height 13
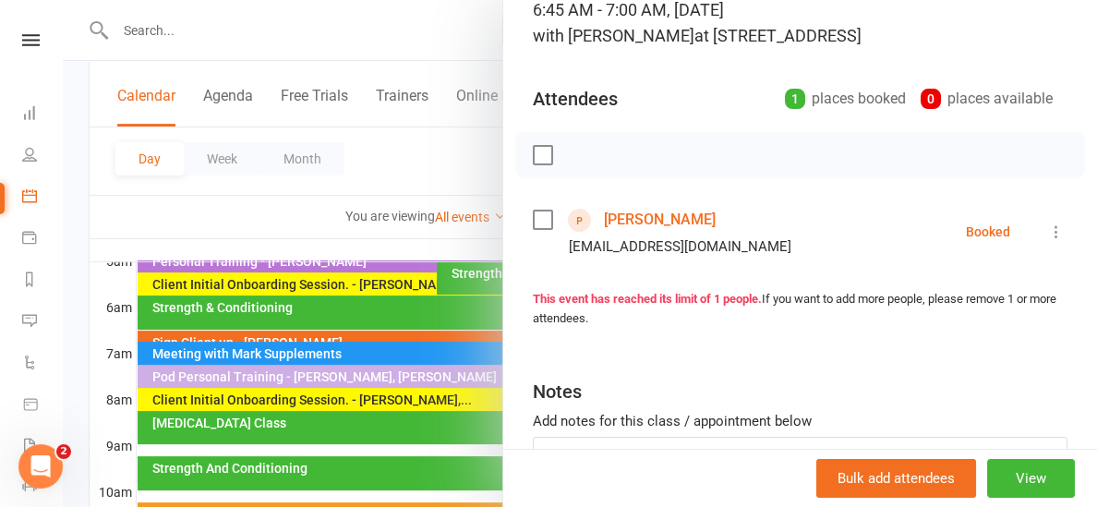
scroll to position [139, 0]
click at [290, 226] on div at bounding box center [580, 253] width 1034 height 507
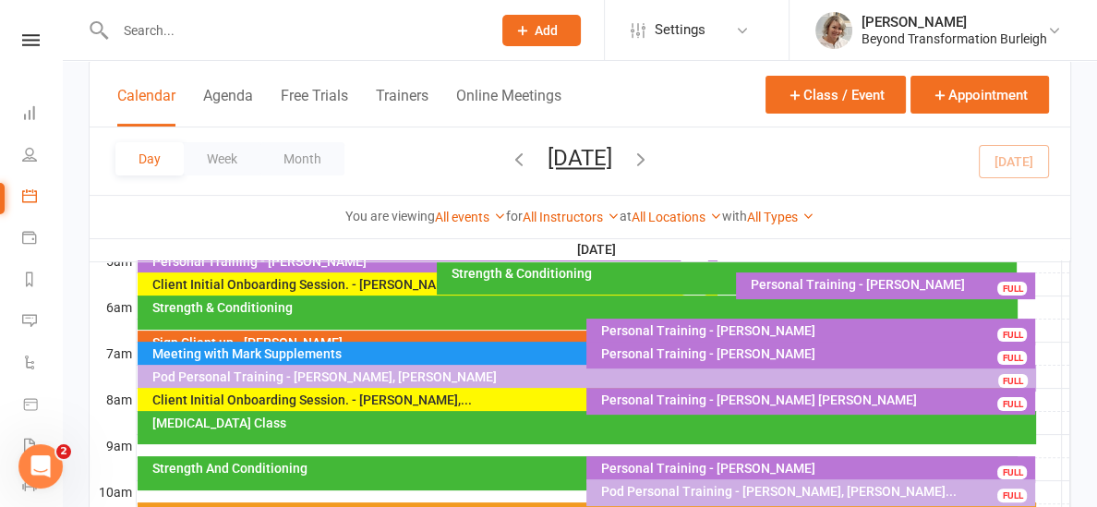
click at [370, 403] on div "Client Initial Onboarding Session. - [PERSON_NAME],..." at bounding box center [582, 399] width 863 height 13
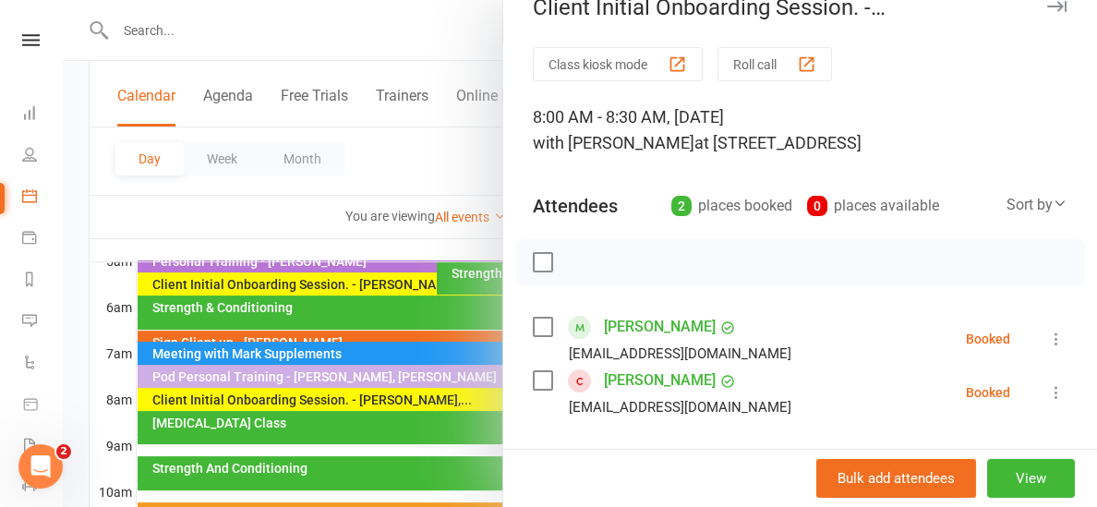
scroll to position [45, 0]
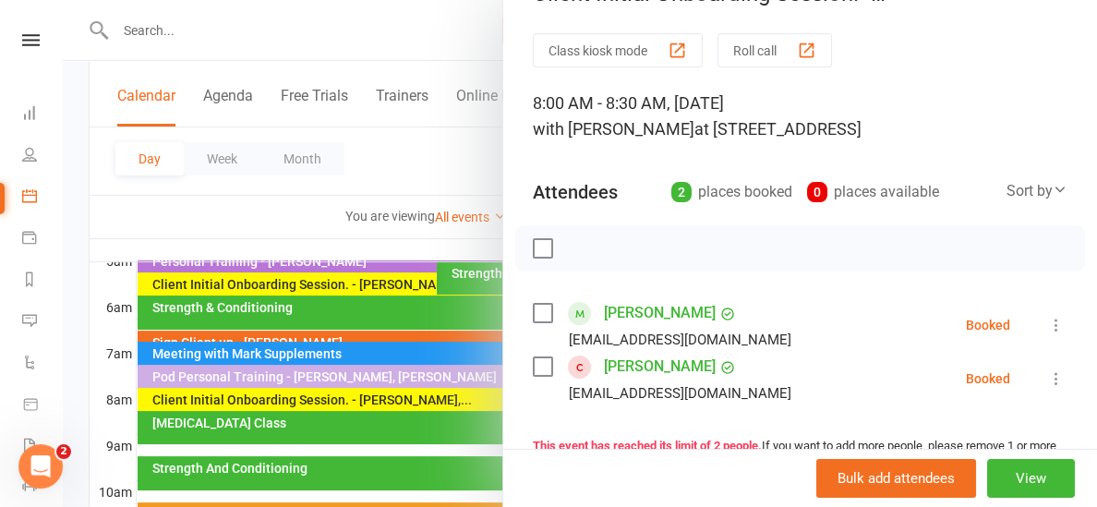
click at [636, 359] on link "[PERSON_NAME]" at bounding box center [660, 367] width 112 height 30
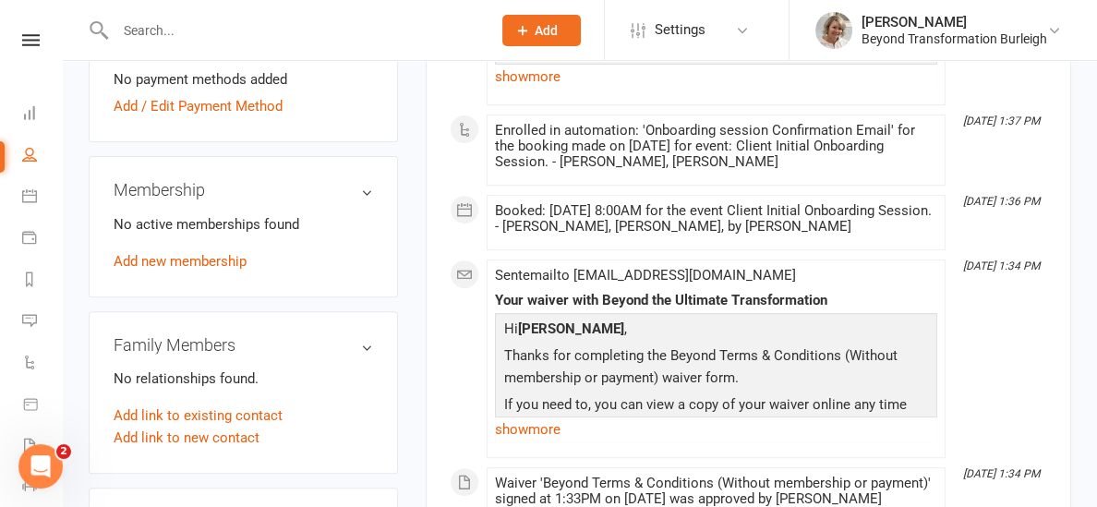
scroll to position [609, 0]
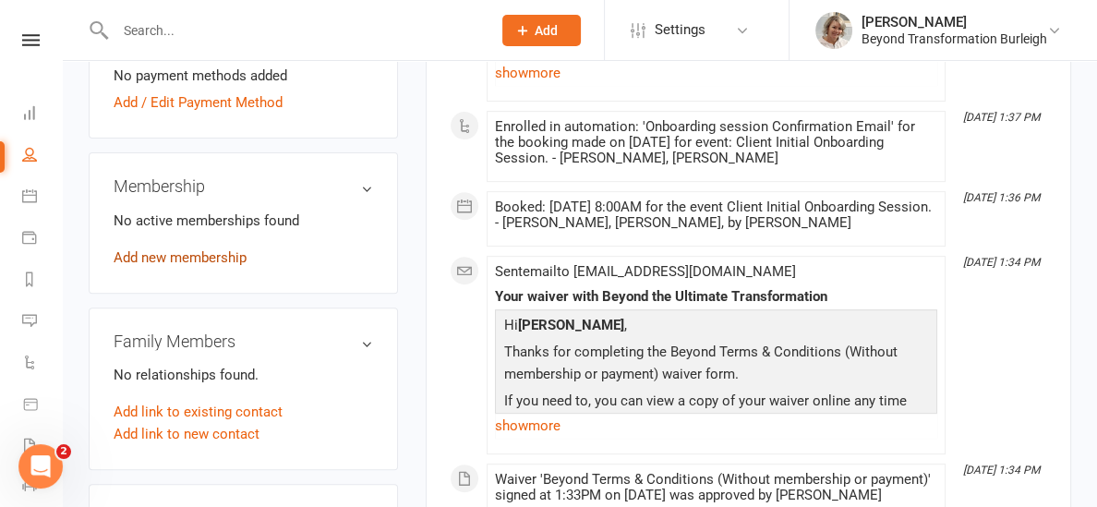
click at [168, 253] on link "Add new membership" at bounding box center [180, 257] width 133 height 17
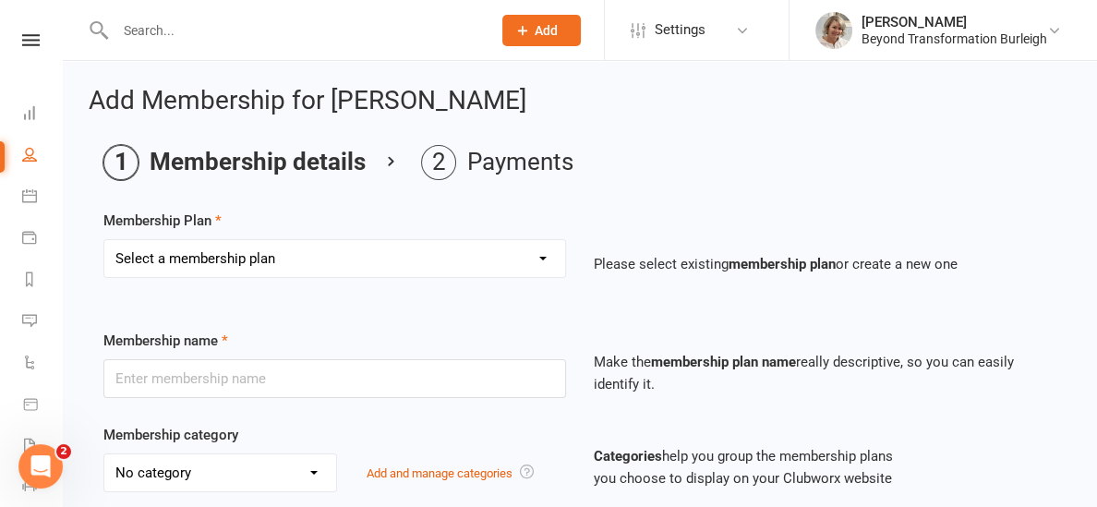
click at [426, 267] on select "Select a membership plan Create new Membership Plan 14 Day Shred (INTRO OFFER) …" at bounding box center [334, 258] width 461 height 37
select select "1"
click at [104, 240] on select "Select a membership plan Create new Membership Plan 14 Day Shred (INTRO OFFER) …" at bounding box center [334, 258] width 461 height 37
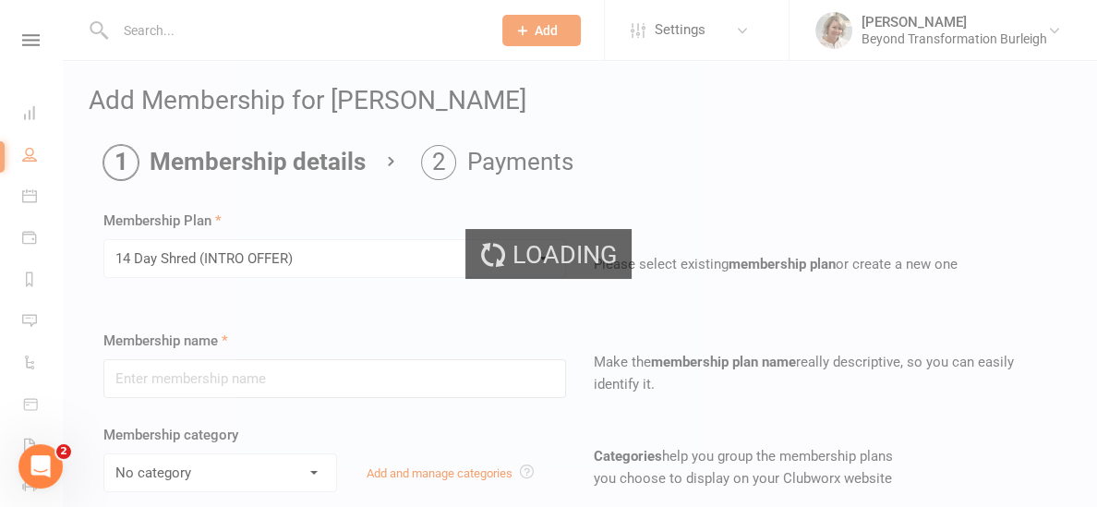
type input "14 Day Shred (INTRO OFFER)"
select select "1"
type input "3"
select select "1"
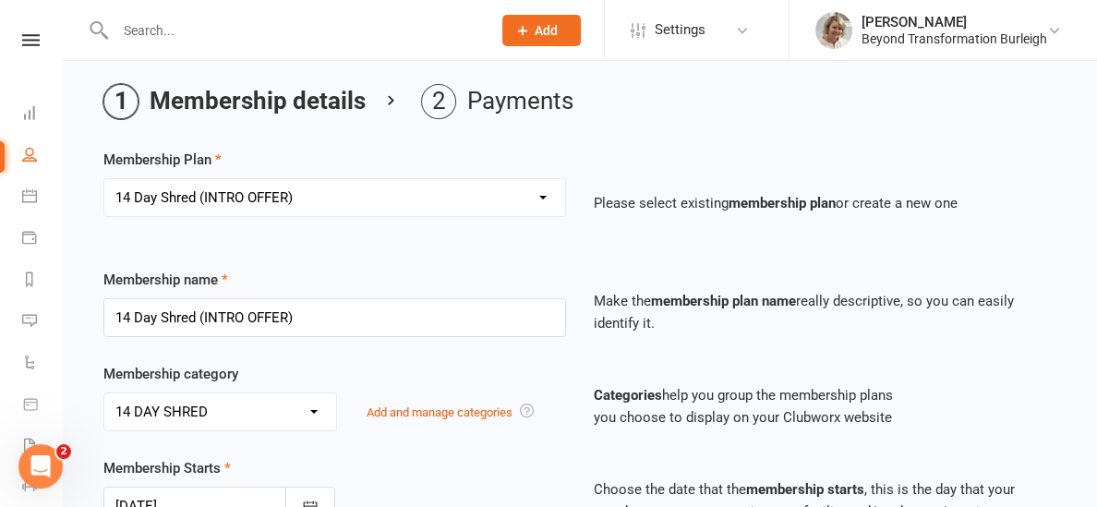
scroll to position [57, 0]
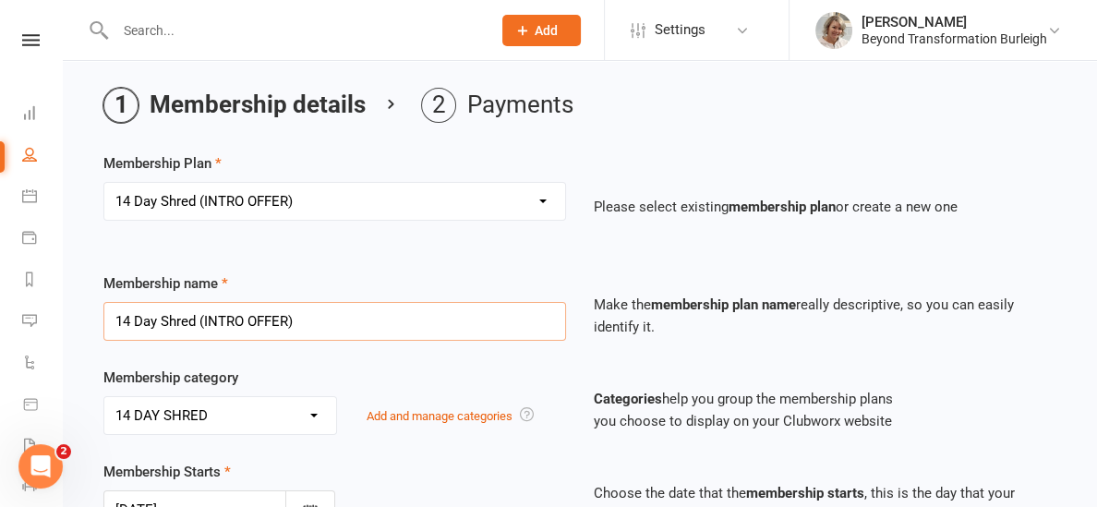
click at [311, 321] on input "14 Day Shred (INTRO OFFER)" at bounding box center [334, 321] width 463 height 39
type input "1"
type input "7 Day Trial"
click at [450, 369] on div "Membership category No category 12 WEEK PROGRAM 14 DAY SHRED CHALLENGES Event G…" at bounding box center [335, 401] width 490 height 68
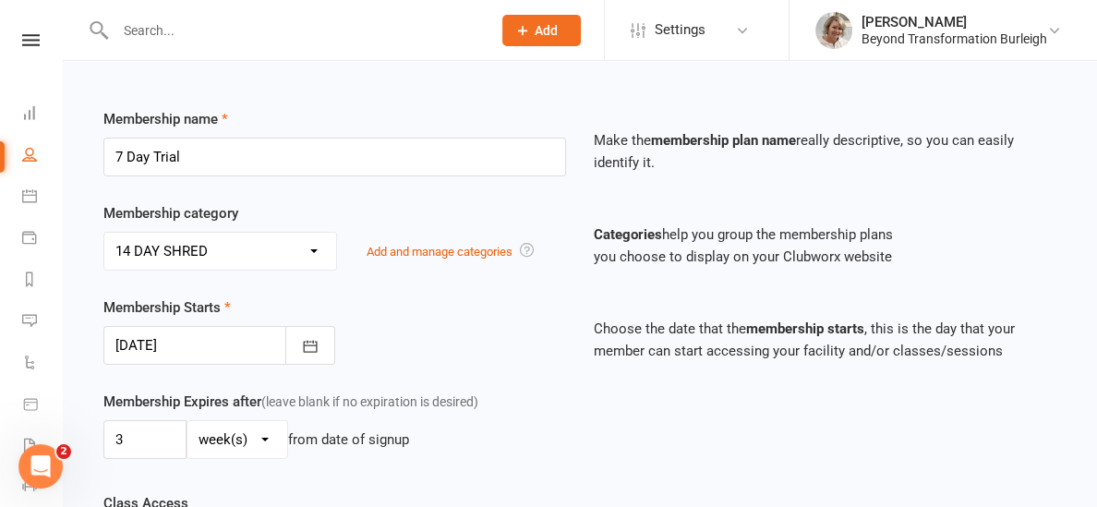
scroll to position [225, 0]
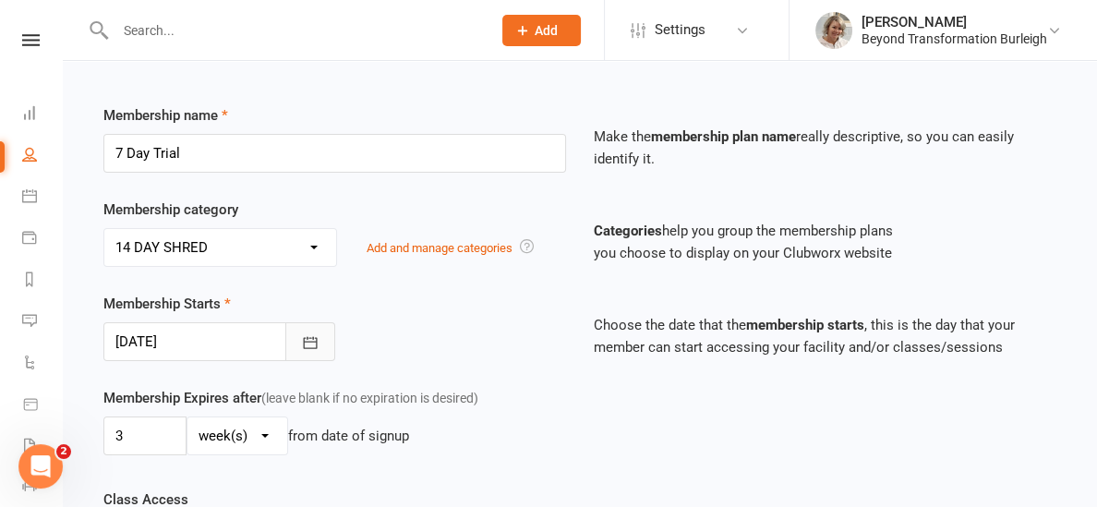
click at [298, 361] on button "button" at bounding box center [310, 341] width 50 height 39
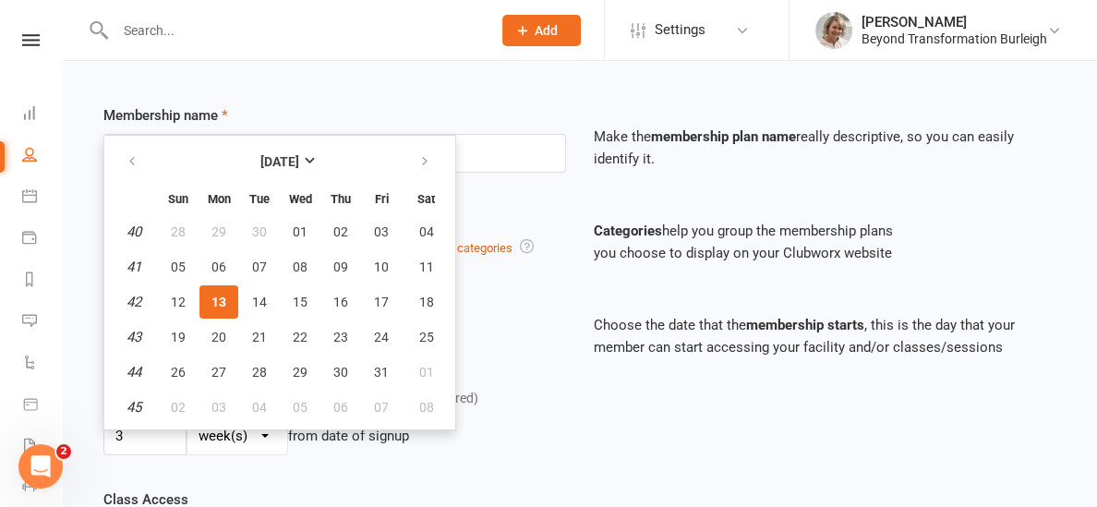
click at [204, 319] on button "13" at bounding box center [218, 301] width 39 height 33
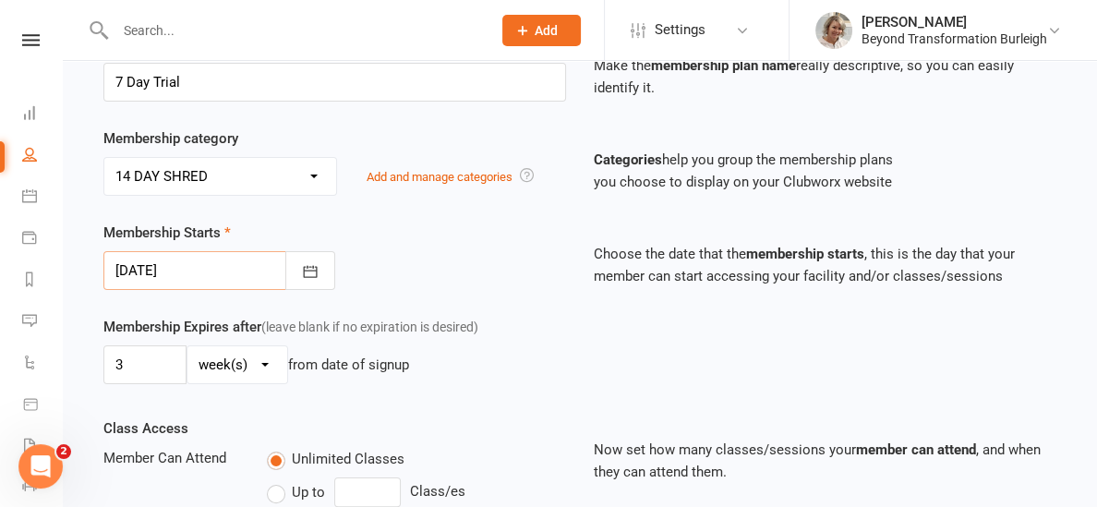
scroll to position [314, 0]
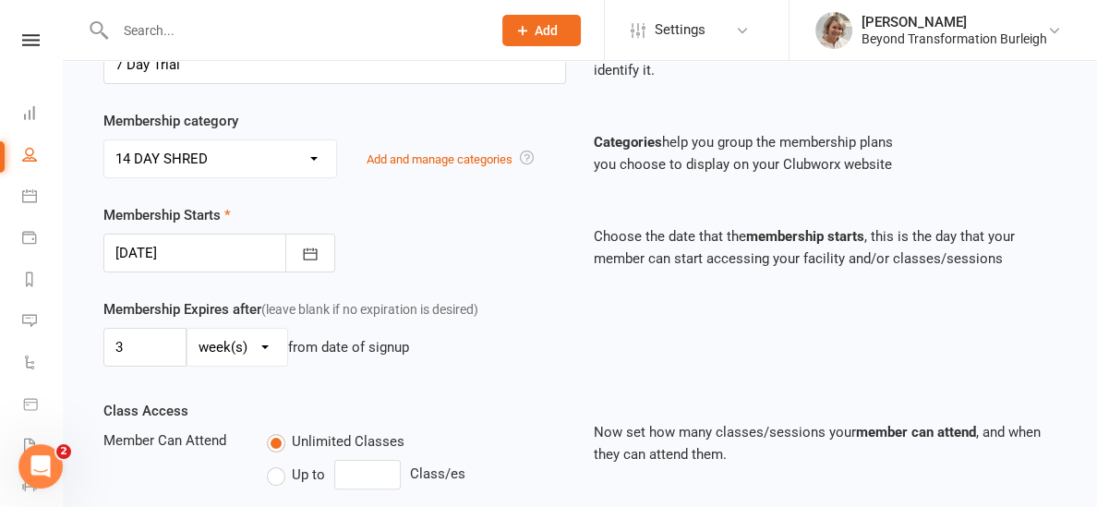
click at [233, 361] on select "day(s) week(s) month(s) year(s)" at bounding box center [237, 347] width 100 height 37
select select "0"
click at [187, 349] on select "day(s) week(s) month(s) year(s)" at bounding box center [237, 347] width 100 height 37
click at [164, 367] on input "3" at bounding box center [144, 347] width 83 height 39
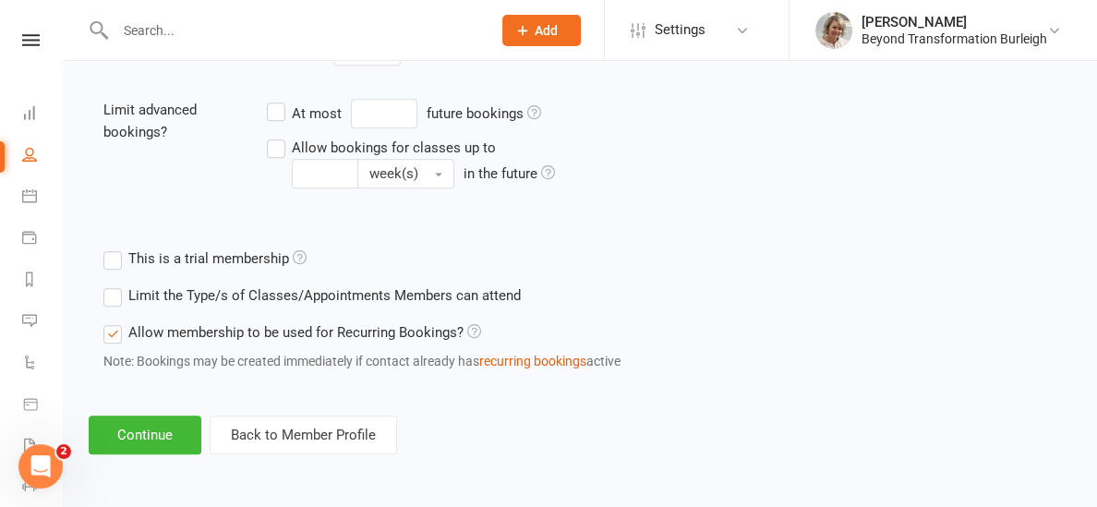
scroll to position [781, 0]
type input "7"
click at [177, 438] on button "Continue" at bounding box center [145, 435] width 113 height 39
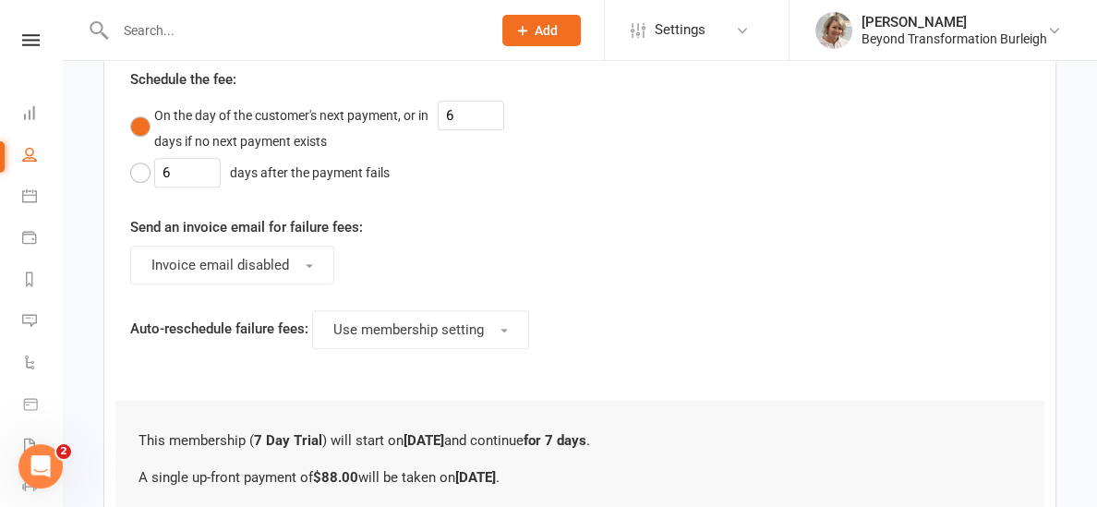
scroll to position [0, 0]
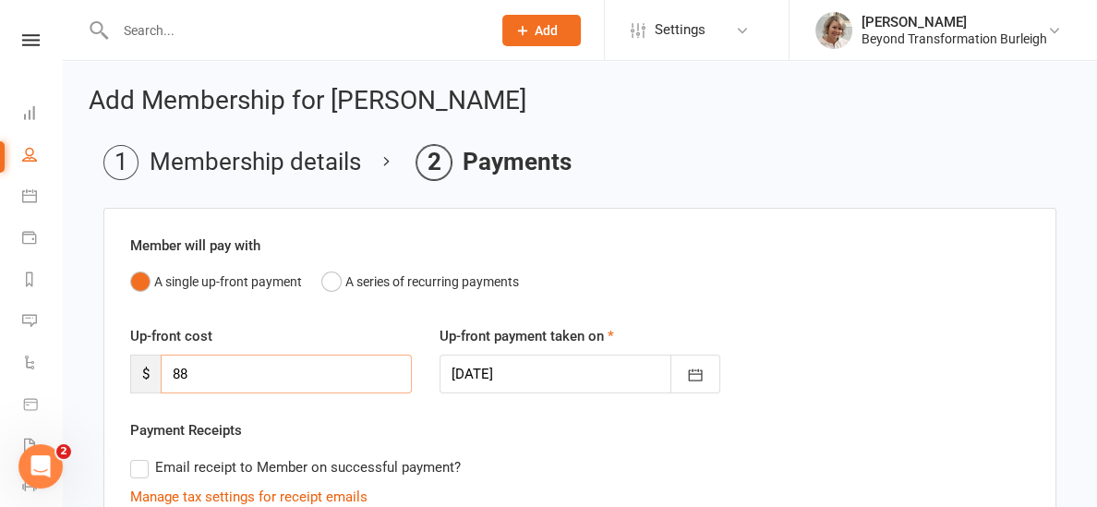
click at [217, 361] on input "88" at bounding box center [286, 374] width 251 height 39
click at [212, 389] on input "88" at bounding box center [286, 374] width 251 height 39
type input "8"
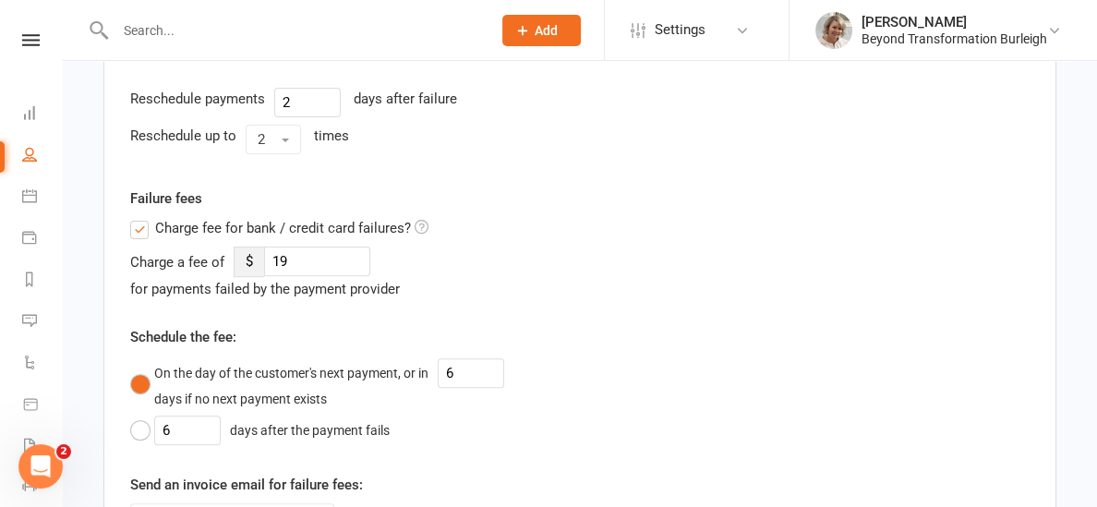
scroll to position [890, 0]
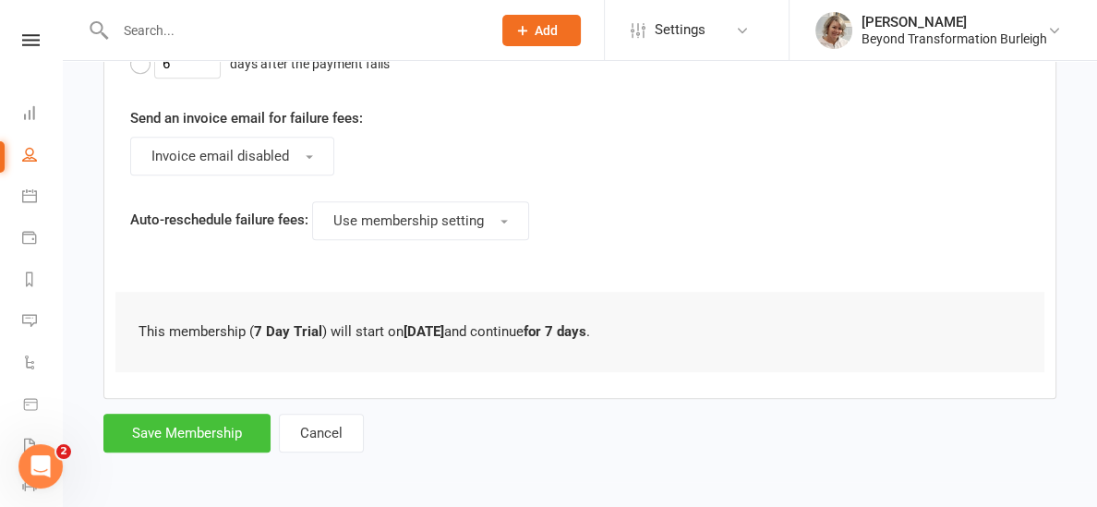
click at [151, 433] on button "Save Membership" at bounding box center [186, 433] width 167 height 39
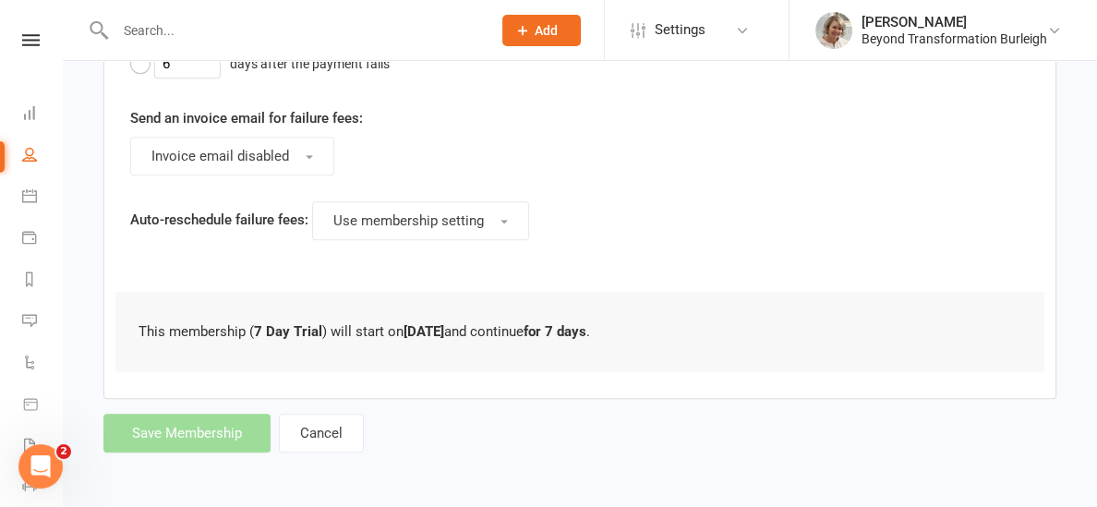
type input "0"
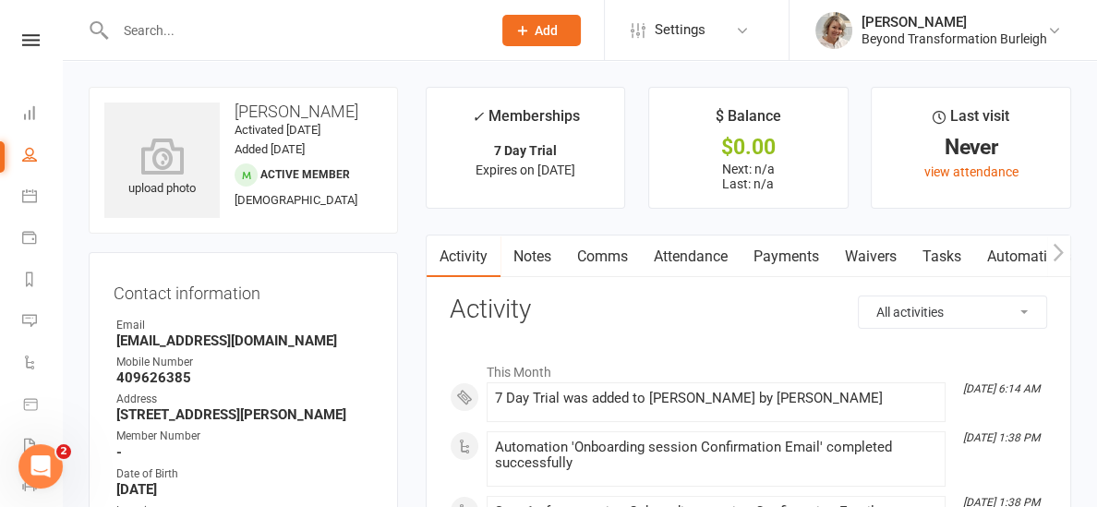
click at [257, 28] on input "text" at bounding box center [294, 31] width 369 height 26
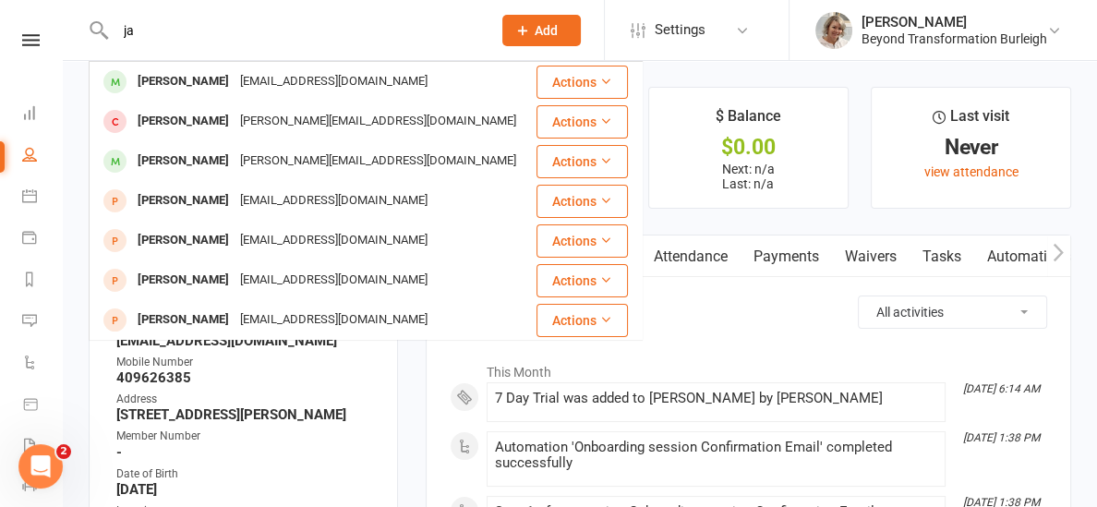
type input "j"
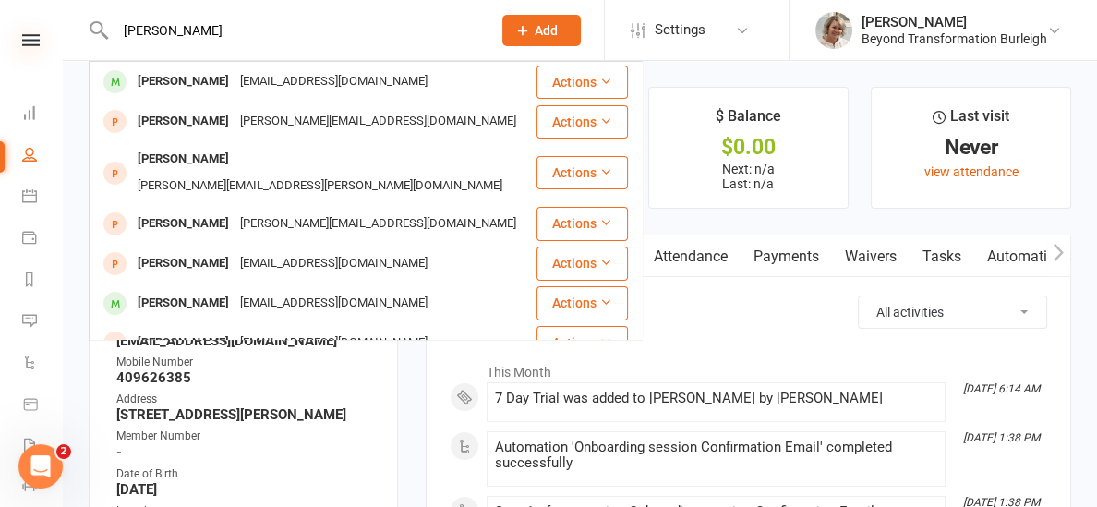
type input "[PERSON_NAME]"
click at [27, 38] on icon at bounding box center [31, 40] width 18 height 12
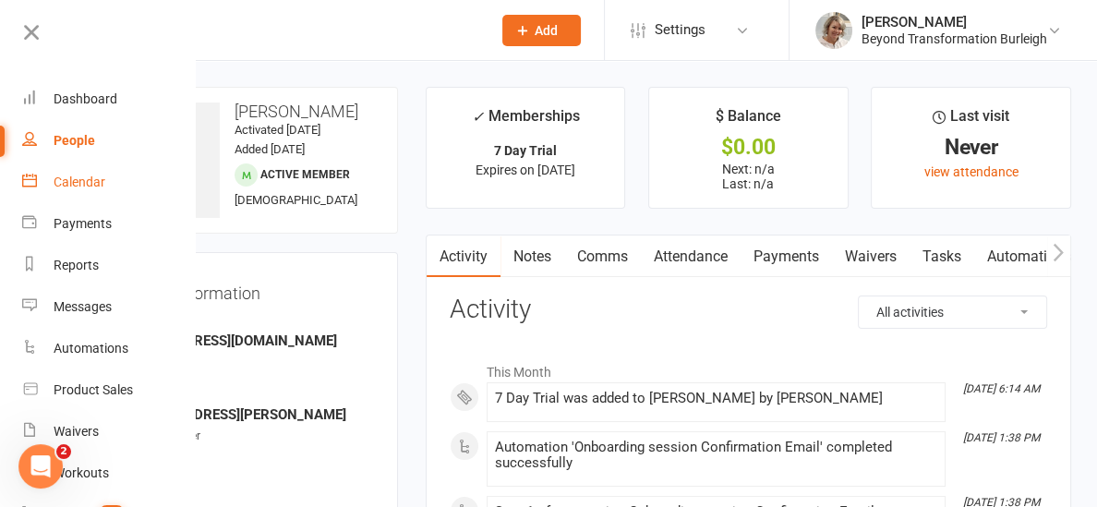
click at [83, 176] on div "Calendar" at bounding box center [80, 182] width 52 height 15
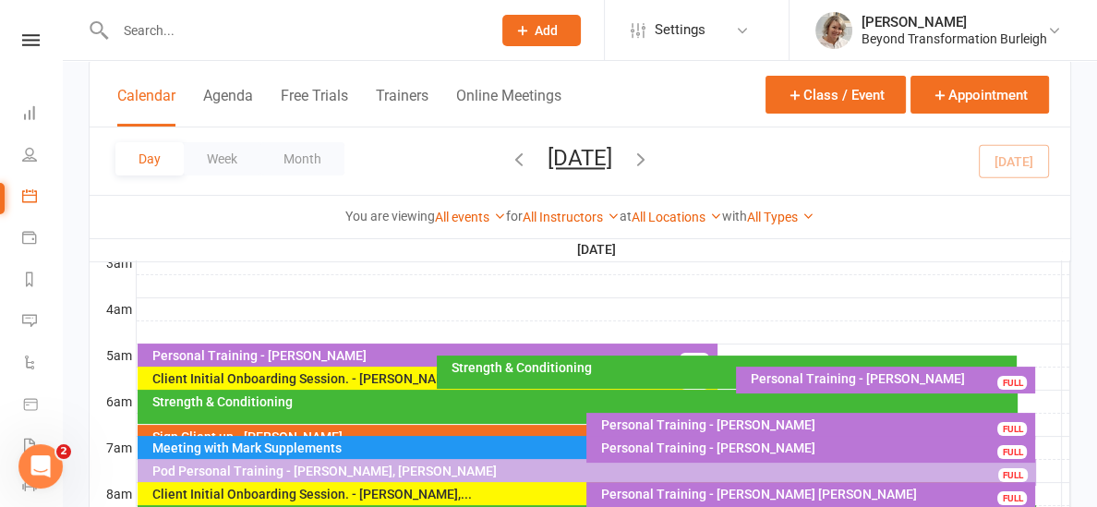
scroll to position [345, 0]
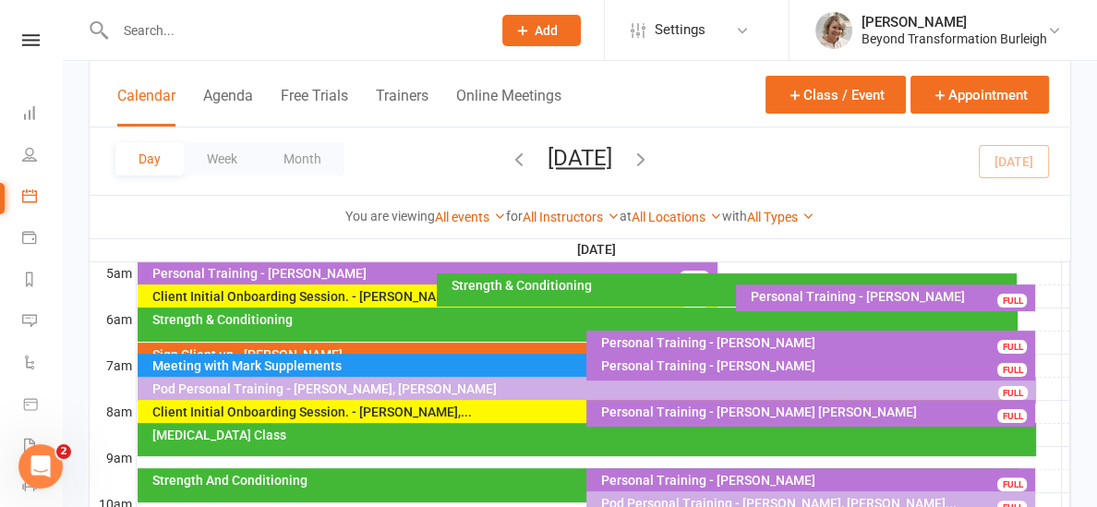
click at [337, 324] on div "Strength & Conditioning" at bounding box center [582, 319] width 863 height 13
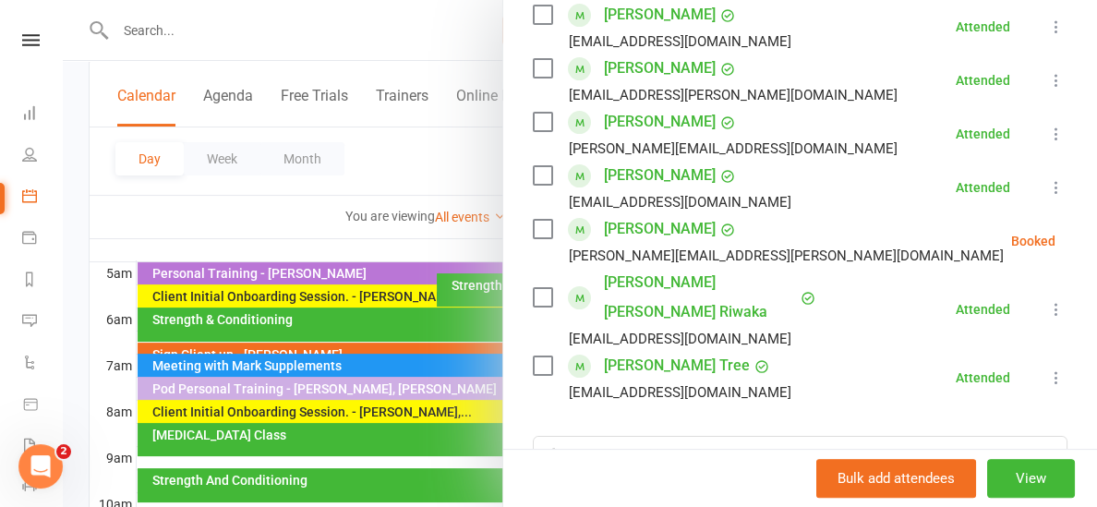
scroll to position [365, 0]
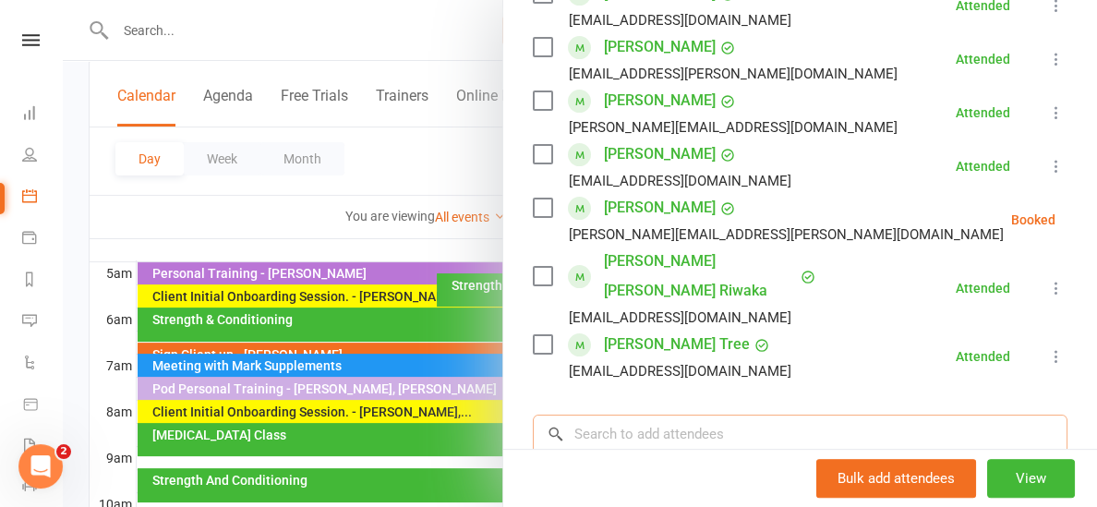
click at [659, 415] on input "search" at bounding box center [800, 434] width 535 height 39
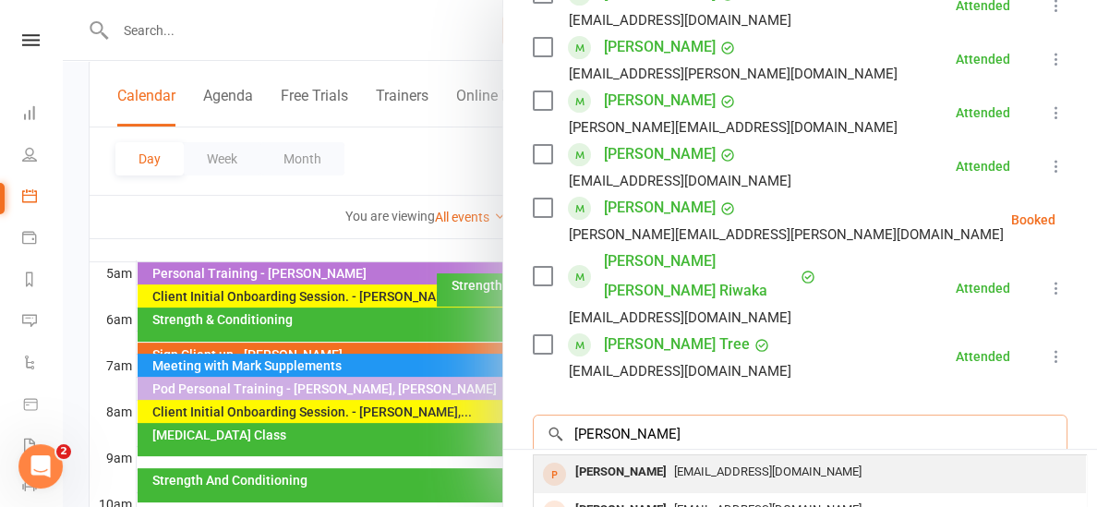
type input "[PERSON_NAME]"
click at [649, 459] on div "[PERSON_NAME]" at bounding box center [621, 472] width 106 height 27
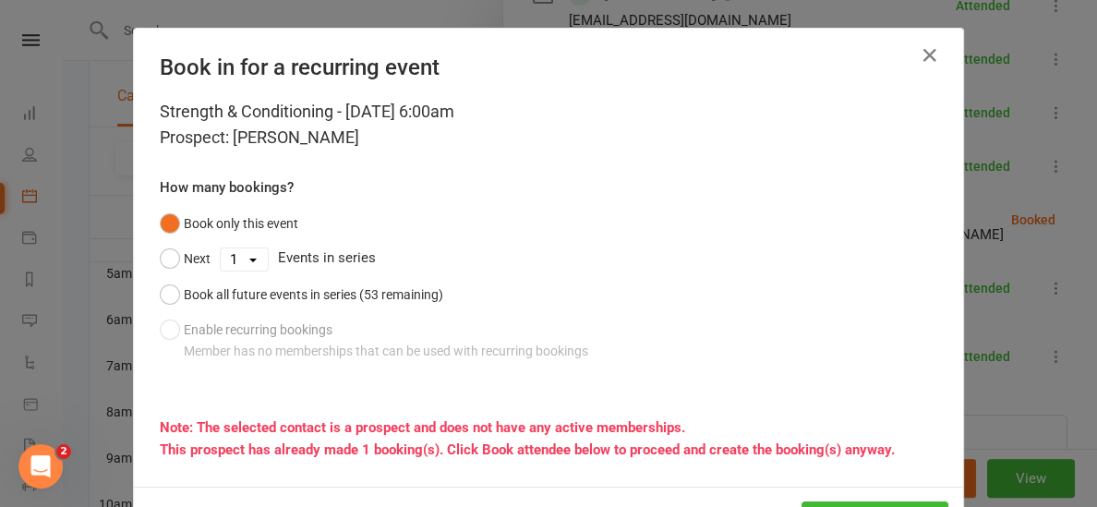
scroll to position [76, 0]
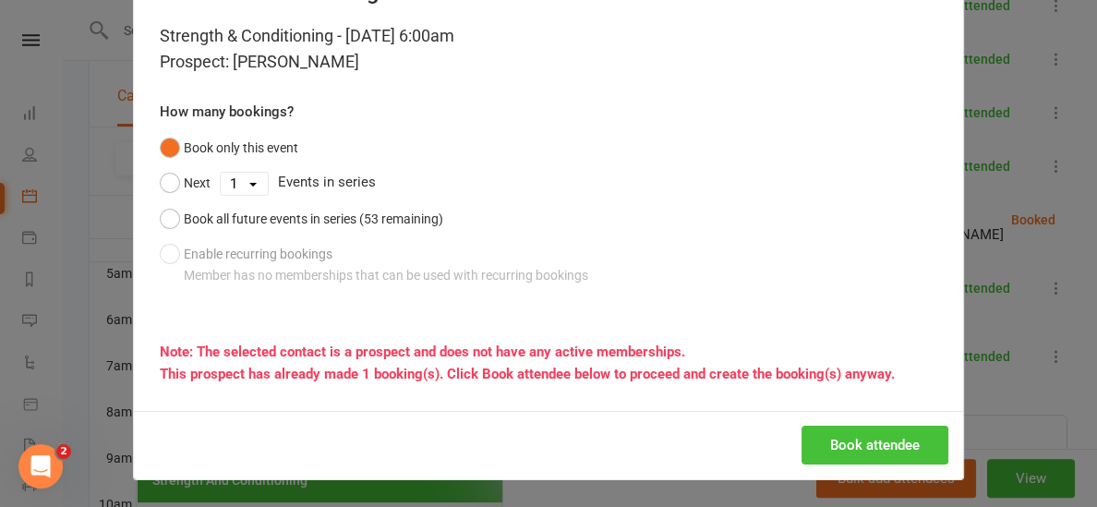
click at [905, 438] on button "Book attendee" at bounding box center [875, 445] width 147 height 39
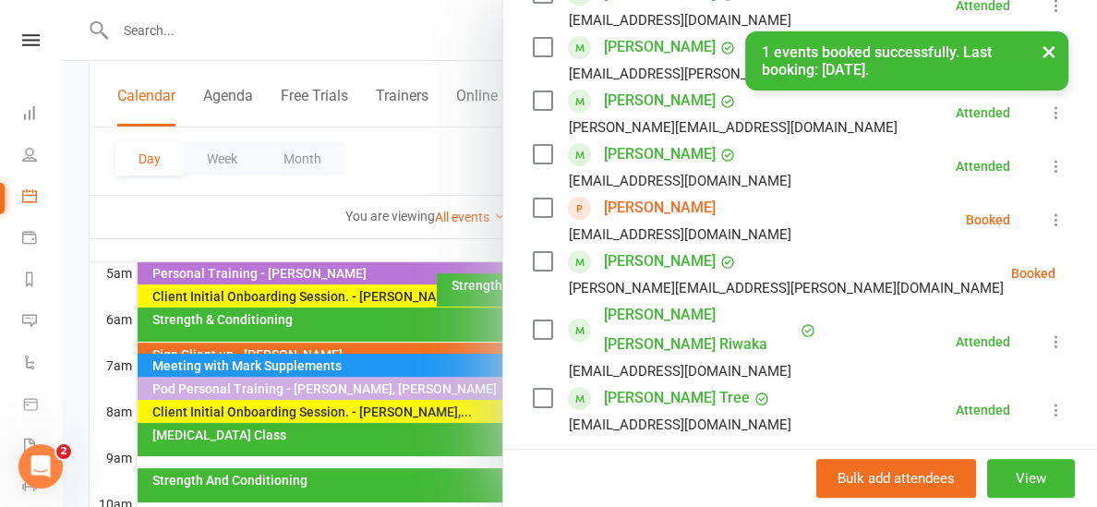
click at [1058, 218] on icon at bounding box center [1056, 220] width 18 height 18
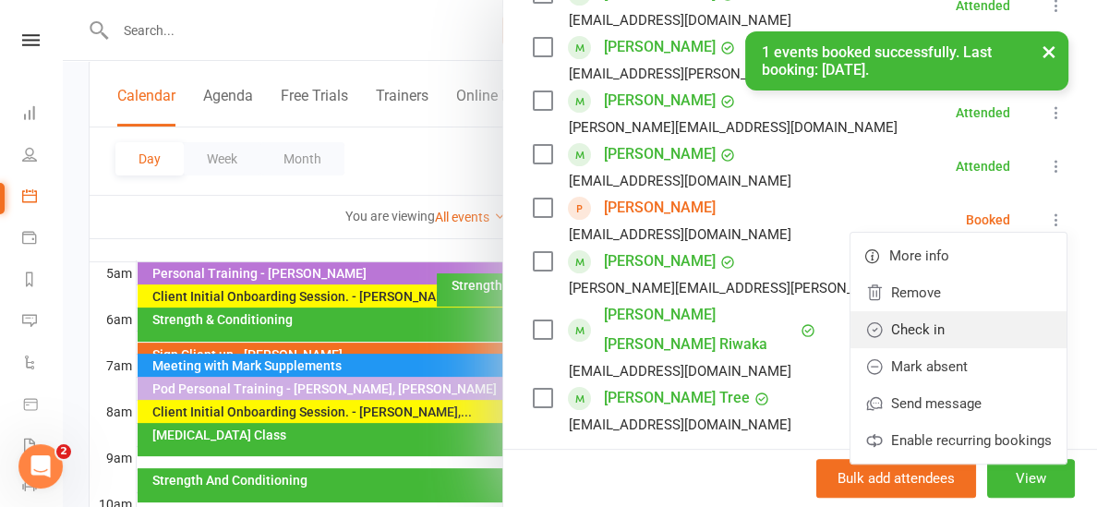
click at [969, 311] on link "Check in" at bounding box center [959, 329] width 216 height 37
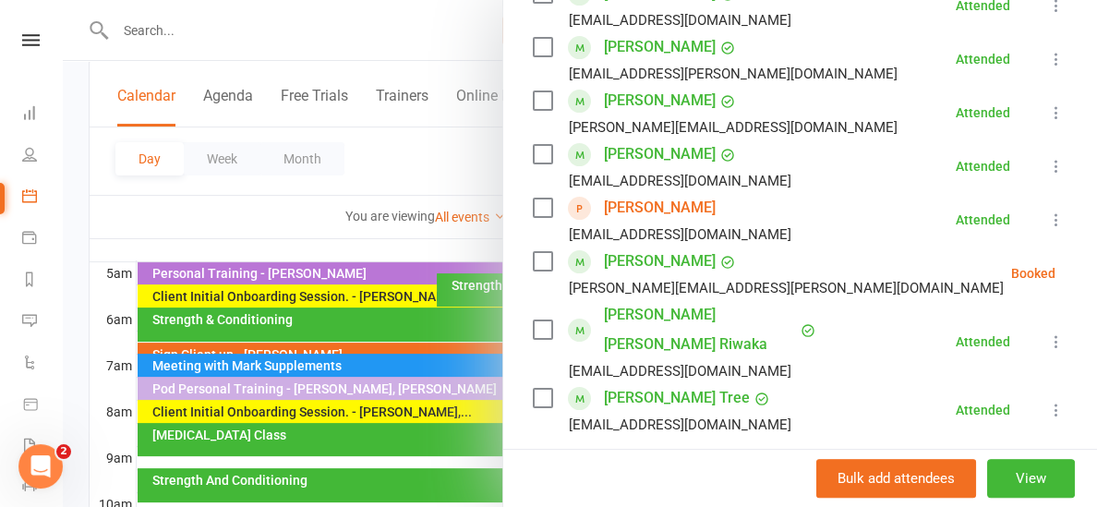
click at [318, 241] on div at bounding box center [580, 253] width 1034 height 507
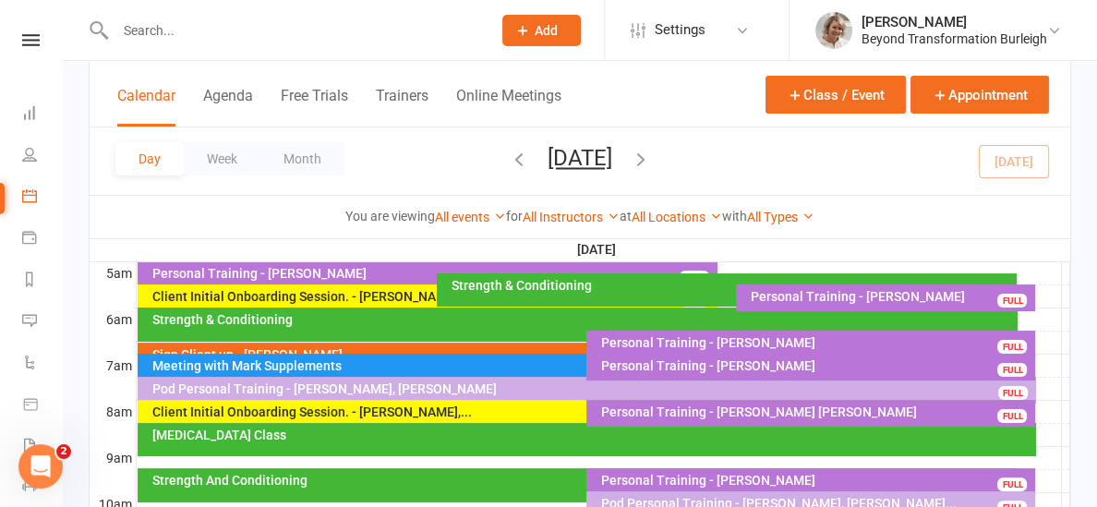
click at [328, 348] on div "Sign Client up - [PERSON_NAME]" at bounding box center [582, 354] width 863 height 13
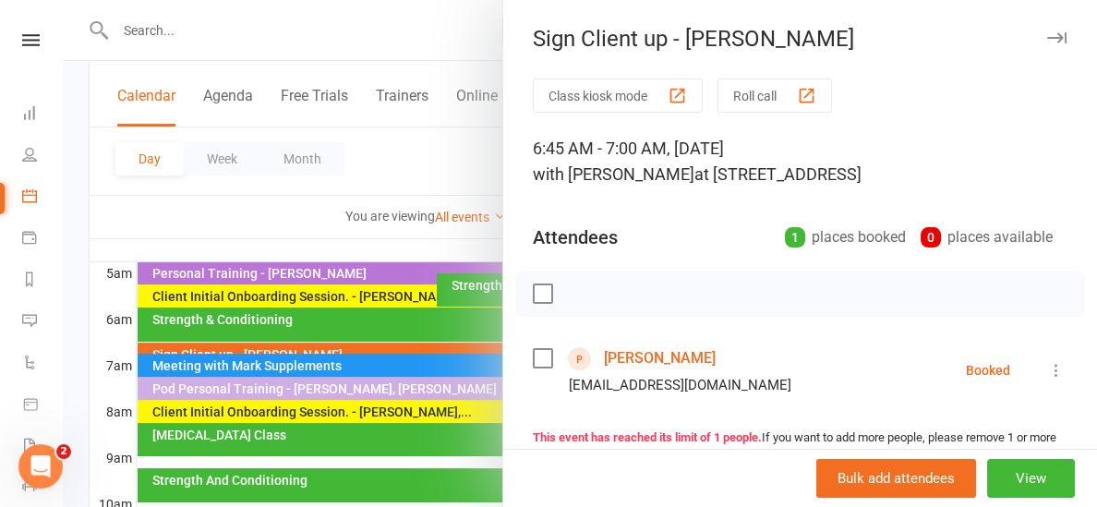
click at [246, 247] on div at bounding box center [580, 253] width 1034 height 507
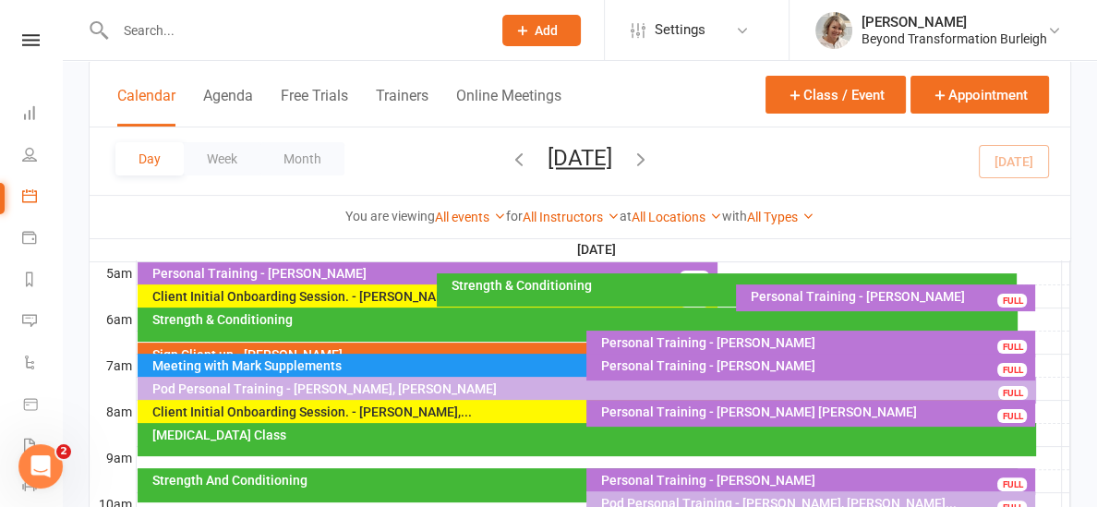
click at [247, 31] on input "text" at bounding box center [294, 31] width 369 height 26
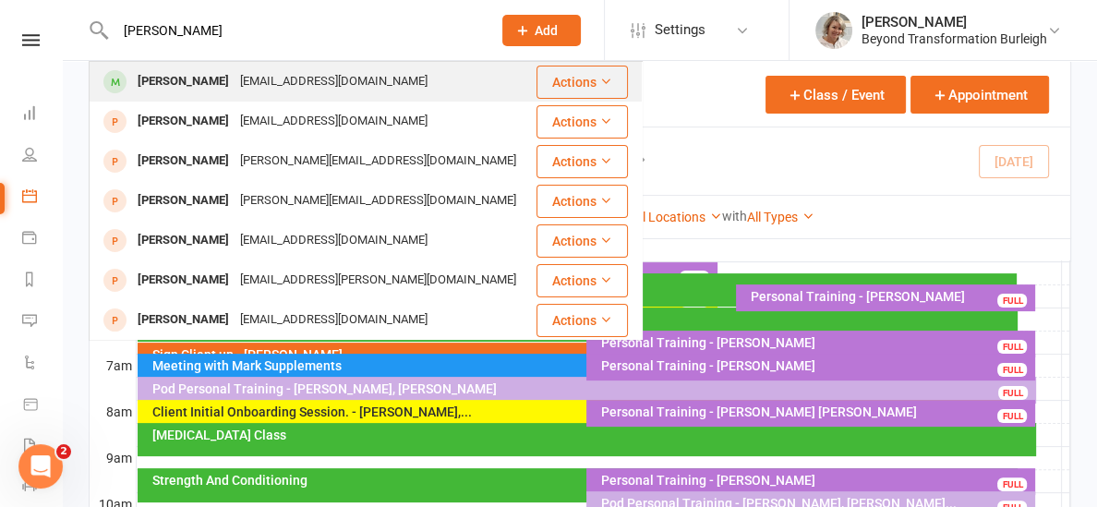
type input "[PERSON_NAME]"
click at [237, 92] on div "[EMAIL_ADDRESS][DOMAIN_NAME]" at bounding box center [334, 81] width 199 height 27
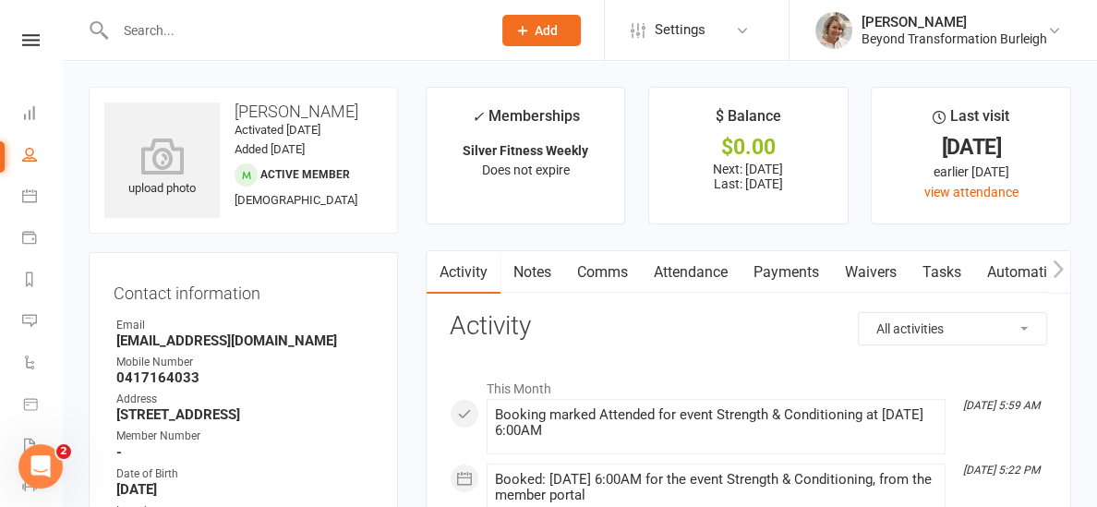
click at [773, 268] on link "Payments" at bounding box center [786, 272] width 91 height 42
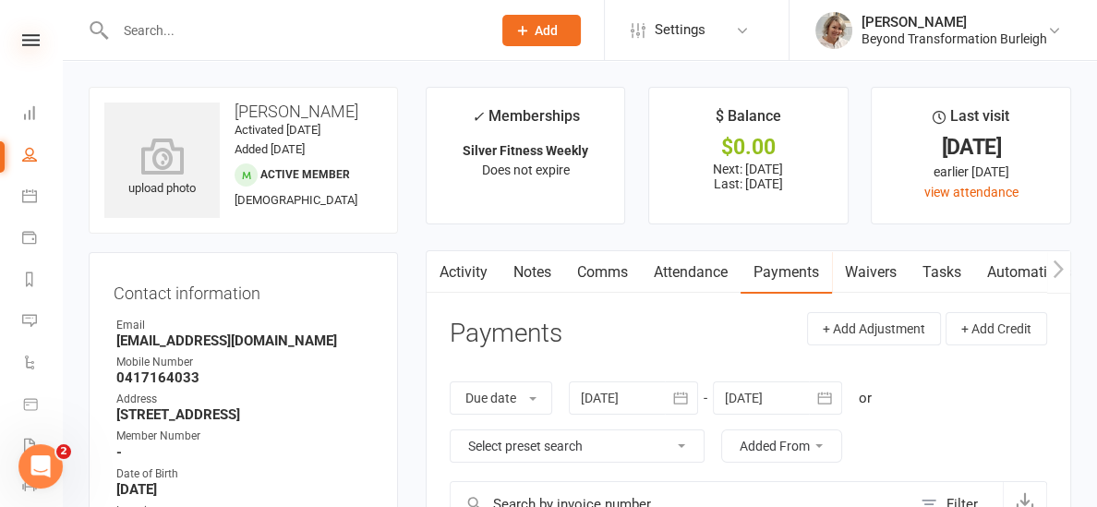
click at [30, 34] on icon at bounding box center [31, 40] width 18 height 12
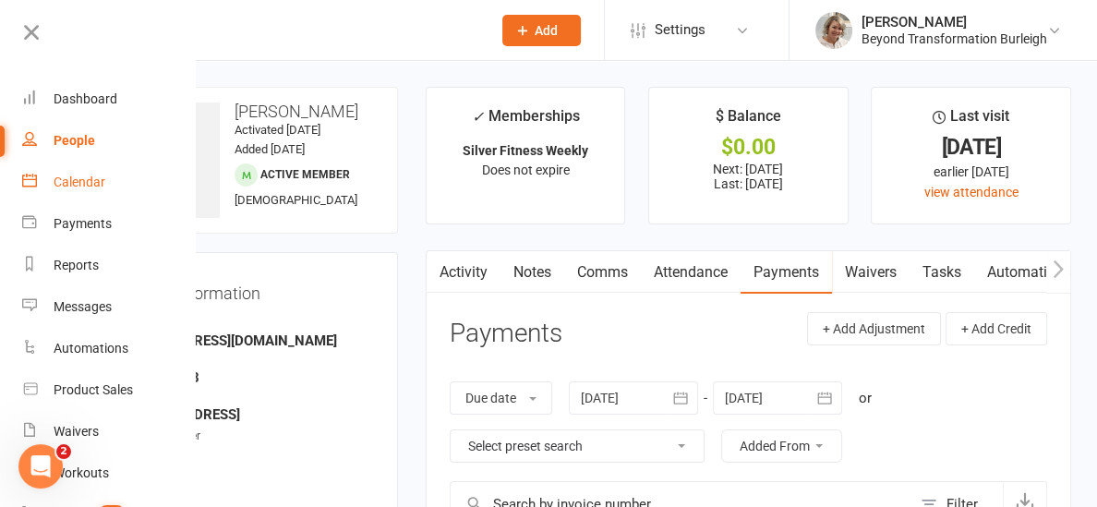
click at [79, 173] on link "Calendar" at bounding box center [109, 183] width 175 height 42
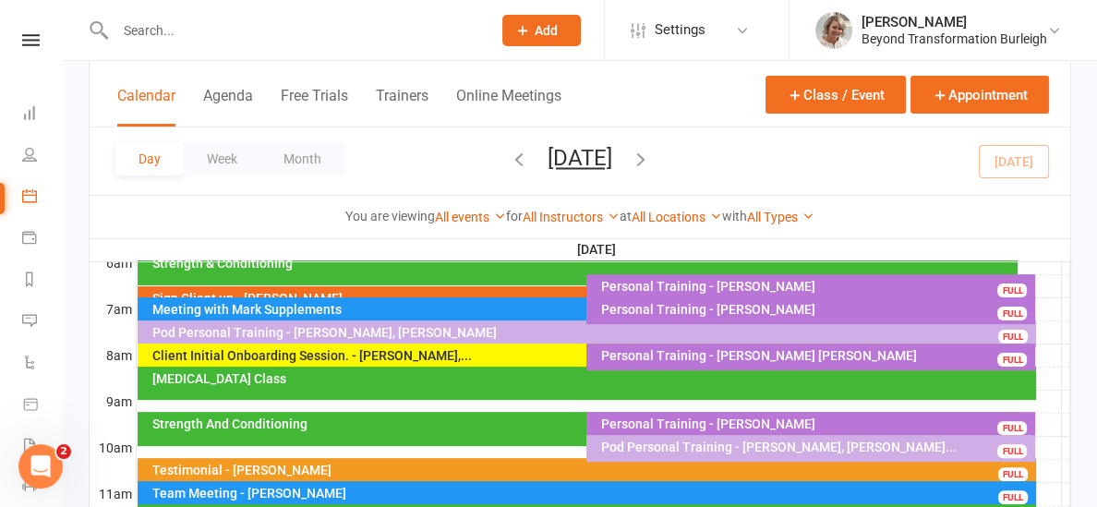
scroll to position [412, 0]
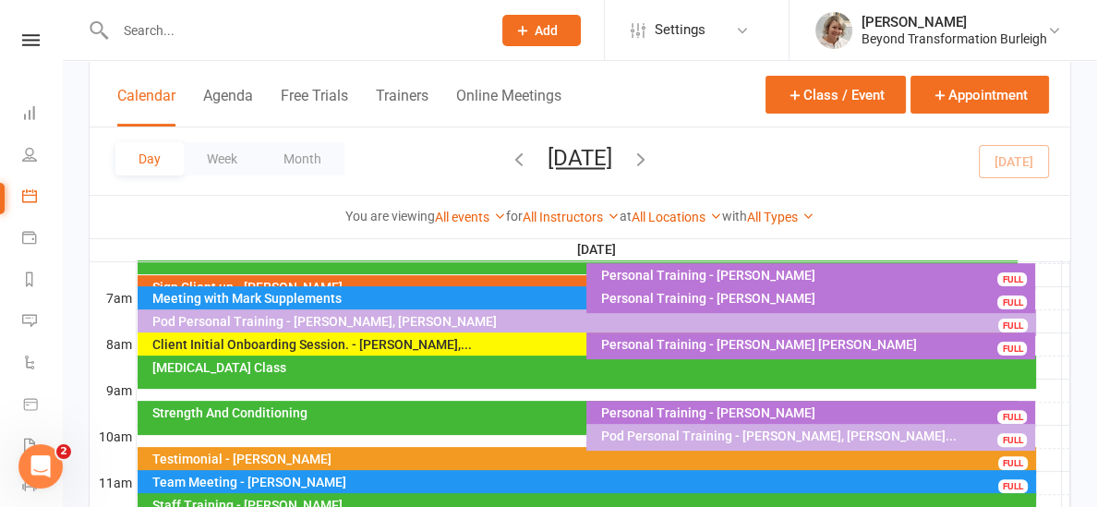
click at [242, 22] on input "text" at bounding box center [294, 31] width 369 height 26
type input "f"
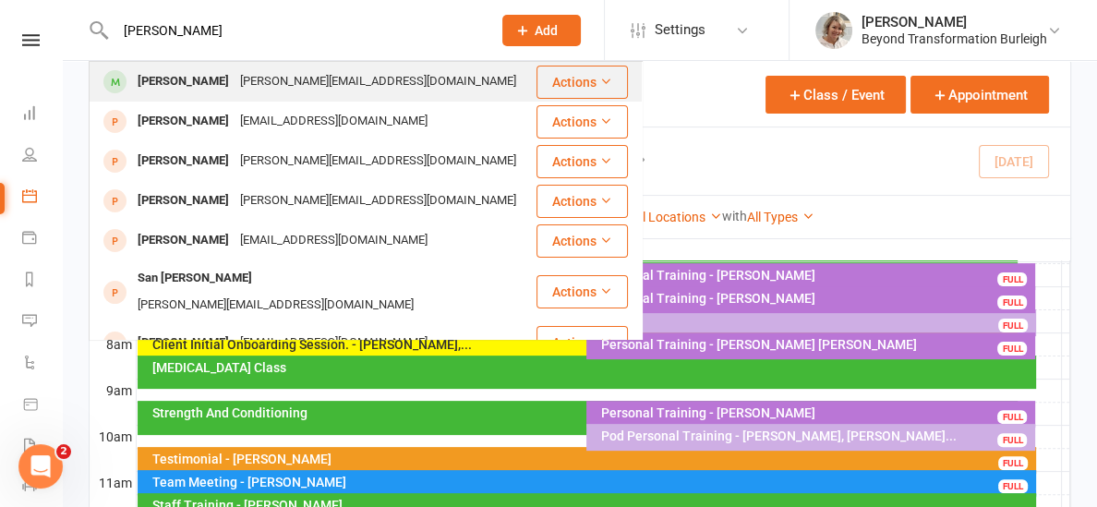
type input "[PERSON_NAME]"
click at [235, 74] on div "[PERSON_NAME][EMAIL_ADDRESS][DOMAIN_NAME]" at bounding box center [378, 81] width 287 height 27
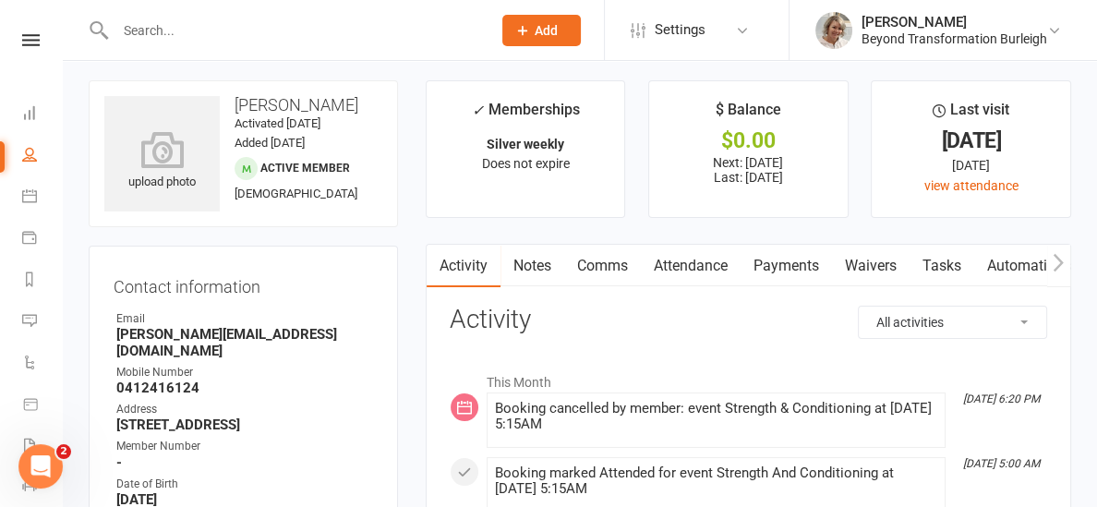
scroll to position [9, 0]
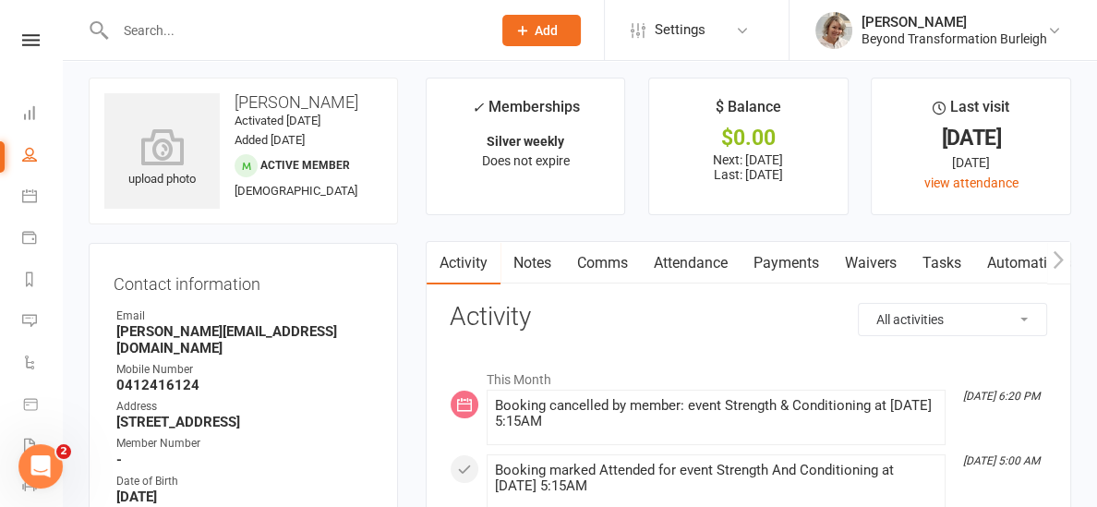
click at [670, 266] on link "Attendance" at bounding box center [691, 263] width 100 height 42
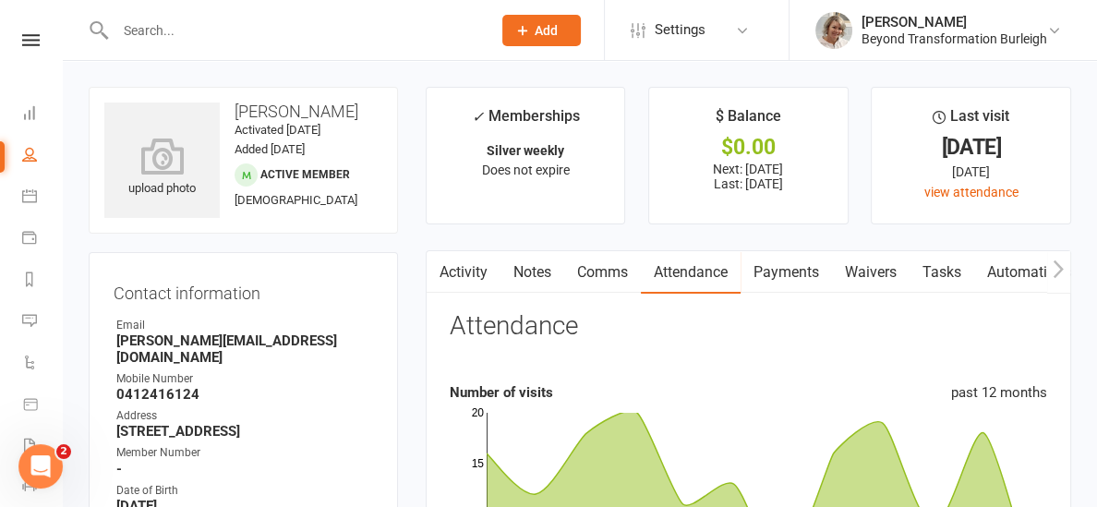
click at [177, 25] on input "text" at bounding box center [294, 31] width 369 height 26
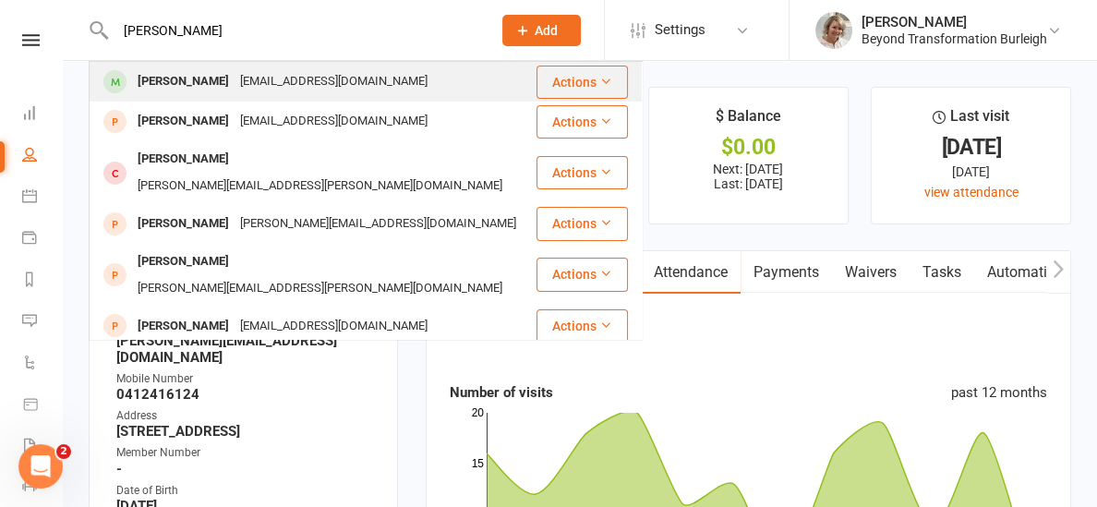
type input "[PERSON_NAME]"
click at [181, 71] on div "[PERSON_NAME]" at bounding box center [183, 81] width 103 height 27
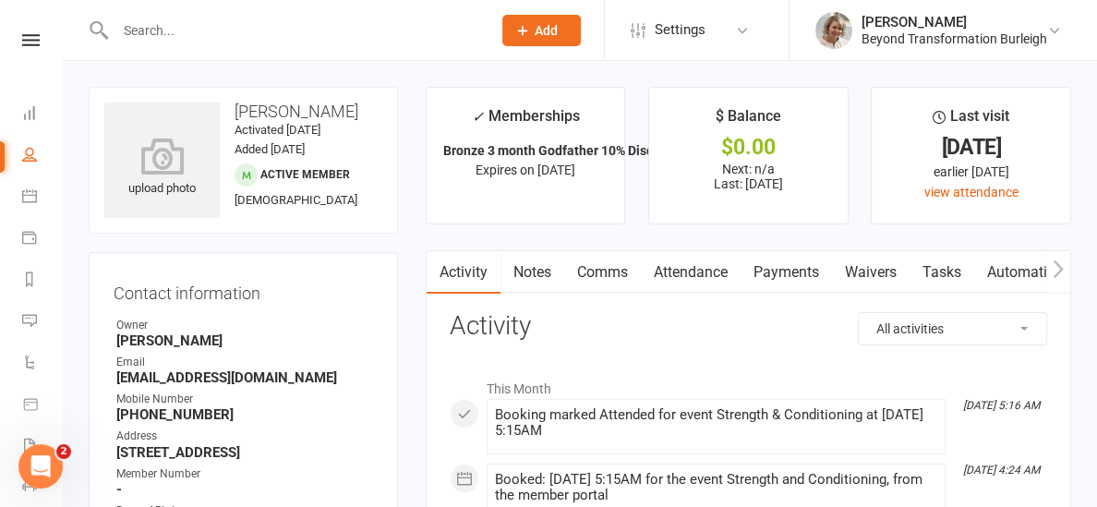
click at [706, 267] on link "Attendance" at bounding box center [691, 272] width 100 height 42
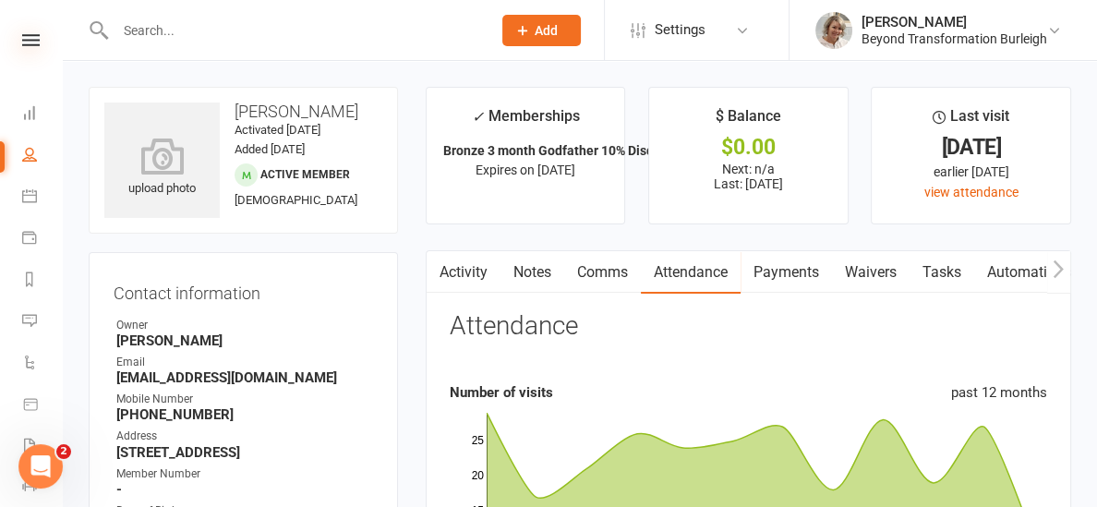
click at [24, 42] on icon at bounding box center [31, 40] width 18 height 12
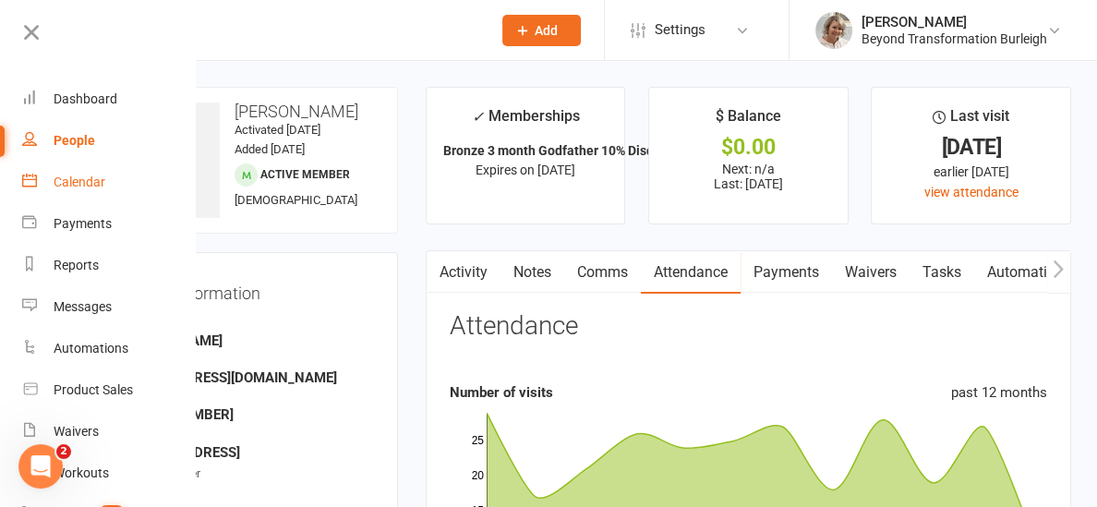
click at [98, 175] on div "Calendar" at bounding box center [80, 182] width 52 height 15
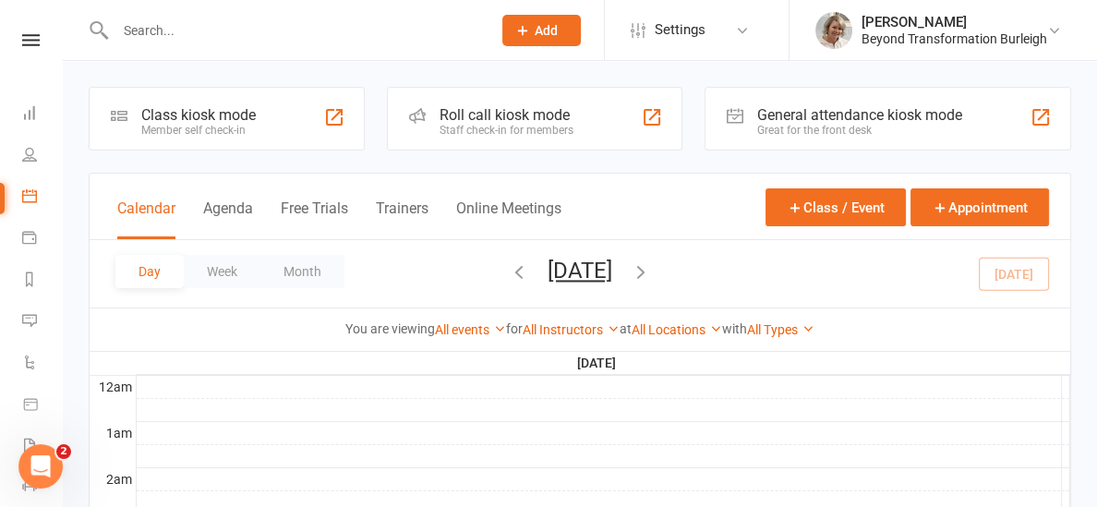
click at [221, 29] on input "text" at bounding box center [294, 31] width 369 height 26
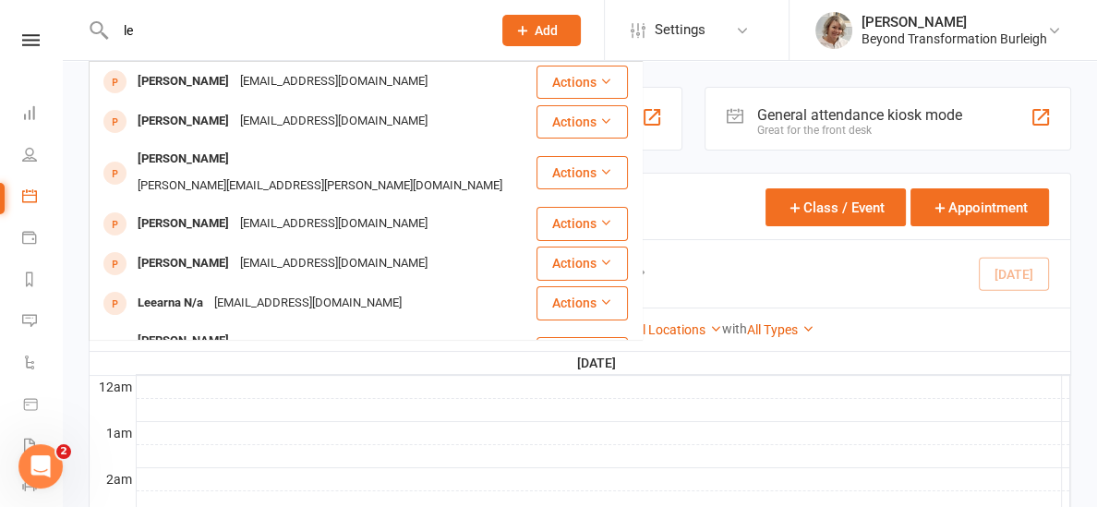
click at [263, 29] on input "le" at bounding box center [294, 31] width 369 height 26
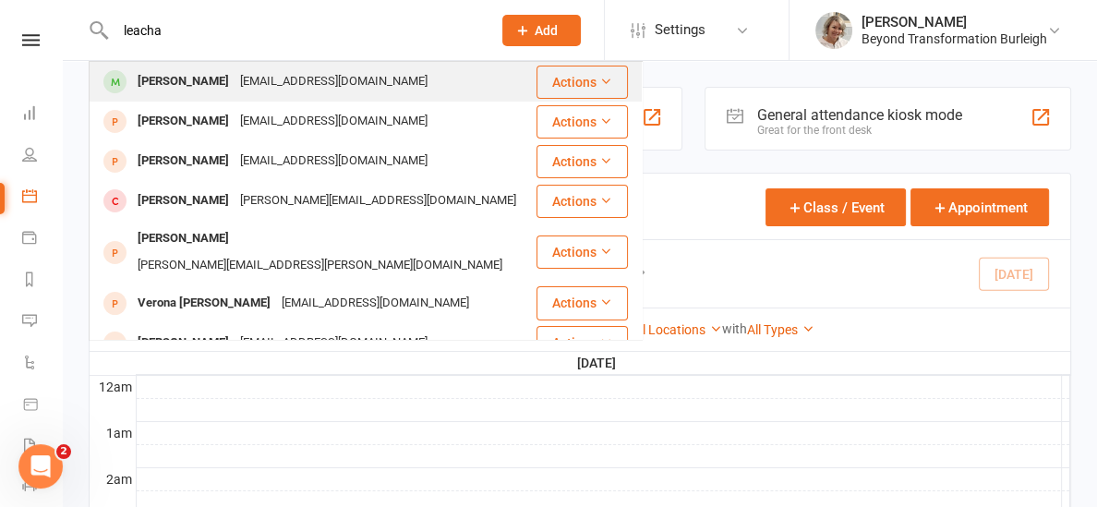
type input "leacha"
click at [196, 69] on div "[PERSON_NAME]" at bounding box center [183, 81] width 103 height 27
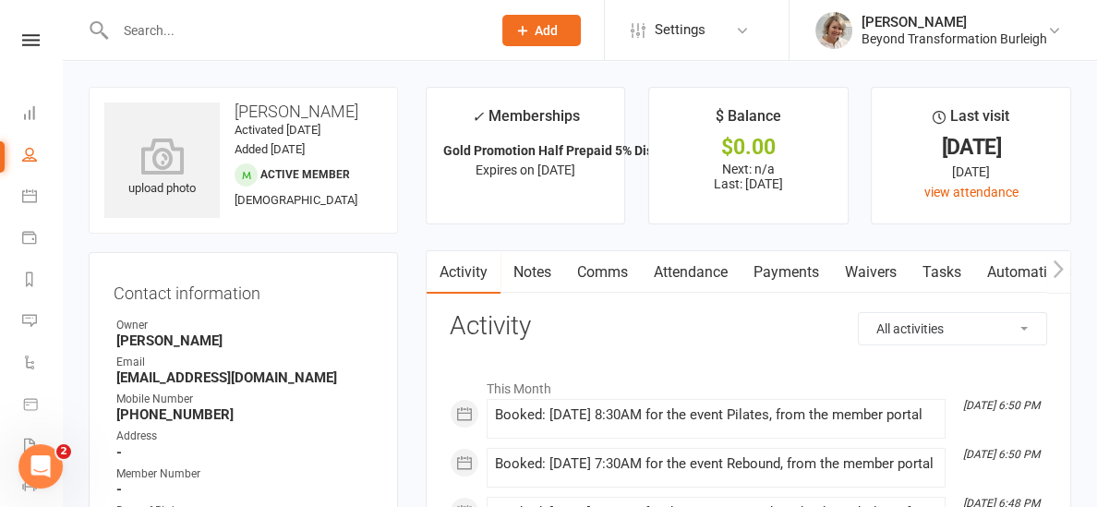
click at [183, 23] on input "text" at bounding box center [294, 31] width 369 height 26
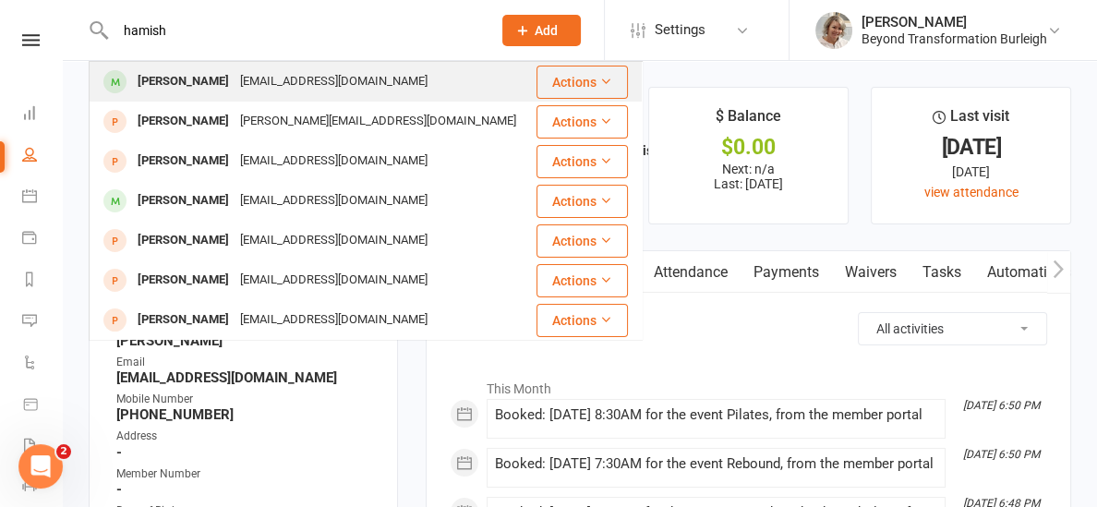
type input "hamish"
click at [187, 75] on div "[PERSON_NAME]" at bounding box center [183, 81] width 103 height 27
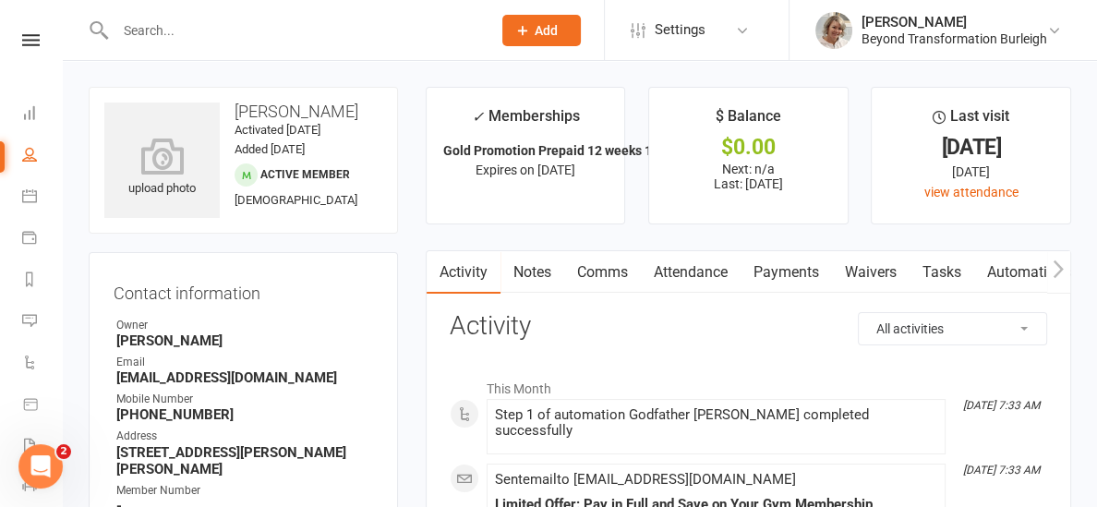
click at [679, 267] on link "Attendance" at bounding box center [691, 272] width 100 height 42
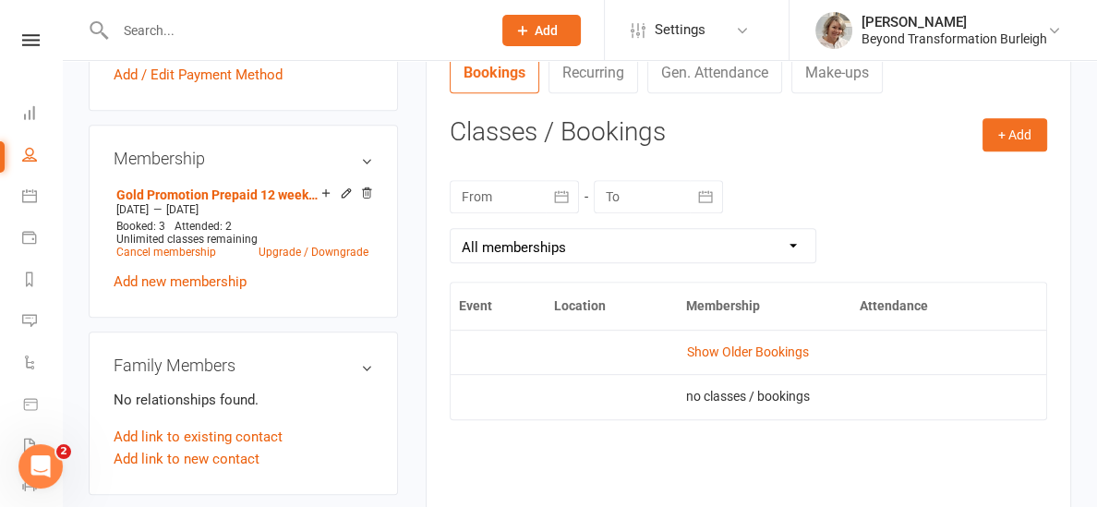
scroll to position [764, 0]
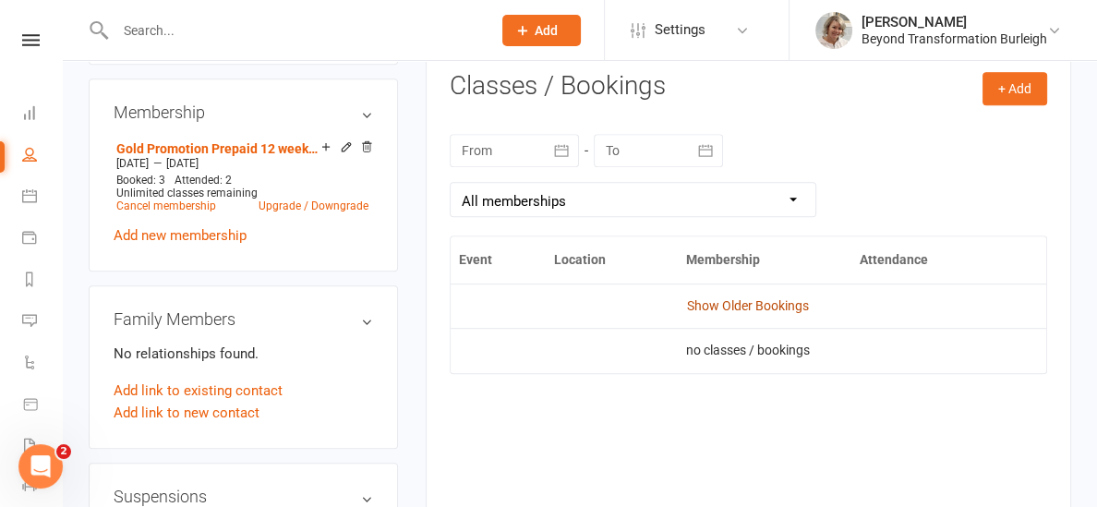
click at [737, 309] on link "Show Older Bookings" at bounding box center [748, 305] width 122 height 15
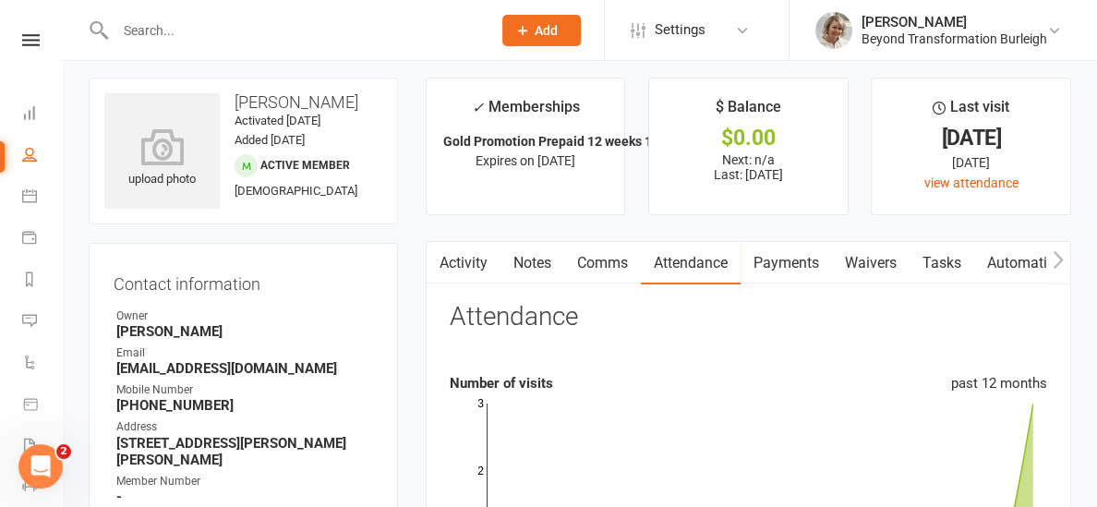
scroll to position [0, 0]
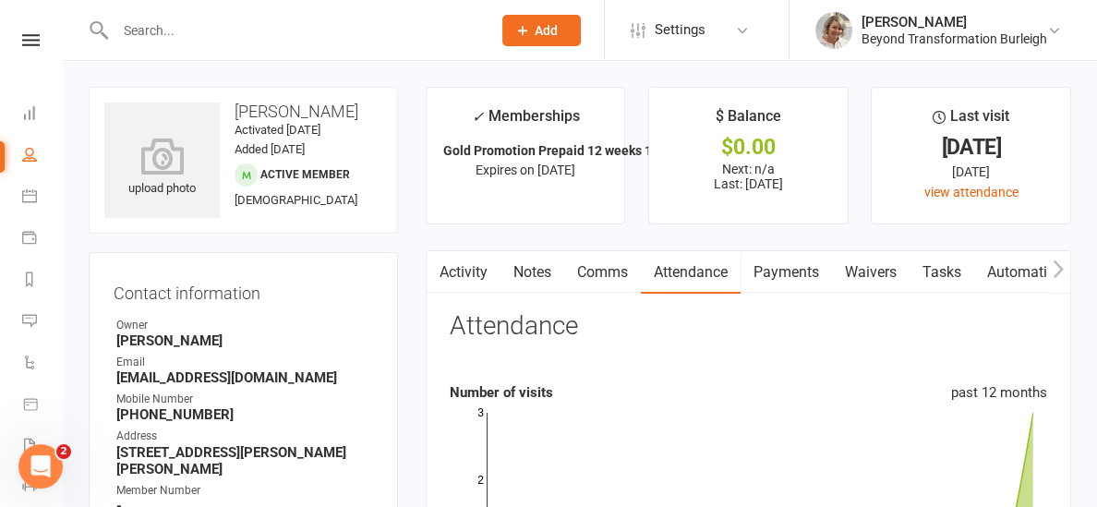
click at [136, 38] on input "text" at bounding box center [294, 31] width 369 height 26
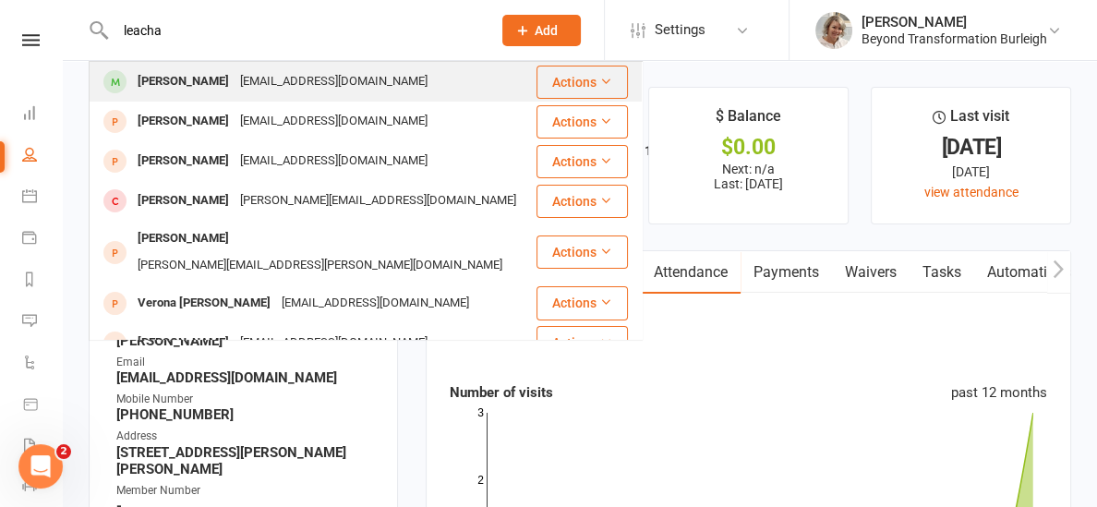
type input "leacha"
click at [162, 82] on div "[PERSON_NAME]" at bounding box center [183, 81] width 103 height 27
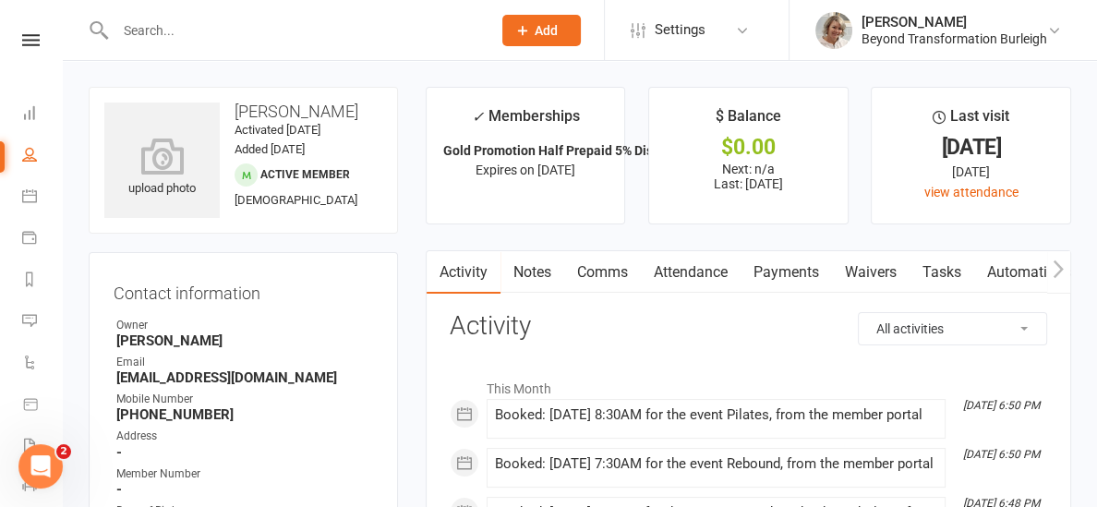
click at [110, 29] on div at bounding box center [284, 30] width 390 height 60
click at [137, 40] on input "text" at bounding box center [294, 31] width 369 height 26
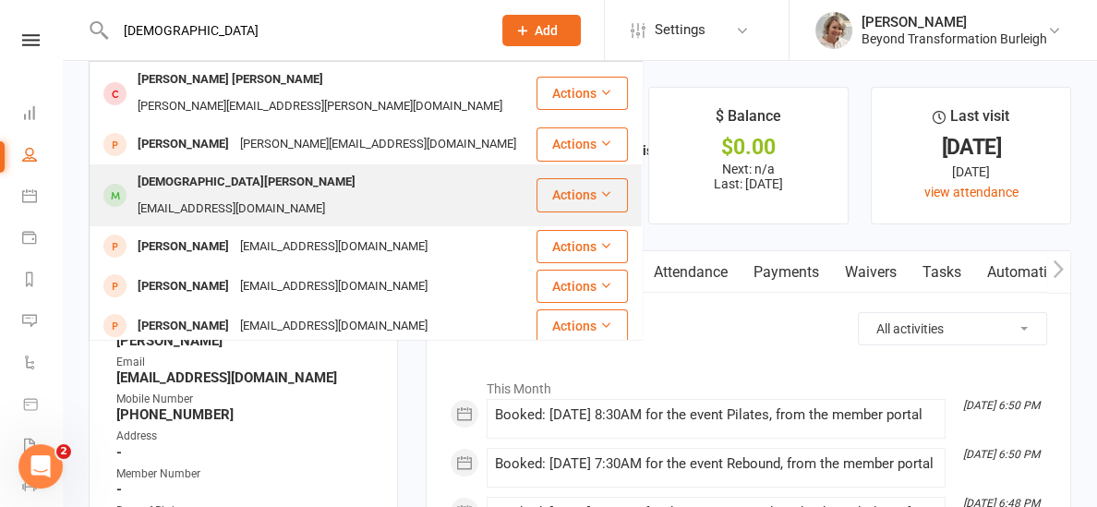
type input "[DEMOGRAPHIC_DATA]"
click at [207, 169] on div "[DEMOGRAPHIC_DATA][PERSON_NAME]" at bounding box center [246, 182] width 229 height 27
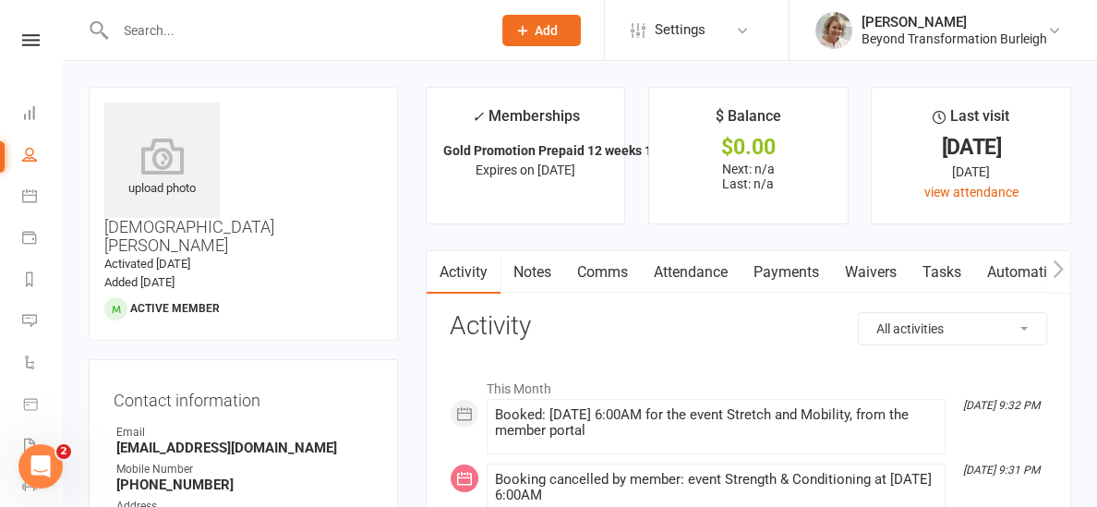
click at [174, 25] on input "text" at bounding box center [294, 31] width 369 height 26
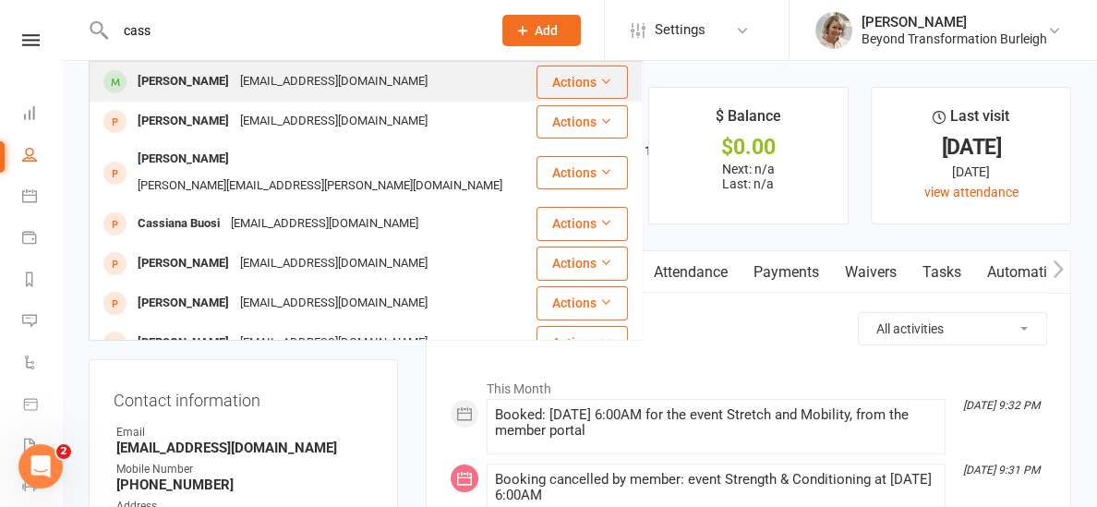
type input "cass"
click at [201, 77] on div "[PERSON_NAME]" at bounding box center [183, 81] width 103 height 27
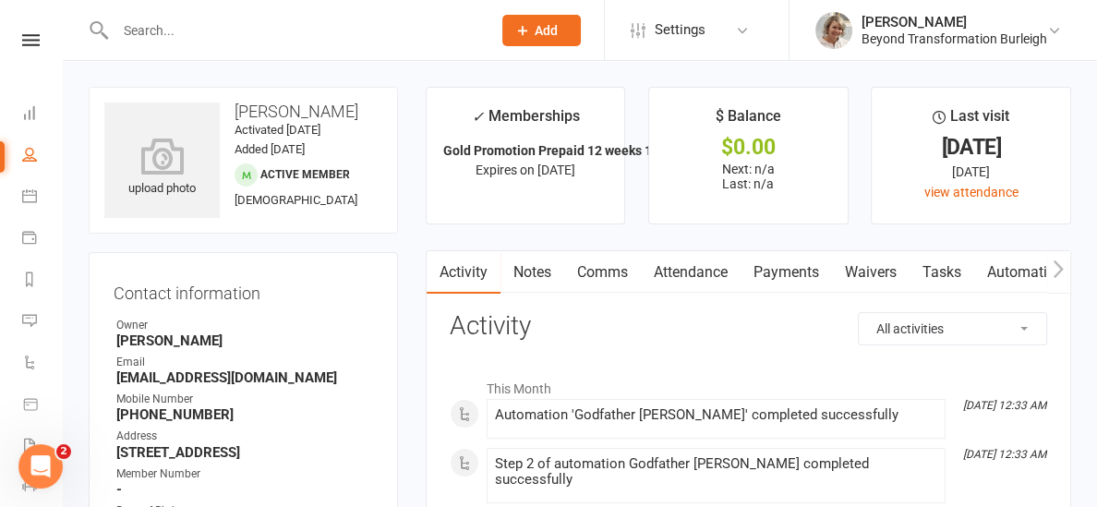
click at [182, 30] on input "text" at bounding box center [294, 31] width 369 height 26
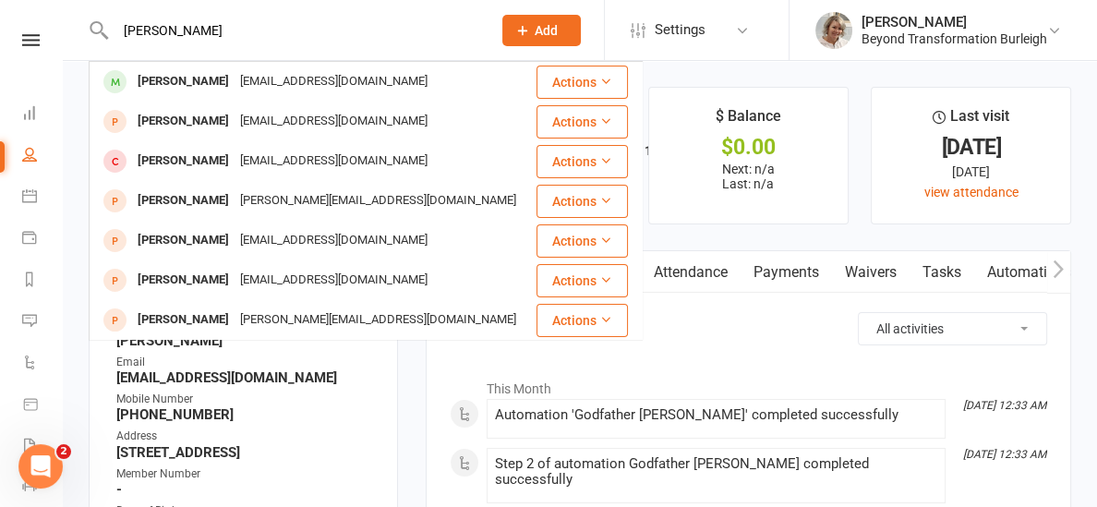
type input "[PERSON_NAME]"
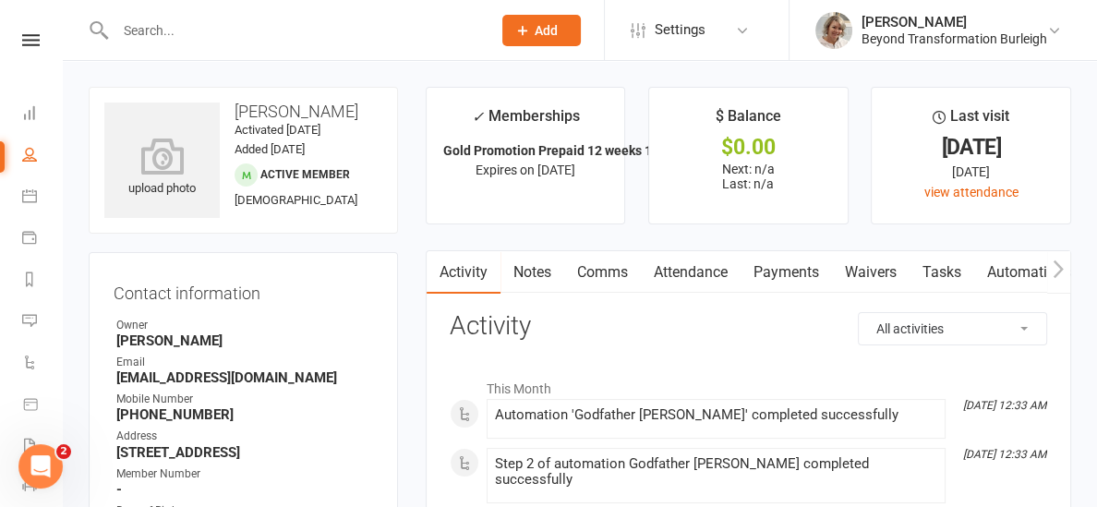
click at [18, 36] on link at bounding box center [31, 40] width 66 height 12
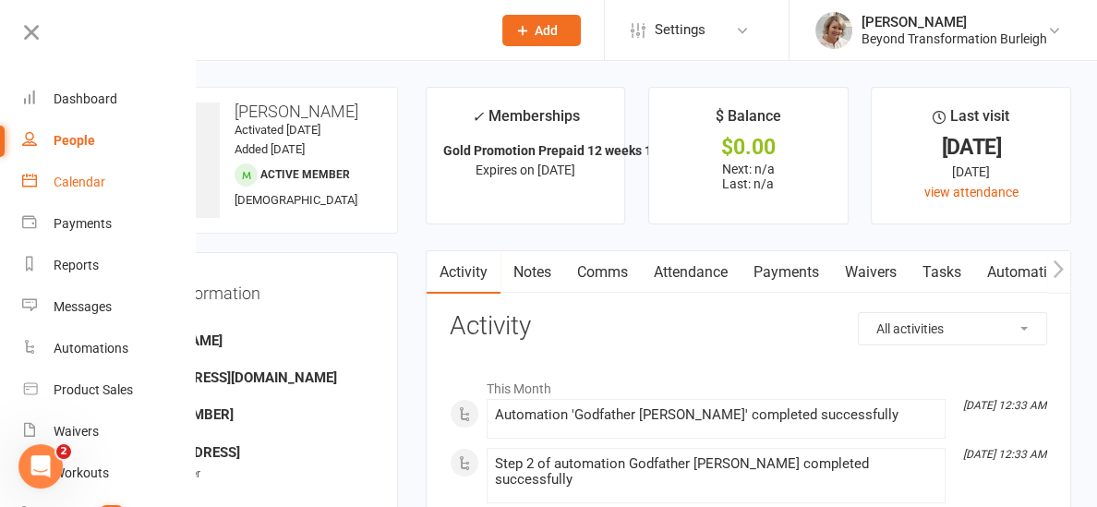
click at [91, 187] on div "Calendar" at bounding box center [80, 182] width 52 height 15
